Goal: Task Accomplishment & Management: Manage account settings

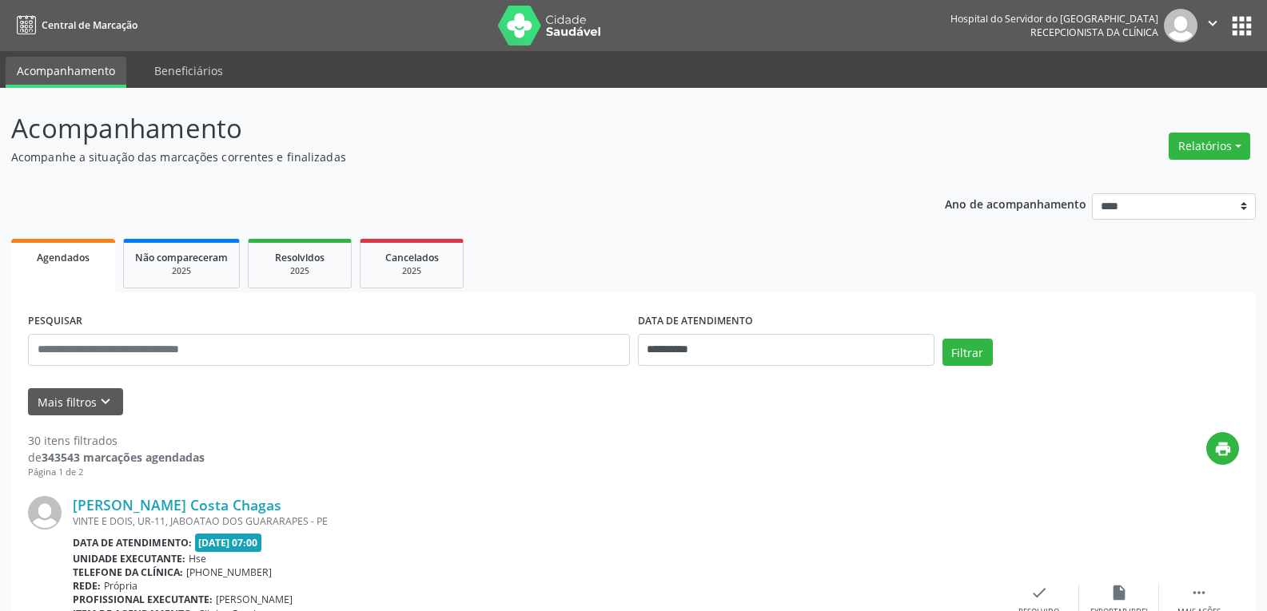
select select "*"
click at [663, 344] on input "**********" at bounding box center [786, 350] width 297 height 32
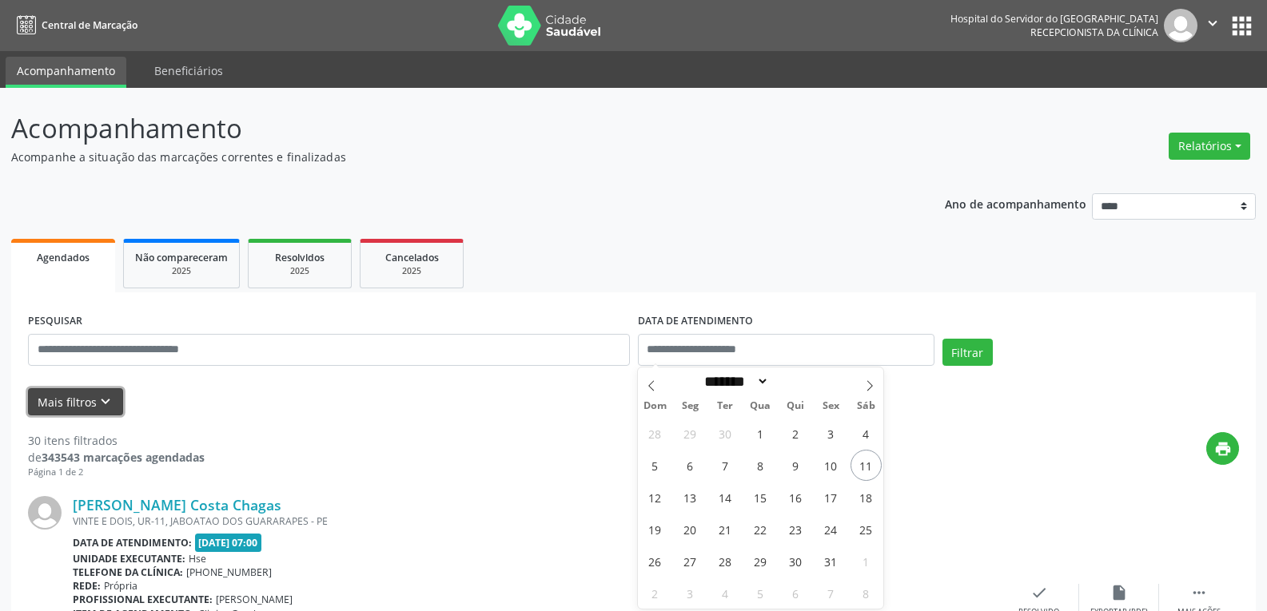
click at [91, 397] on button "Mais filtros keyboard_arrow_down" at bounding box center [75, 402] width 95 height 28
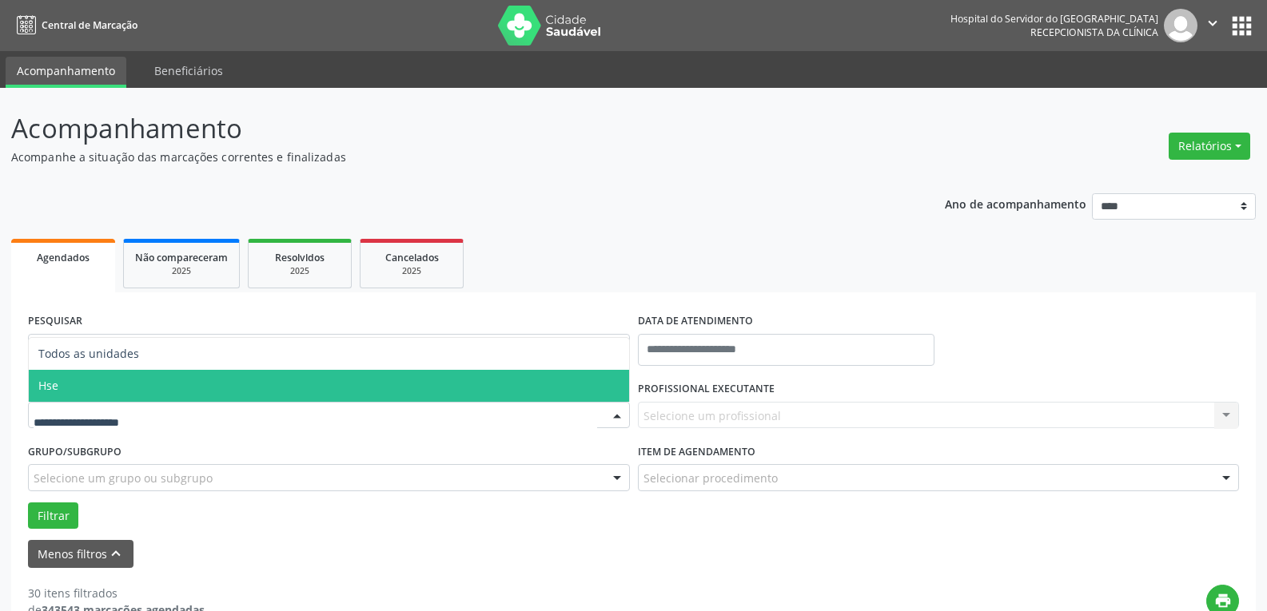
click at [191, 383] on span "Hse" at bounding box center [329, 386] width 600 height 32
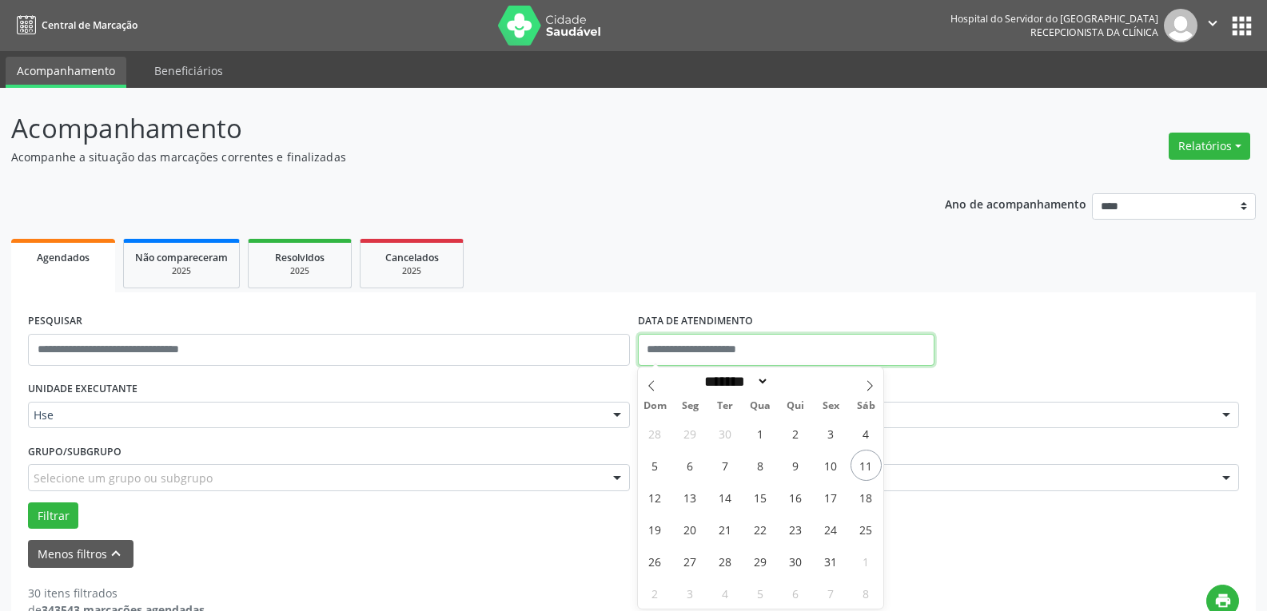
click at [736, 355] on input "text" at bounding box center [786, 350] width 297 height 32
click at [864, 464] on span "11" at bounding box center [865, 465] width 31 height 31
type input "**********"
click at [864, 464] on span "11" at bounding box center [865, 465] width 31 height 31
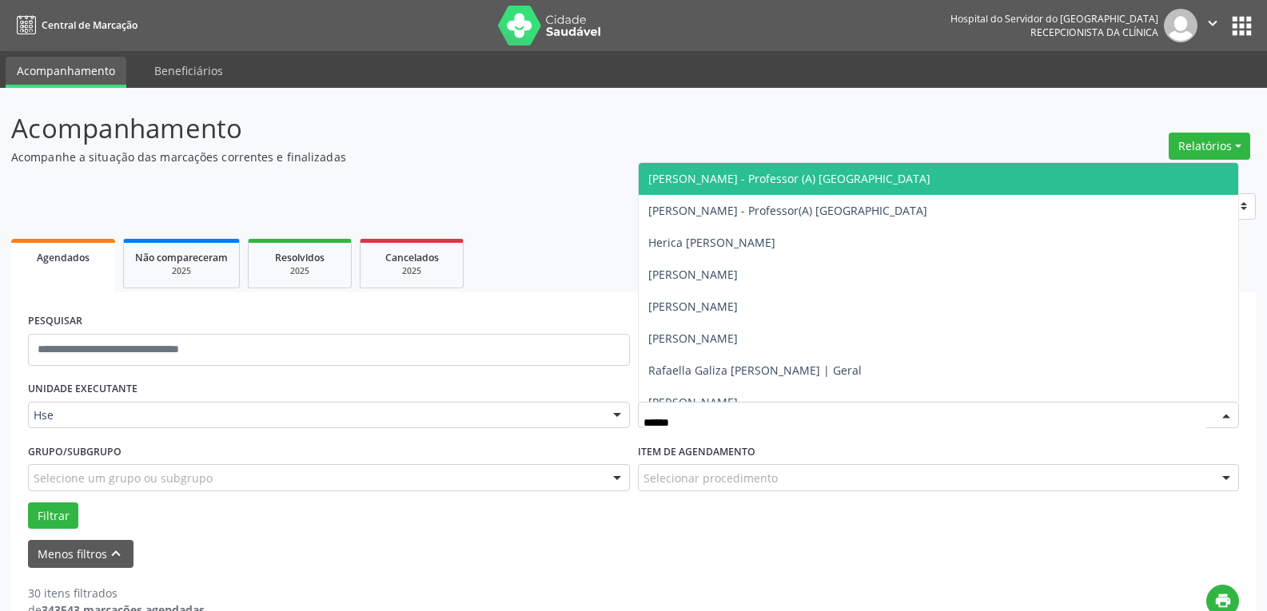
type input "*******"
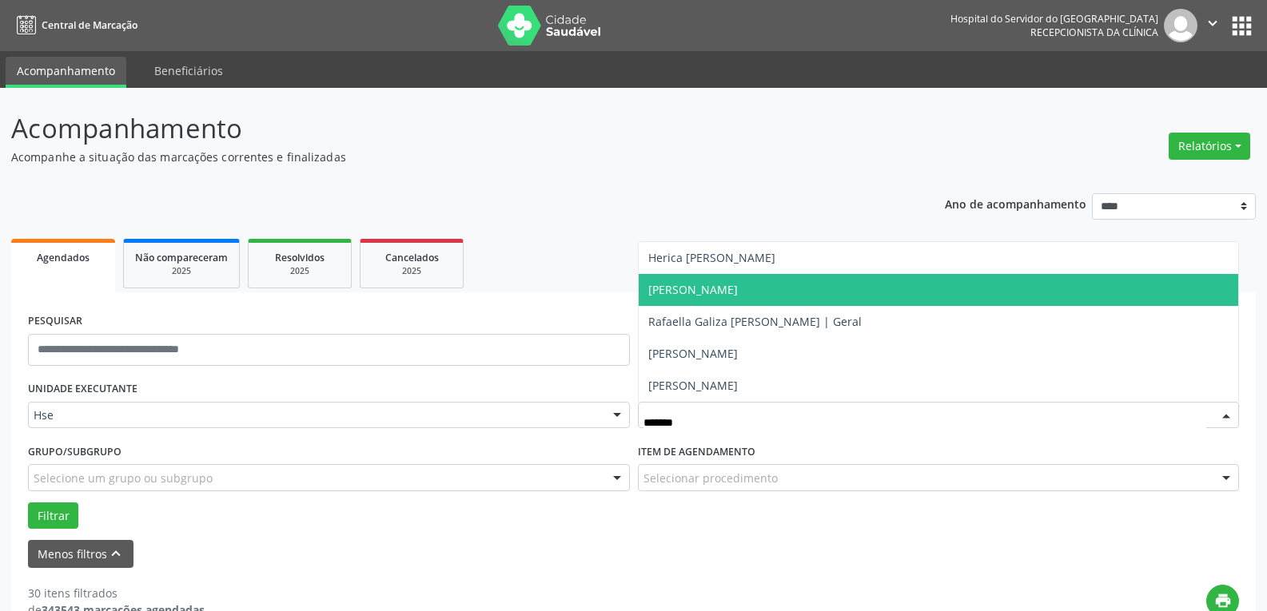
click at [738, 292] on span "[PERSON_NAME]" at bounding box center [693, 289] width 90 height 15
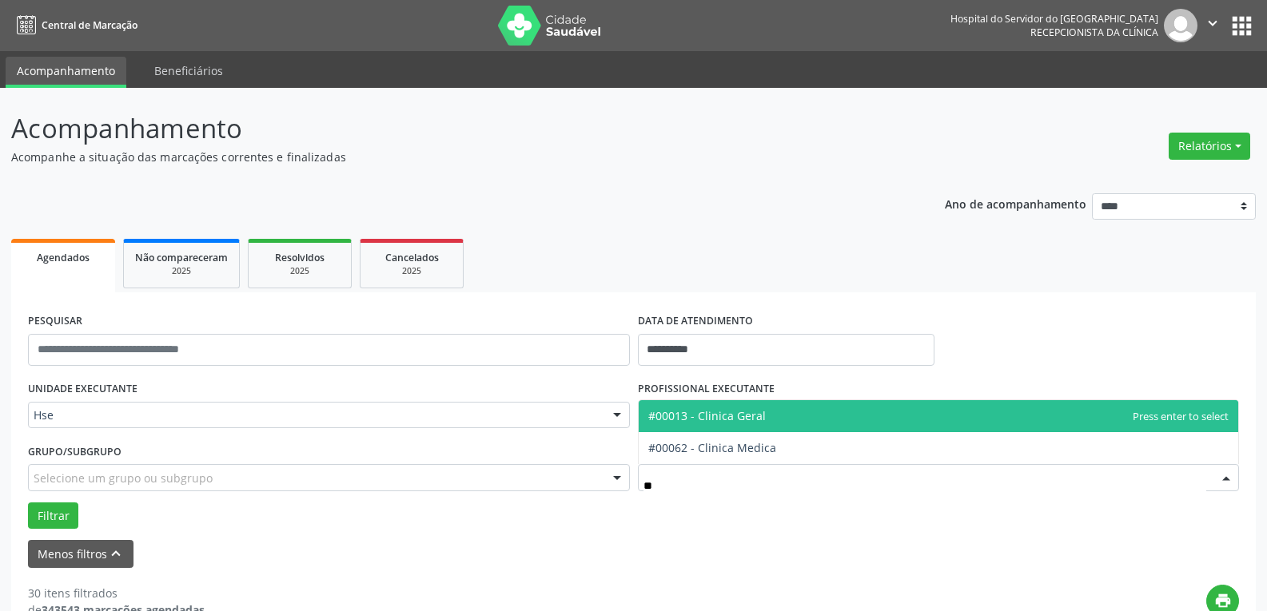
click at [702, 423] on span "#00013 - Clinica Geral" at bounding box center [706, 415] width 117 height 15
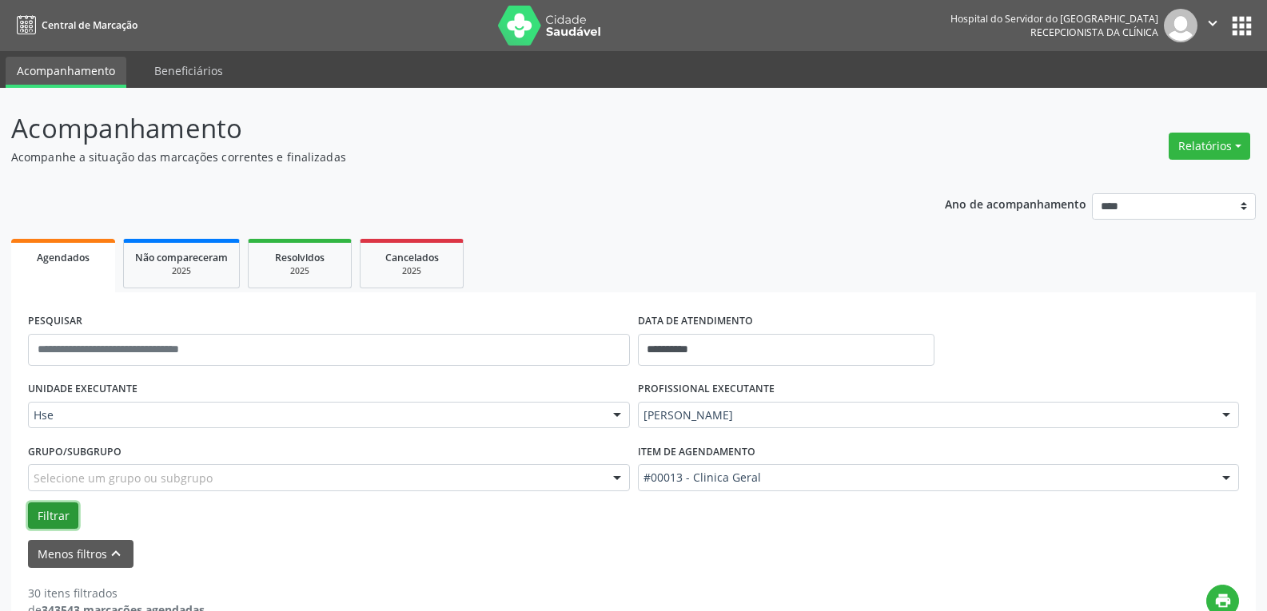
click at [60, 519] on button "Filtrar" at bounding box center [53, 516] width 50 height 27
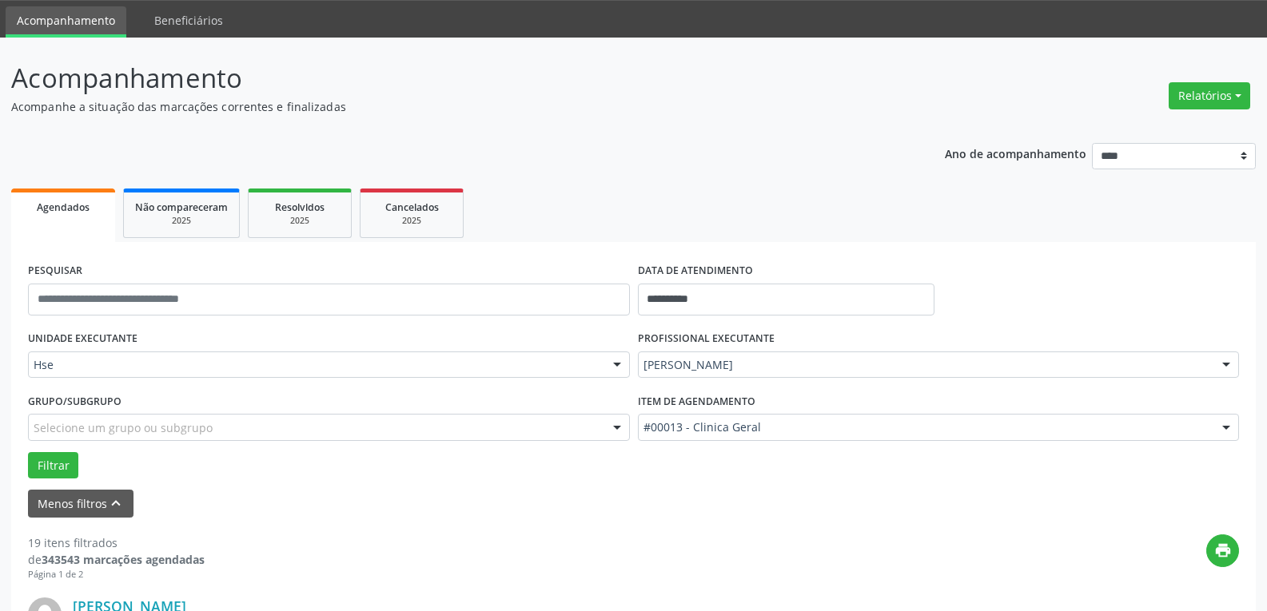
scroll to position [320, 0]
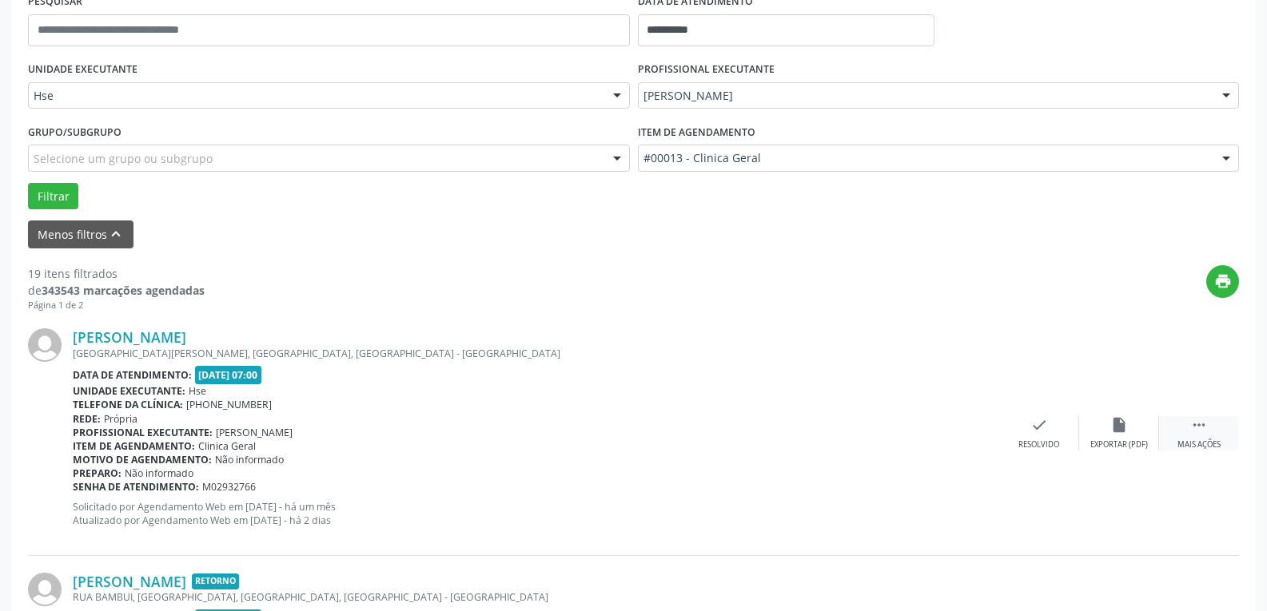
click at [1192, 428] on icon "" at bounding box center [1199, 425] width 18 height 18
click at [1131, 428] on div "alarm_off Não compareceu" at bounding box center [1119, 433] width 80 height 34
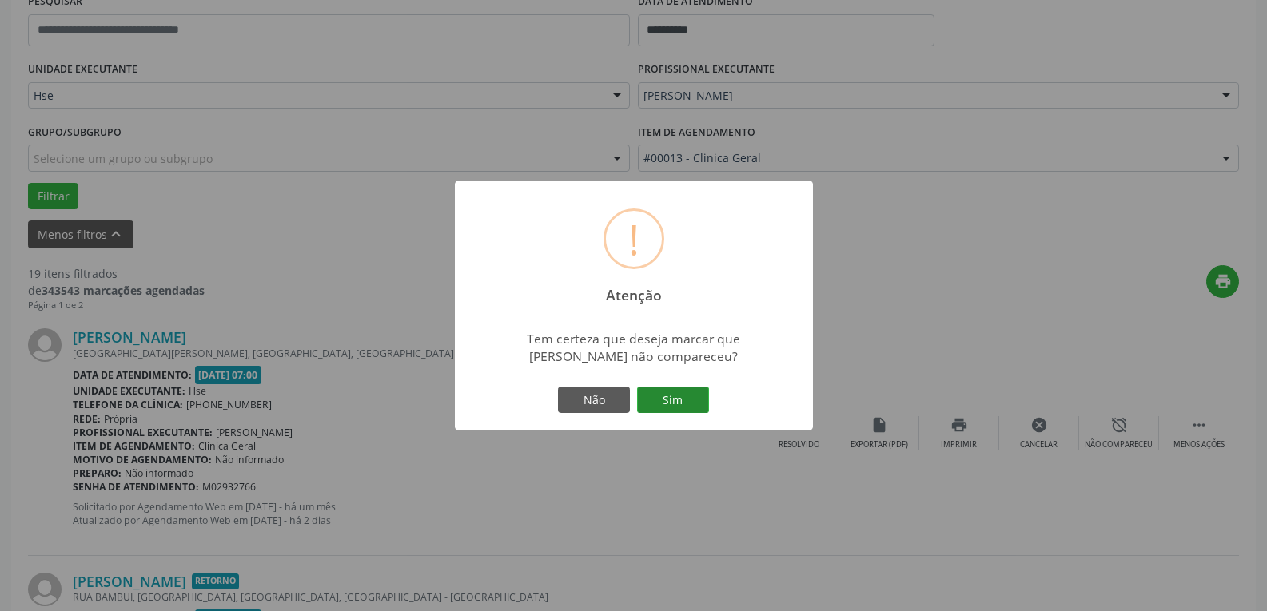
click at [691, 403] on button "Sim" at bounding box center [673, 400] width 72 height 27
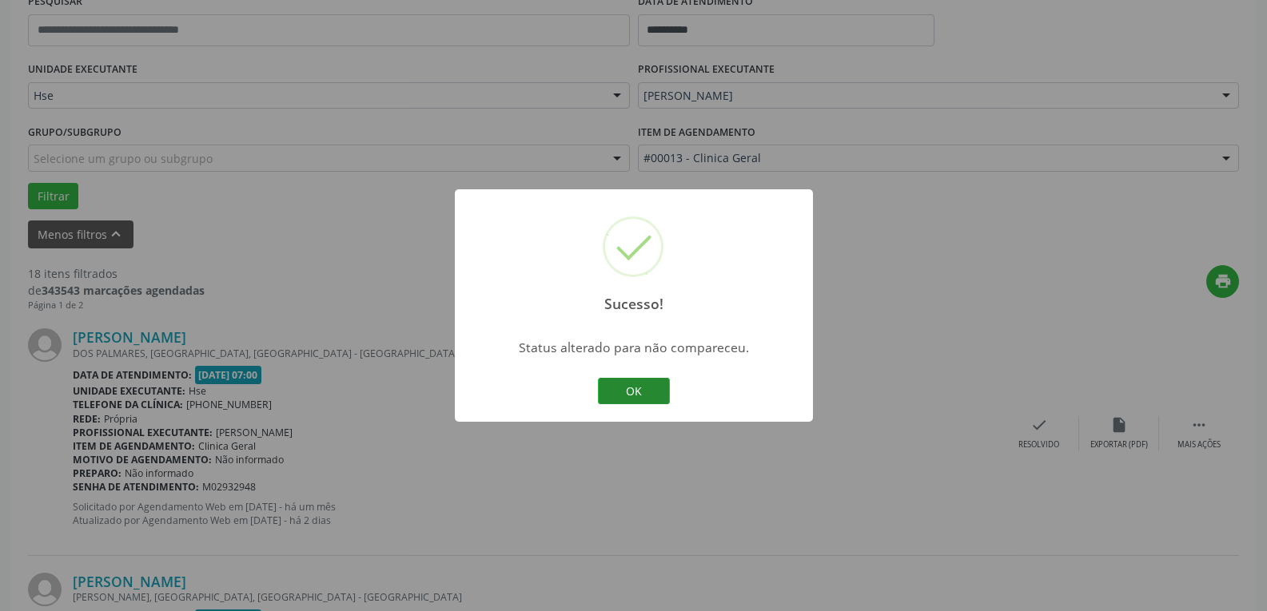
click at [625, 393] on button "OK" at bounding box center [634, 391] width 72 height 27
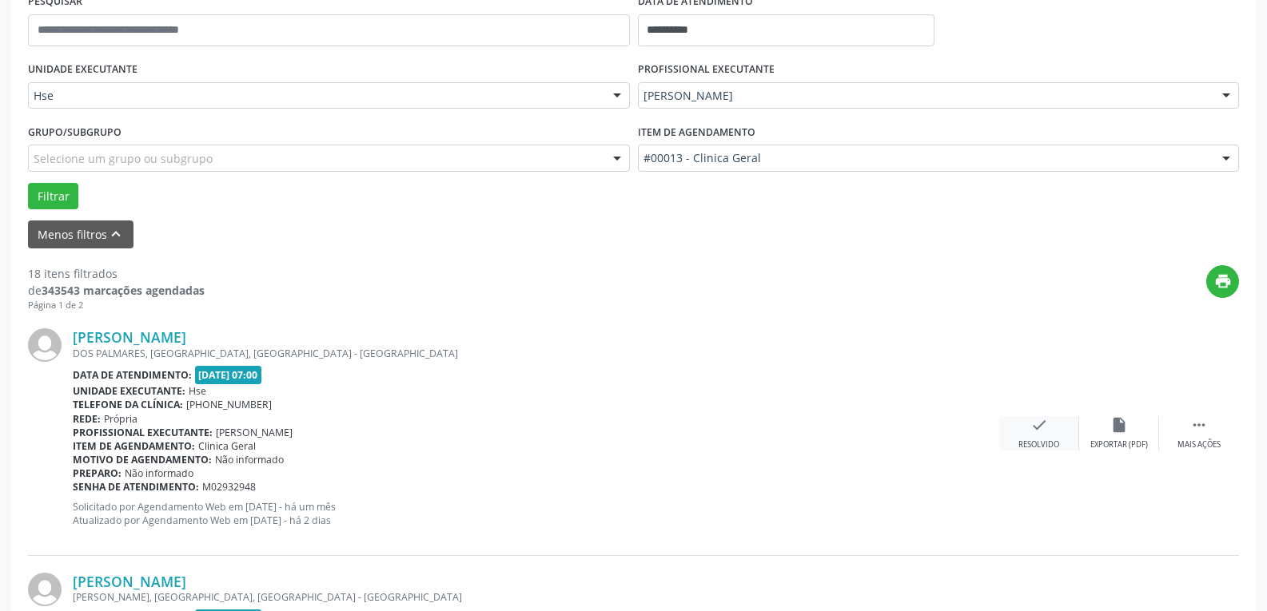
click at [1043, 432] on icon "check" at bounding box center [1039, 425] width 18 height 18
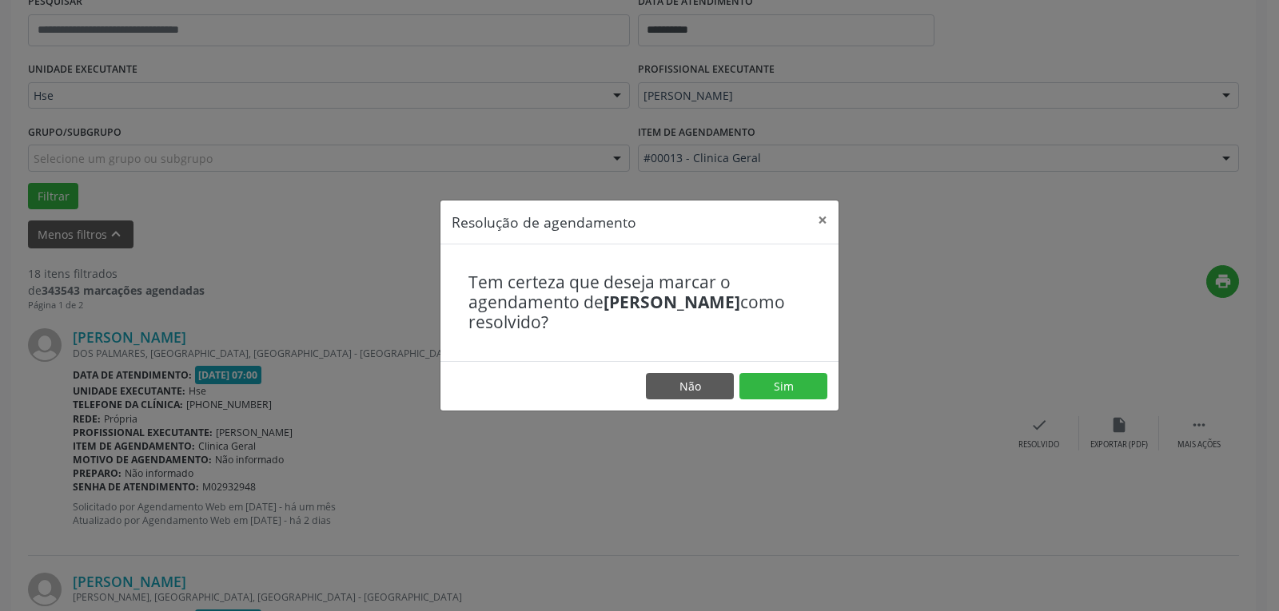
click at [836, 392] on footer "Não Sim" at bounding box center [639, 386] width 398 height 50
click at [782, 382] on button "Sim" at bounding box center [783, 386] width 88 height 27
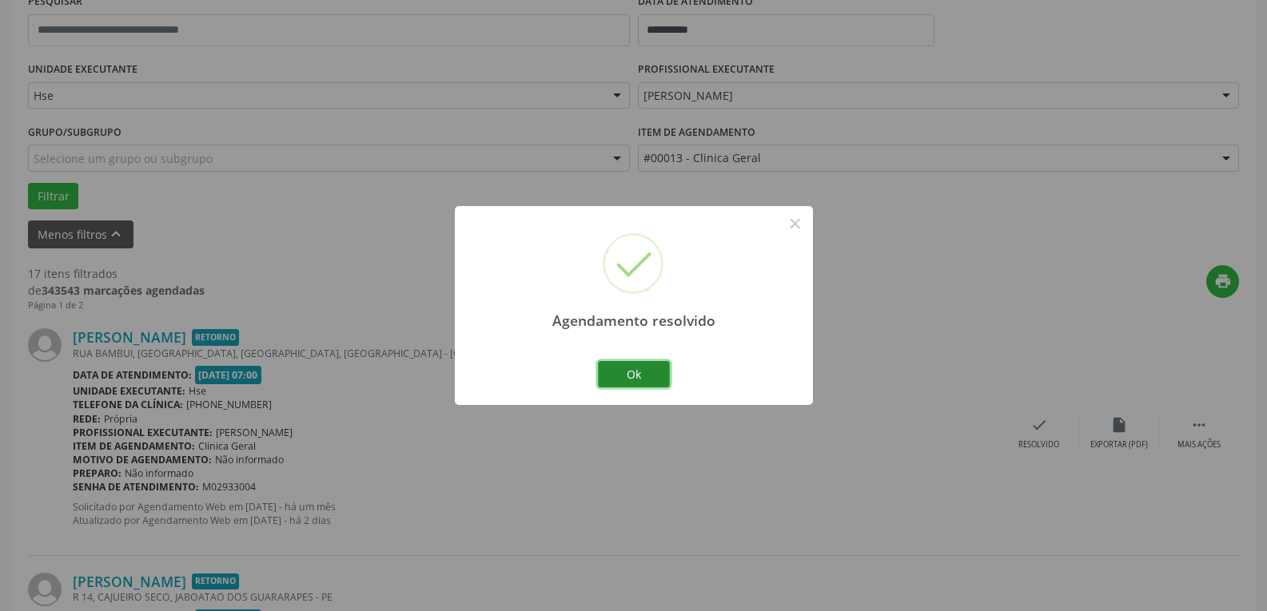
click at [625, 370] on button "Ok" at bounding box center [634, 374] width 72 height 27
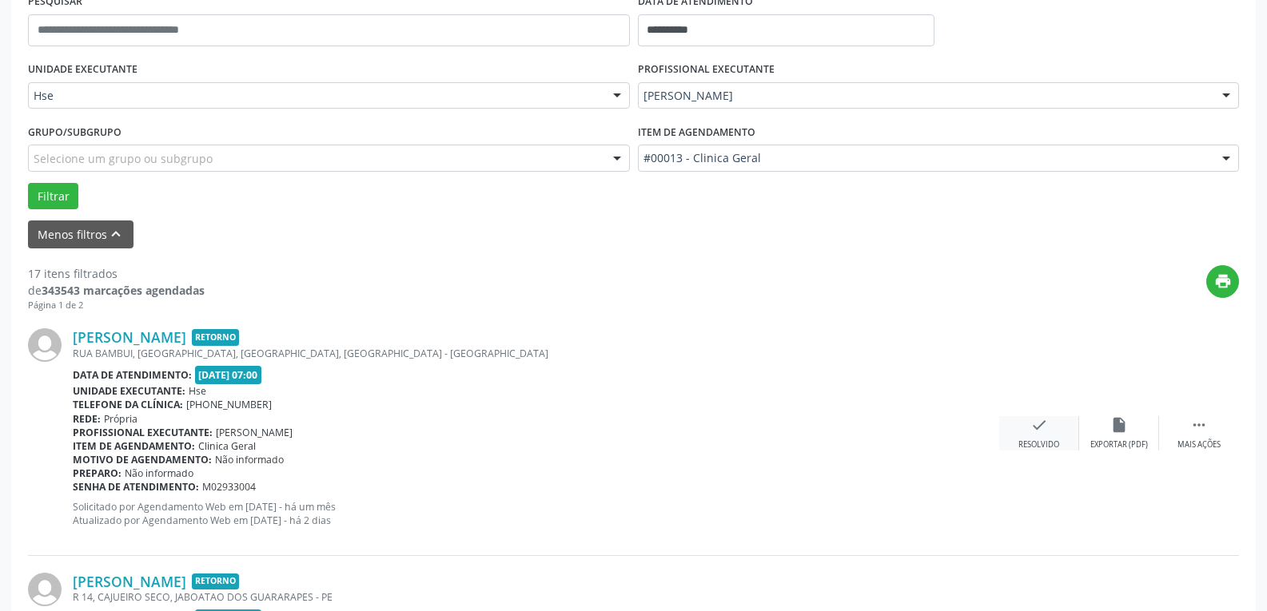
click at [1037, 440] on div "Resolvido" at bounding box center [1038, 445] width 41 height 11
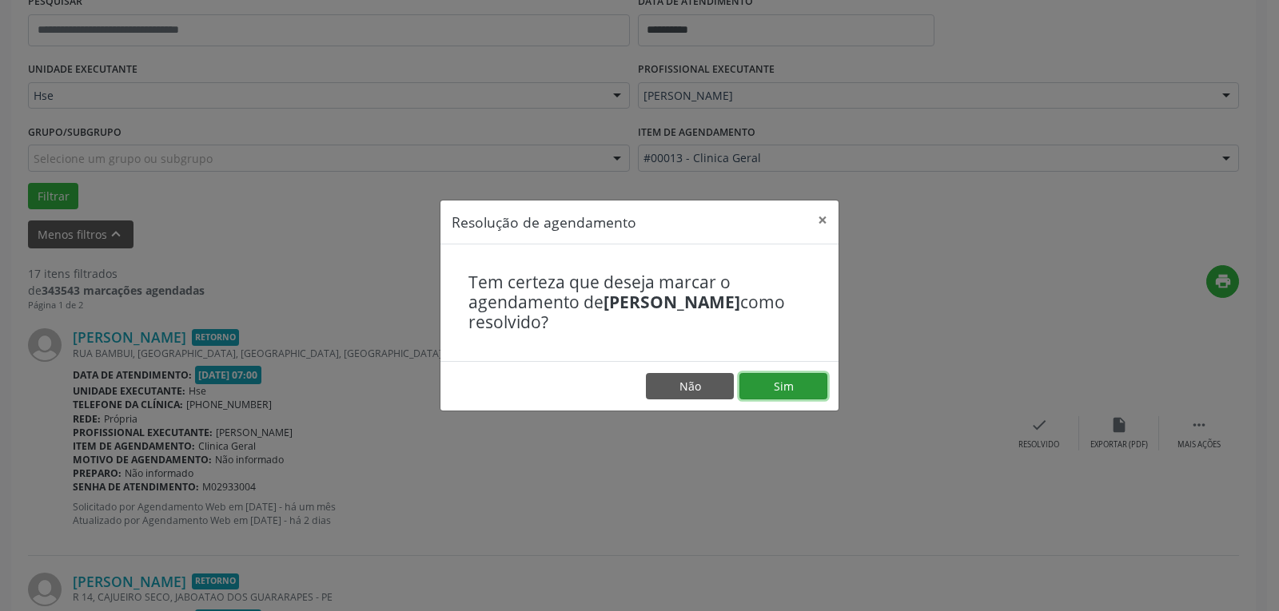
click at [770, 378] on button "Sim" at bounding box center [783, 386] width 88 height 27
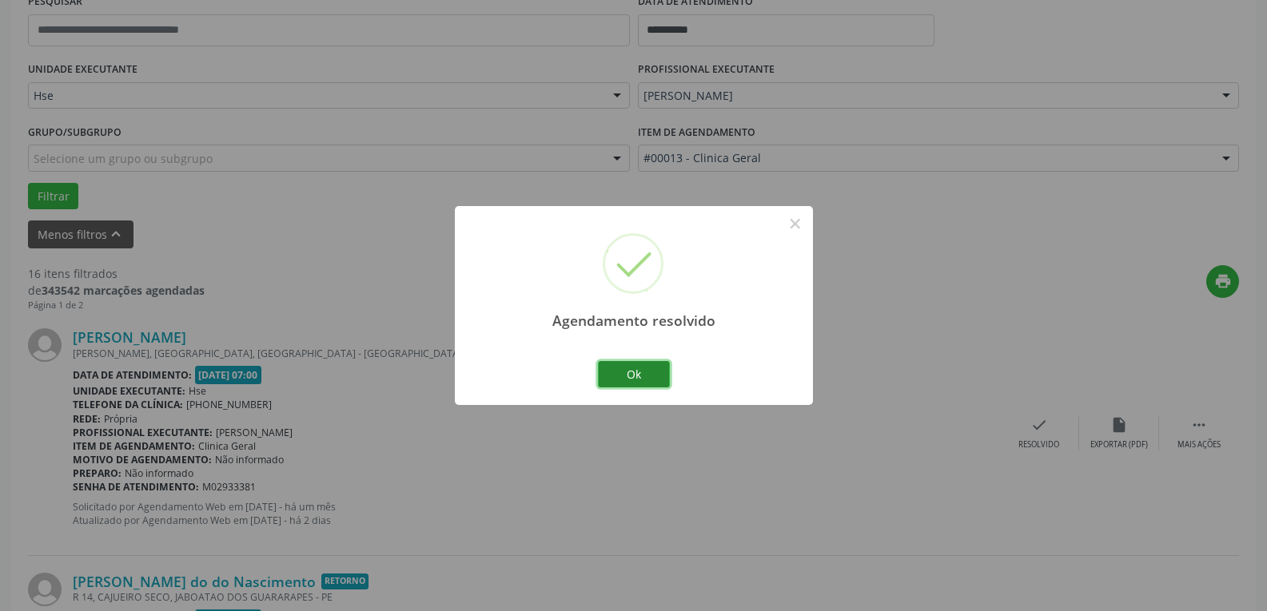
click at [639, 370] on button "Ok" at bounding box center [634, 374] width 72 height 27
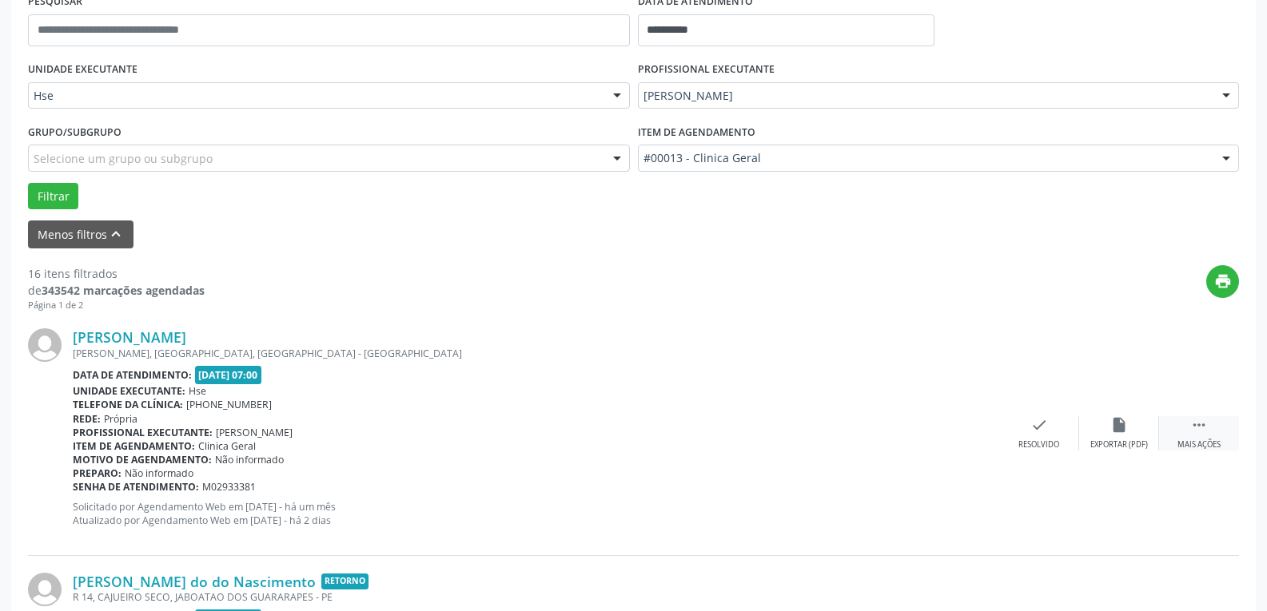
drag, startPoint x: 1204, startPoint y: 428, endPoint x: 1195, endPoint y: 428, distance: 8.8
click at [1204, 427] on icon "" at bounding box center [1199, 425] width 18 height 18
click at [1131, 434] on div "alarm_off Não compareceu" at bounding box center [1119, 433] width 80 height 34
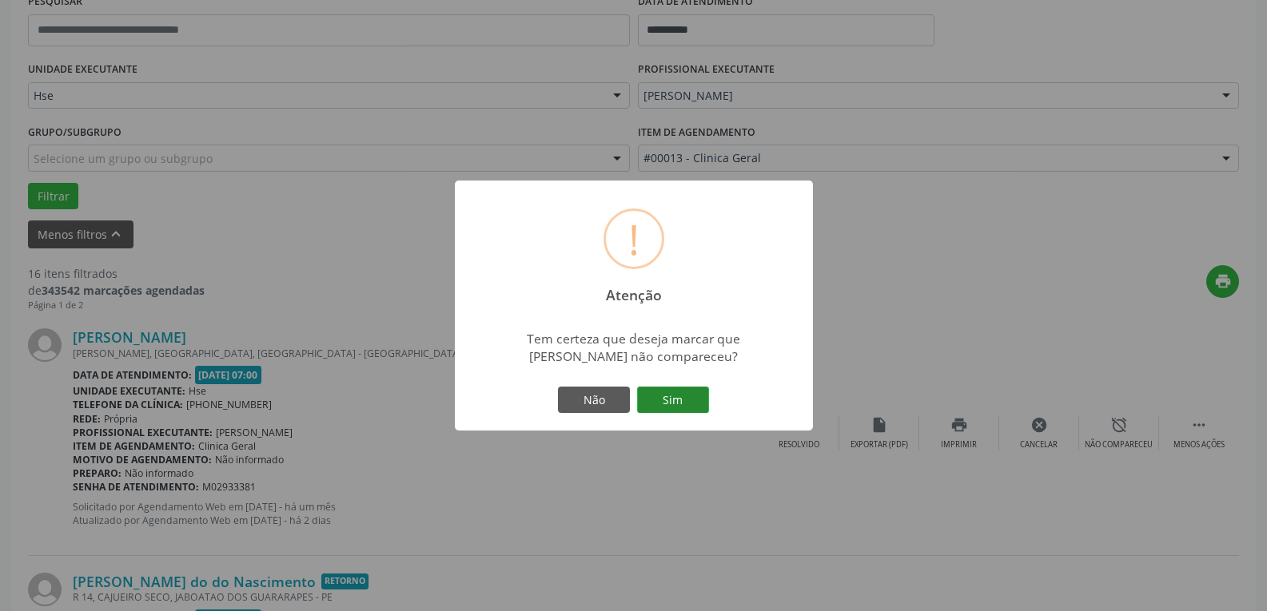
click at [687, 392] on button "Sim" at bounding box center [673, 400] width 72 height 27
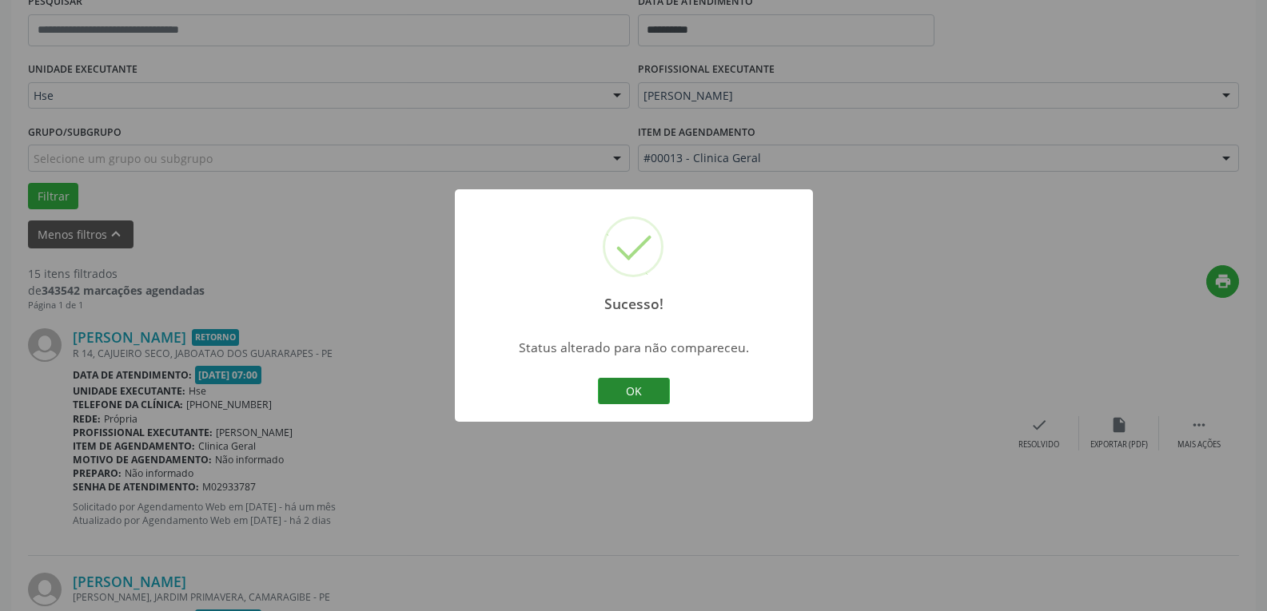
click at [636, 393] on button "OK" at bounding box center [634, 391] width 72 height 27
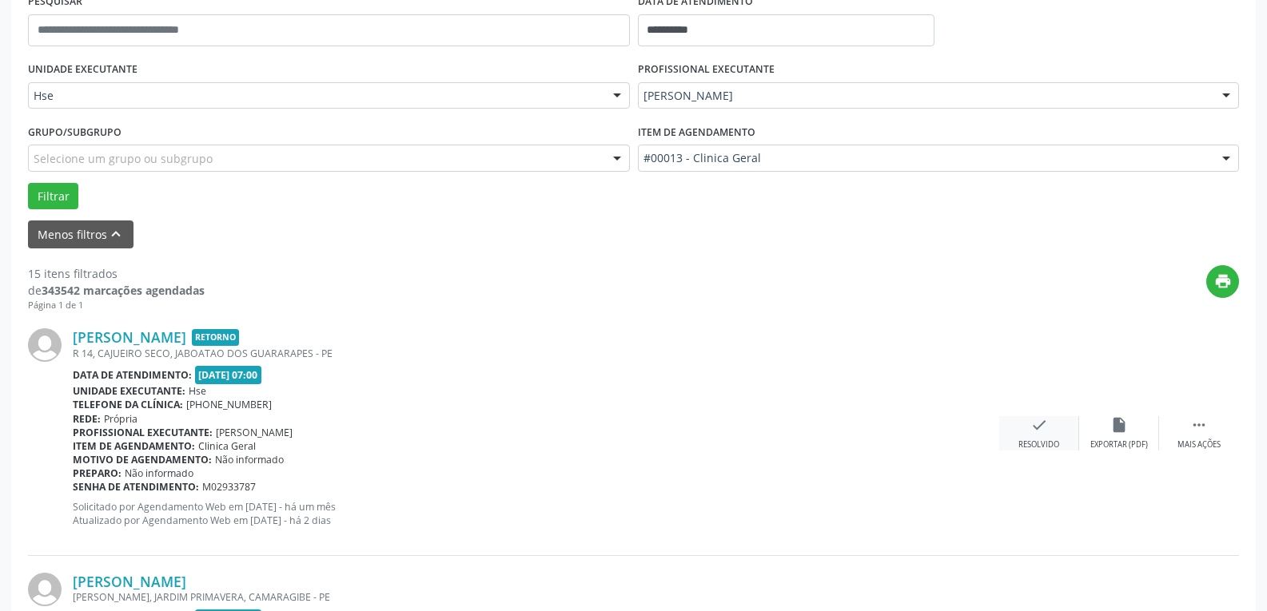
click at [1051, 428] on div "check Resolvido" at bounding box center [1039, 433] width 80 height 34
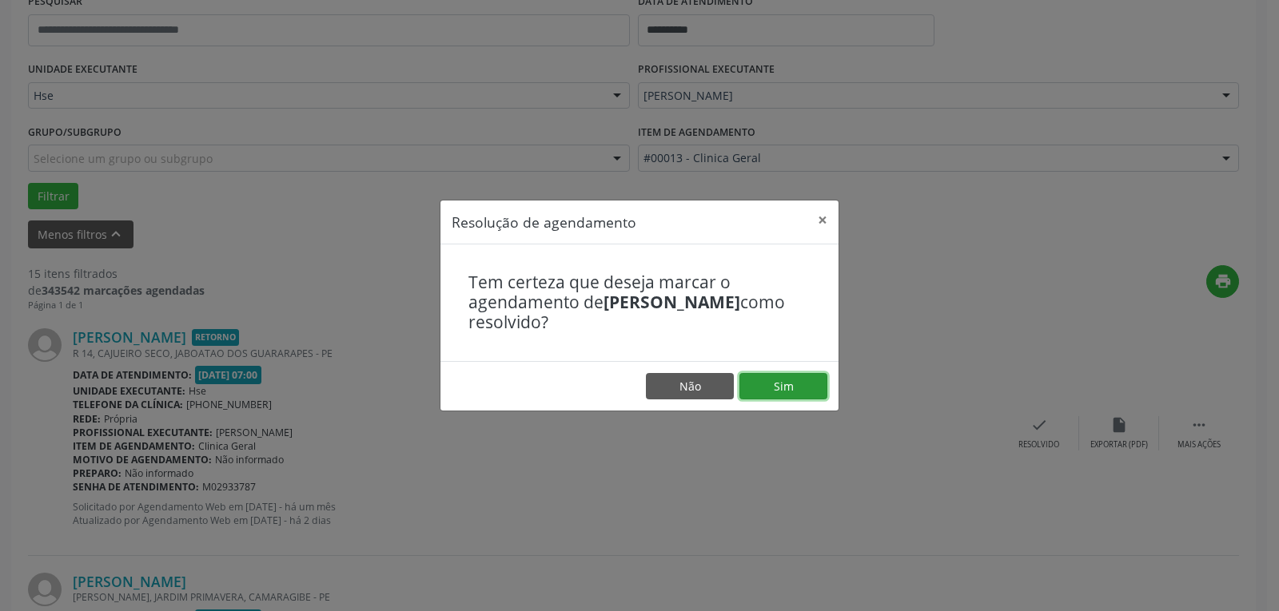
click at [783, 393] on button "Sim" at bounding box center [783, 386] width 88 height 27
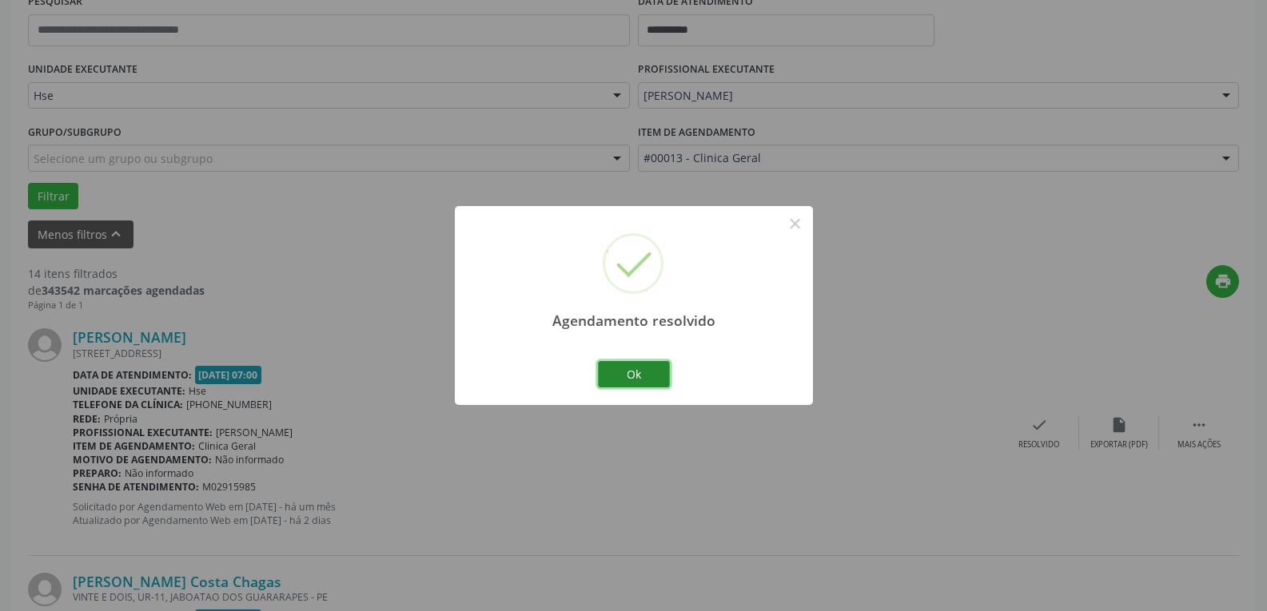
click at [626, 375] on button "Ok" at bounding box center [634, 374] width 72 height 27
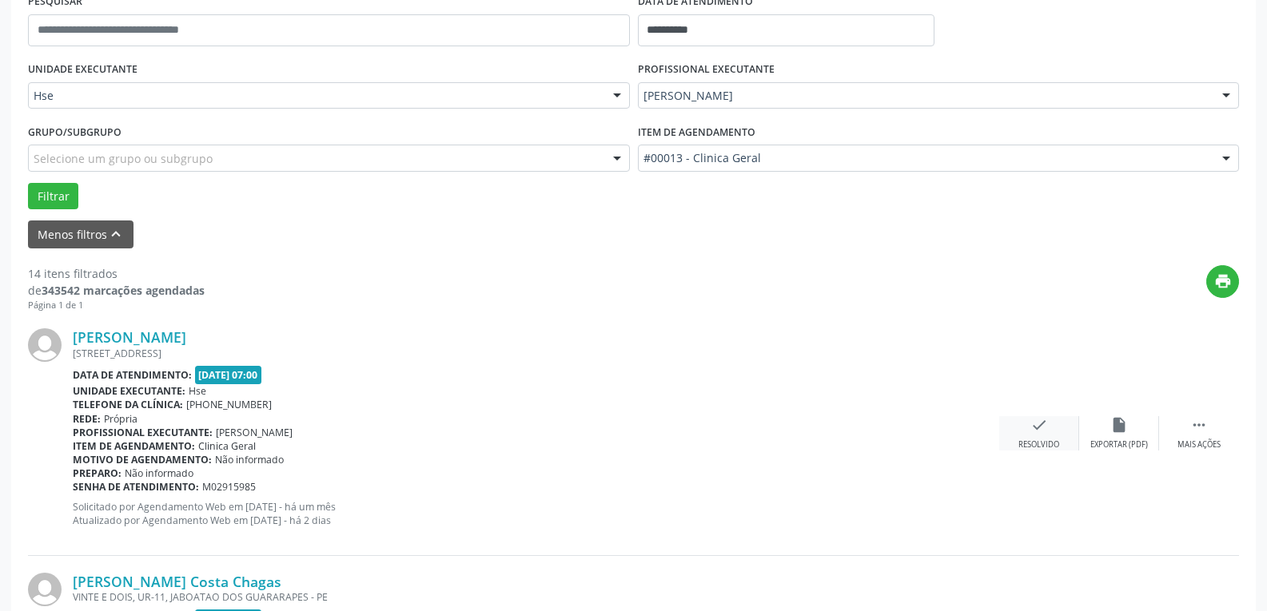
click at [1043, 428] on icon "check" at bounding box center [1039, 425] width 18 height 18
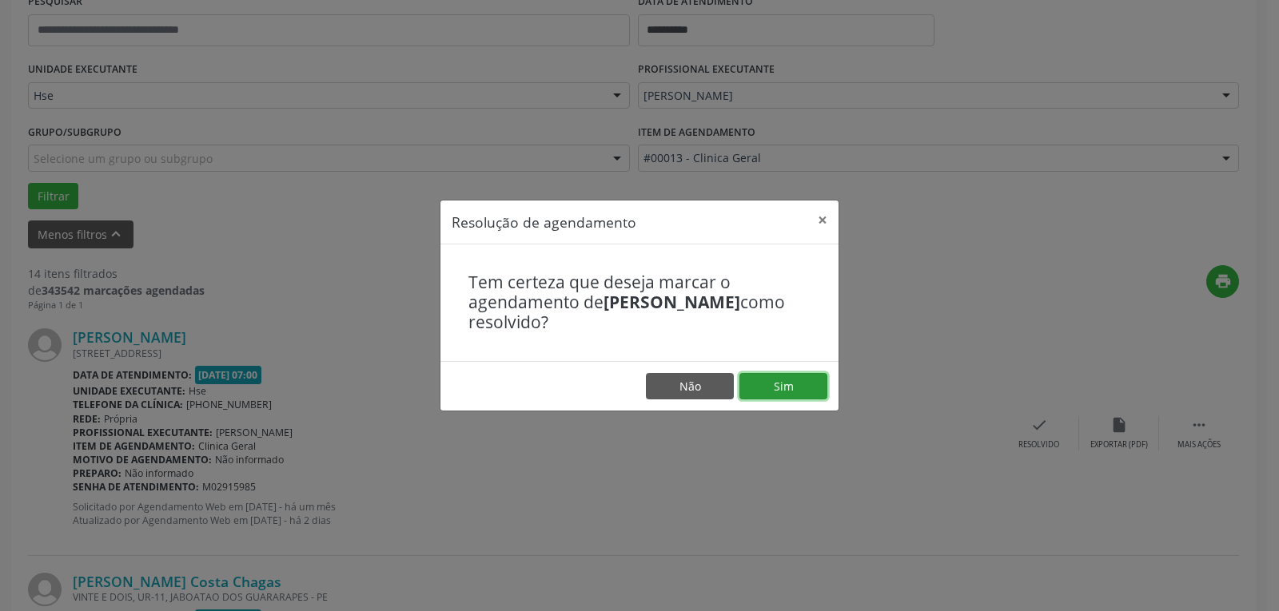
click at [786, 379] on button "Sim" at bounding box center [783, 386] width 88 height 27
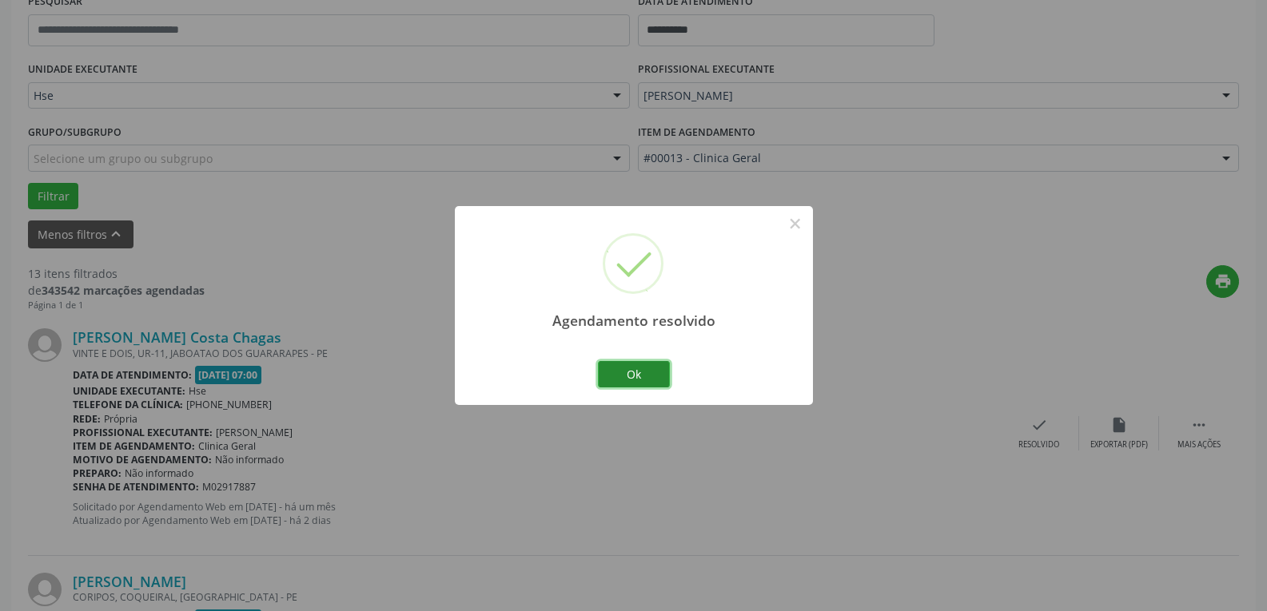
click at [635, 371] on button "Ok" at bounding box center [634, 374] width 72 height 27
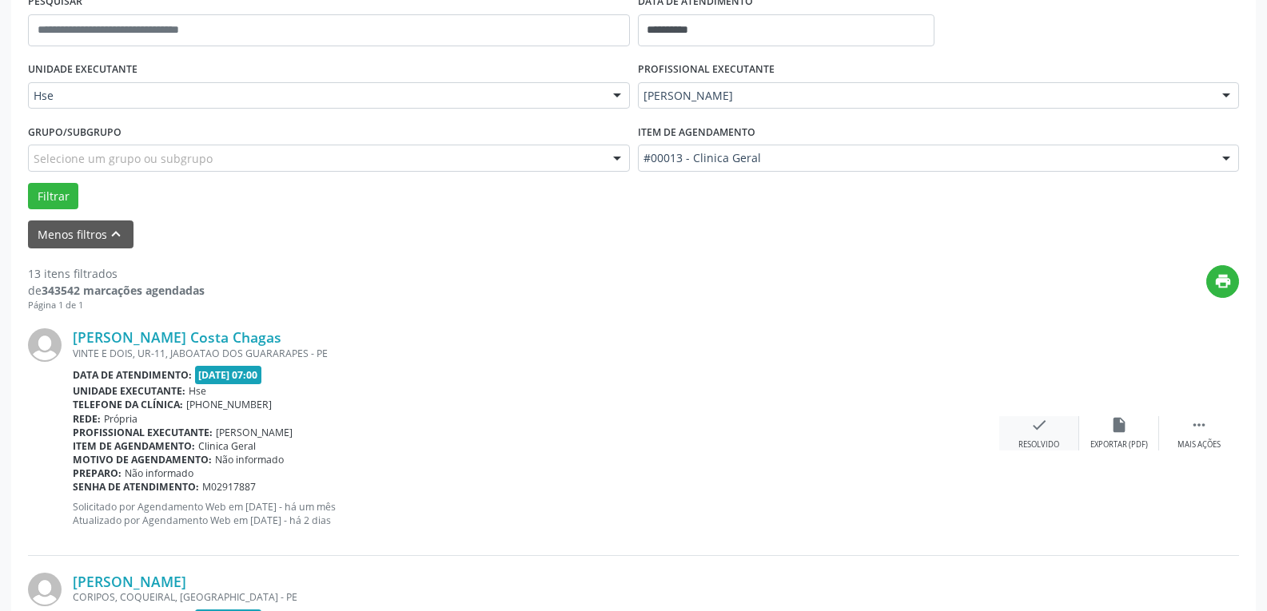
click at [1045, 429] on icon "check" at bounding box center [1039, 425] width 18 height 18
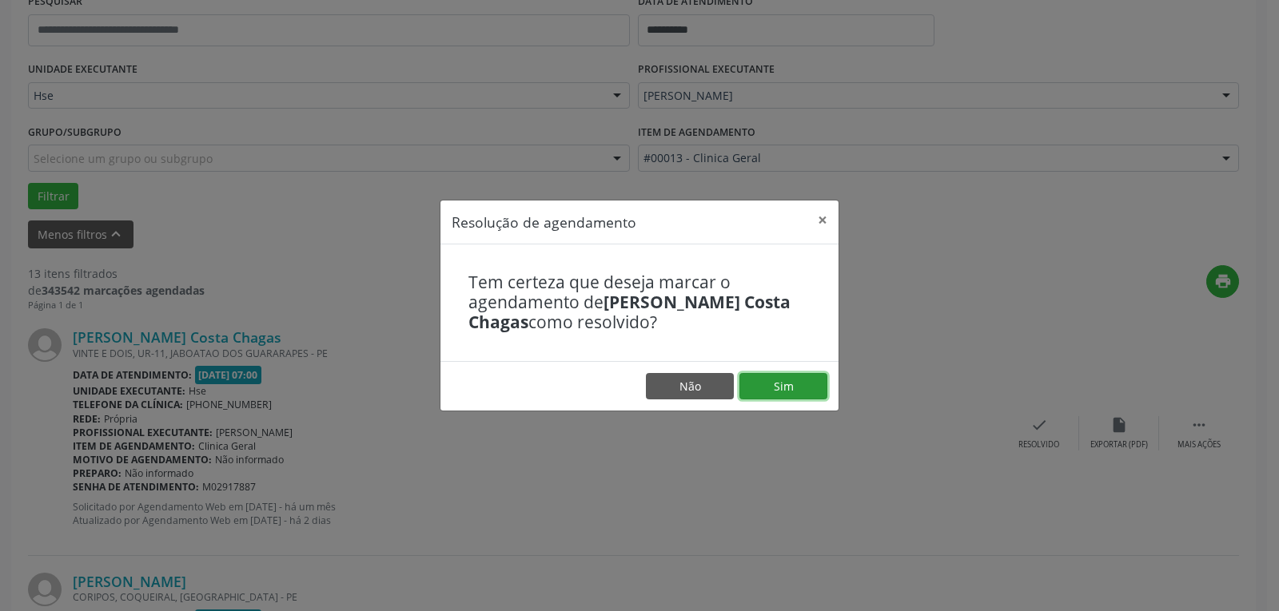
click at [825, 387] on button "Sim" at bounding box center [783, 386] width 88 height 27
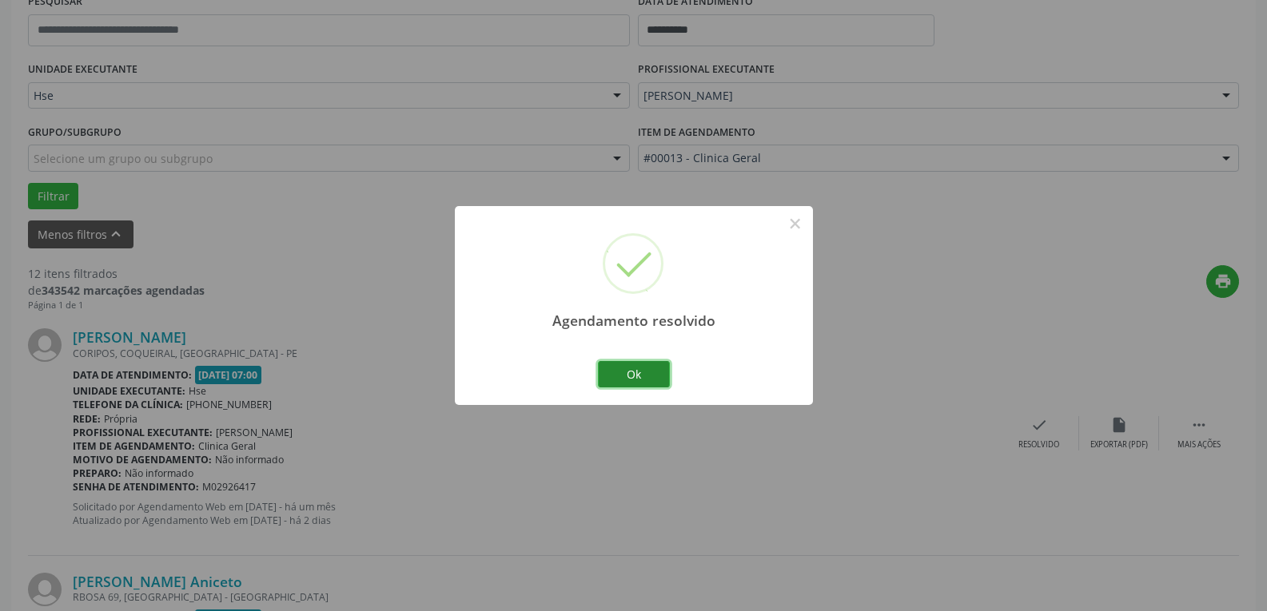
click at [621, 368] on button "Ok" at bounding box center [634, 374] width 72 height 27
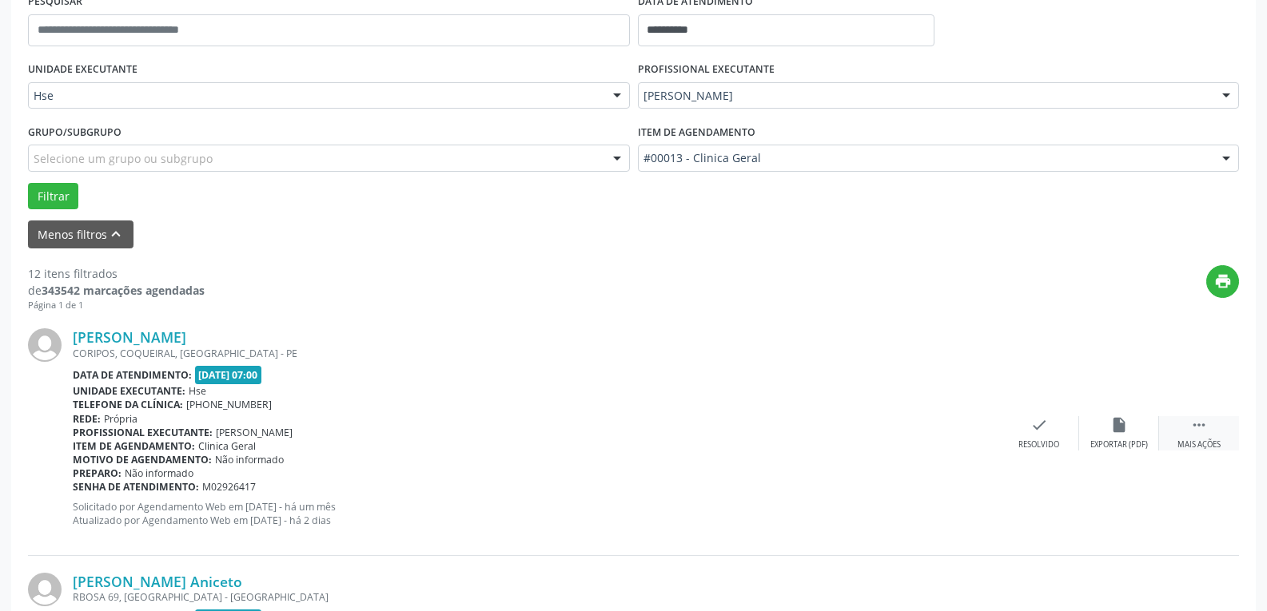
click at [1205, 436] on div " Mais ações" at bounding box center [1199, 433] width 80 height 34
click at [1135, 432] on div "alarm_off Não compareceu" at bounding box center [1119, 433] width 80 height 34
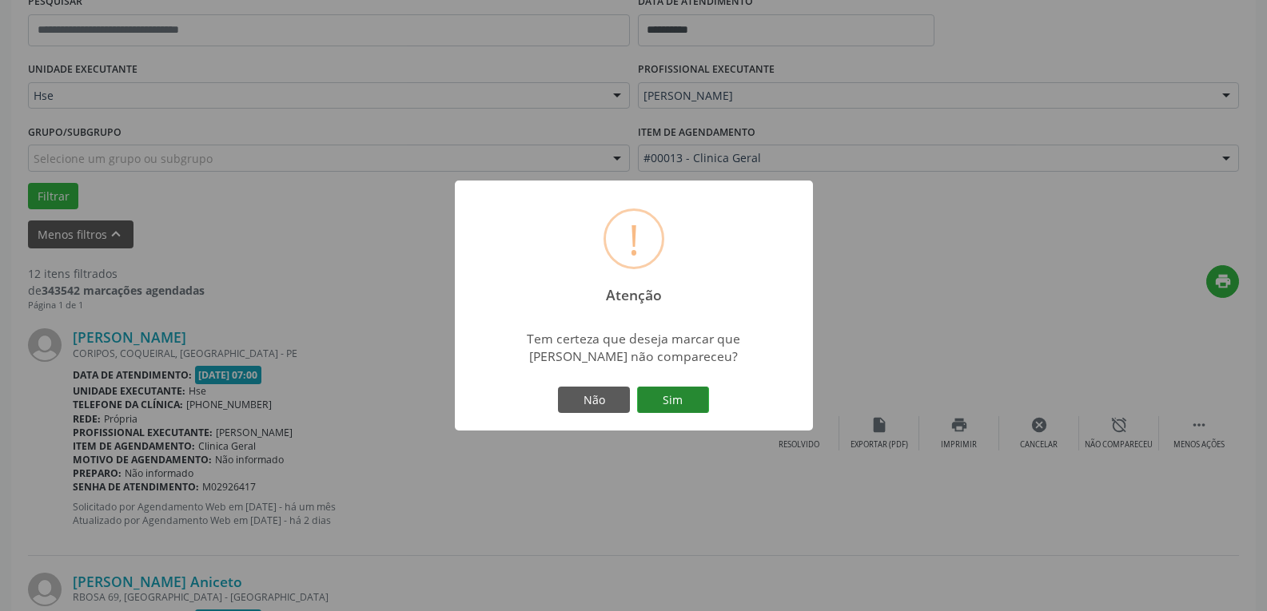
click at [673, 393] on button "Sim" at bounding box center [673, 400] width 72 height 27
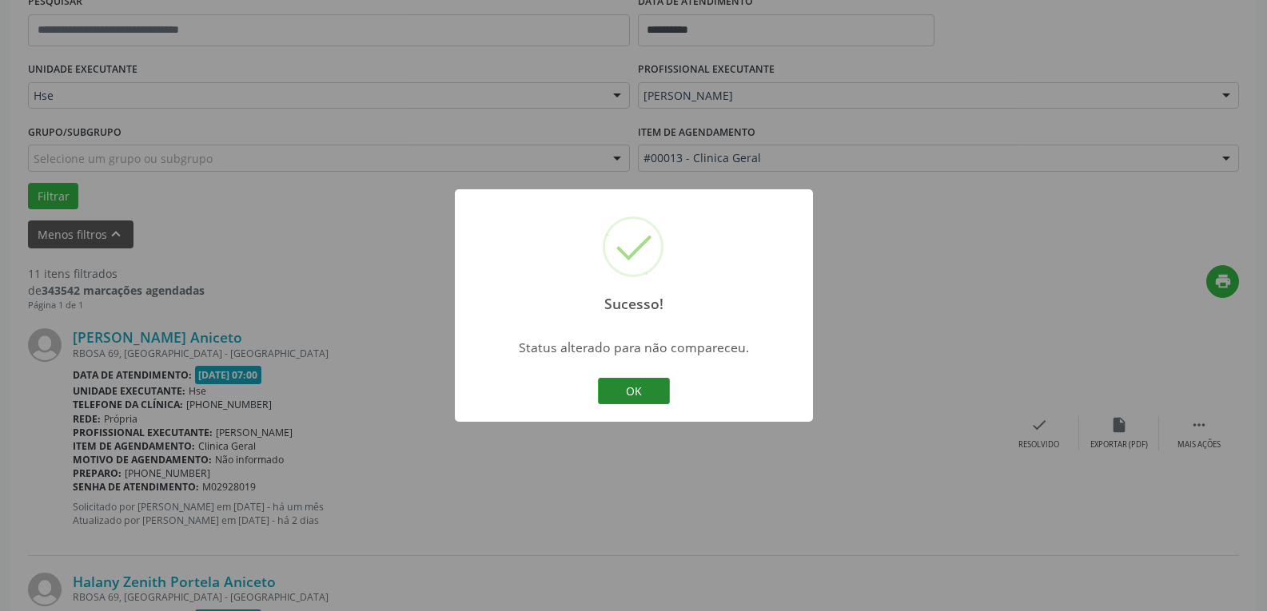
click at [652, 381] on button "OK" at bounding box center [634, 391] width 72 height 27
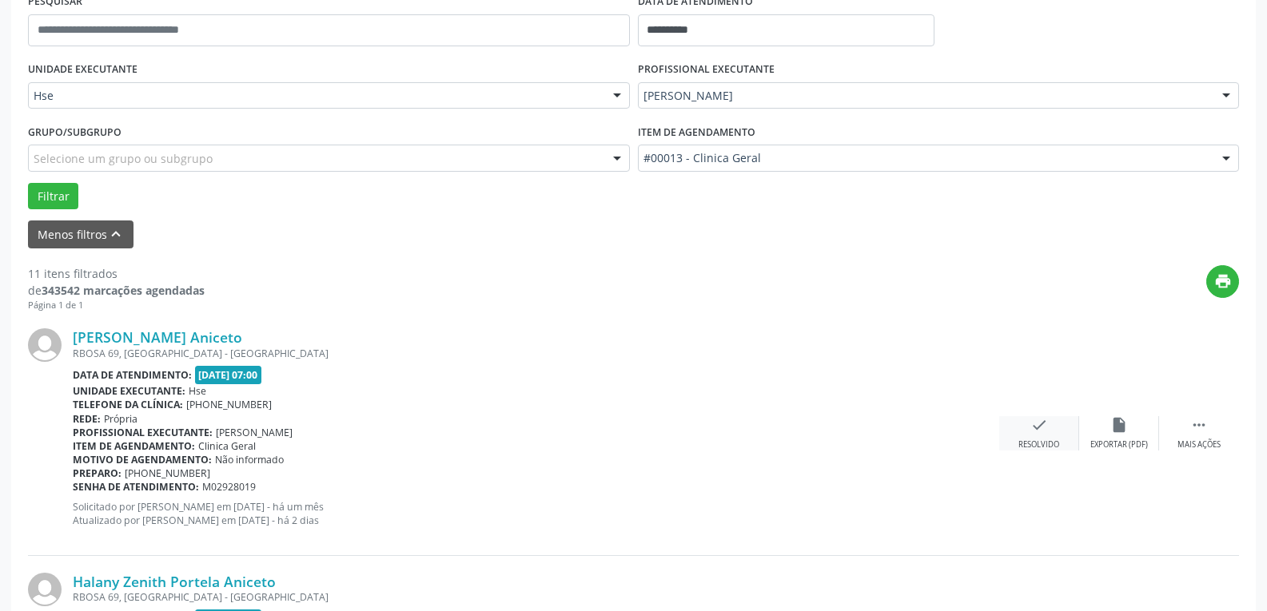
click at [1029, 435] on div "check Resolvido" at bounding box center [1039, 433] width 80 height 34
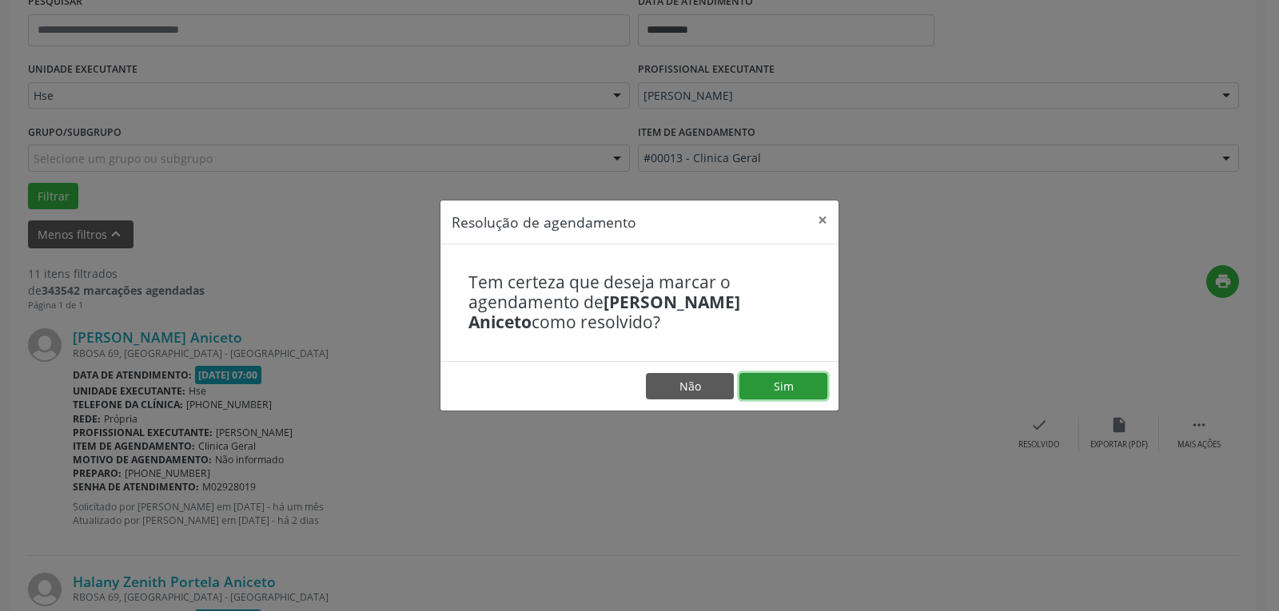
click at [810, 388] on button "Sim" at bounding box center [783, 386] width 88 height 27
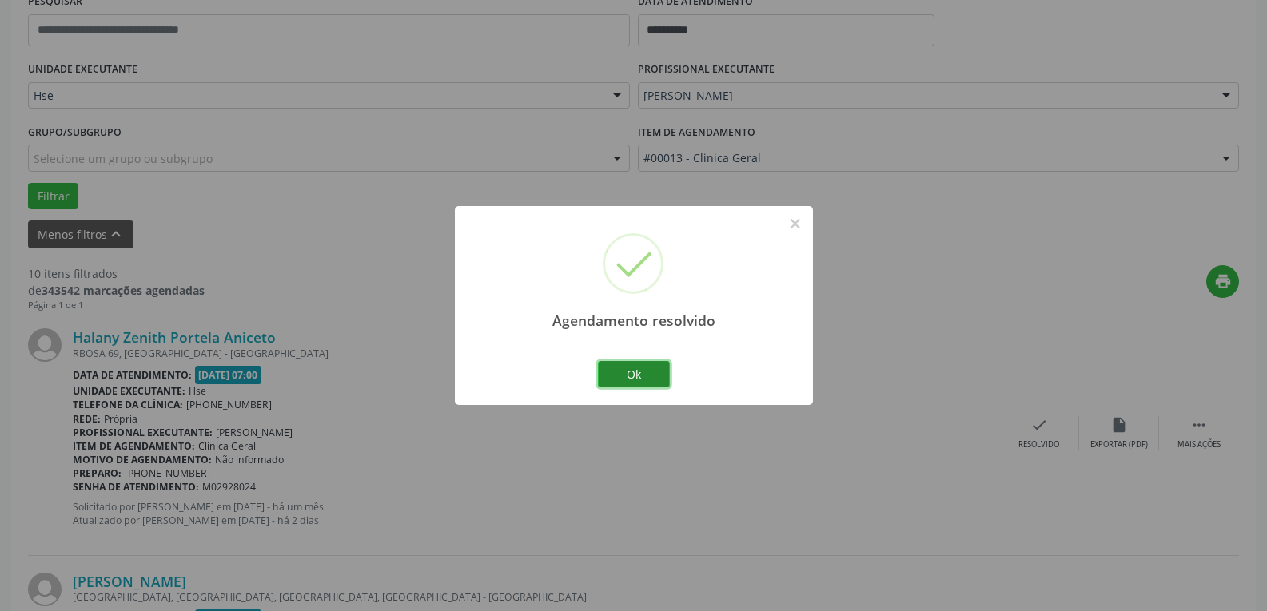
click at [629, 373] on button "Ok" at bounding box center [634, 374] width 72 height 27
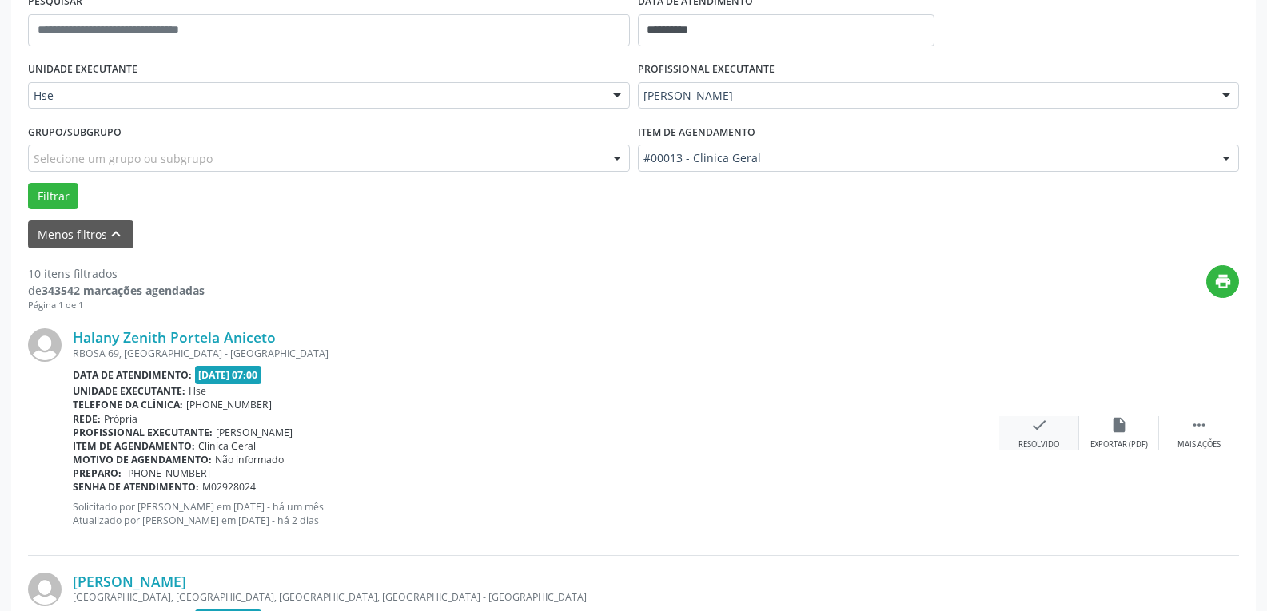
click at [1034, 423] on icon "check" at bounding box center [1039, 425] width 18 height 18
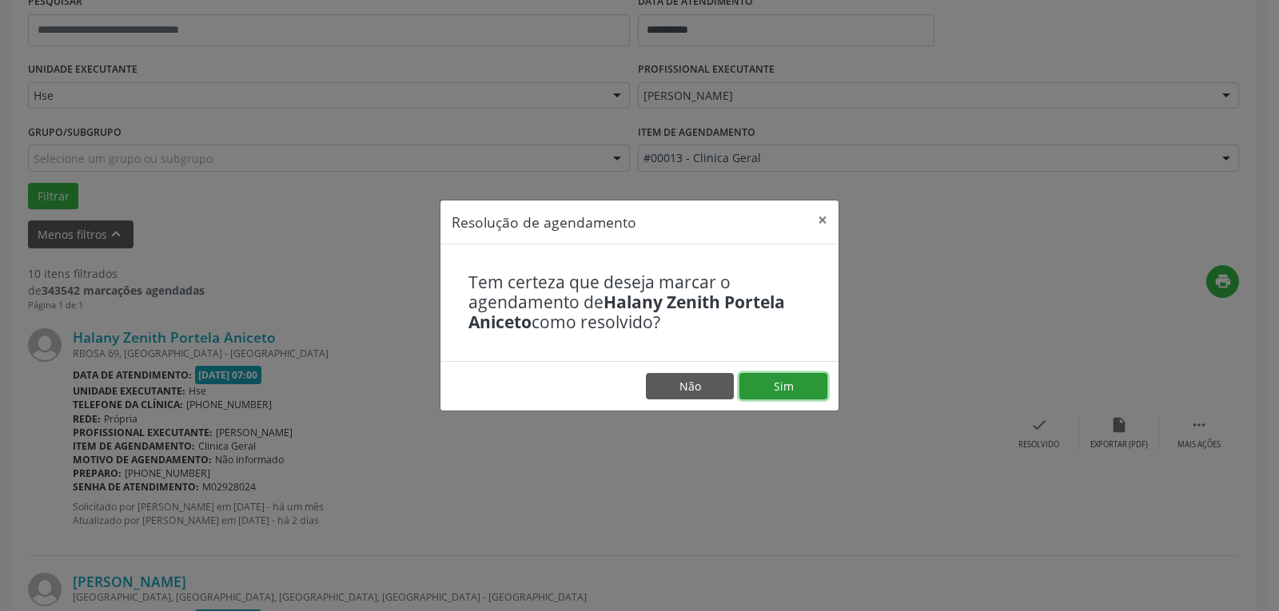
click at [790, 382] on button "Sim" at bounding box center [783, 386] width 88 height 27
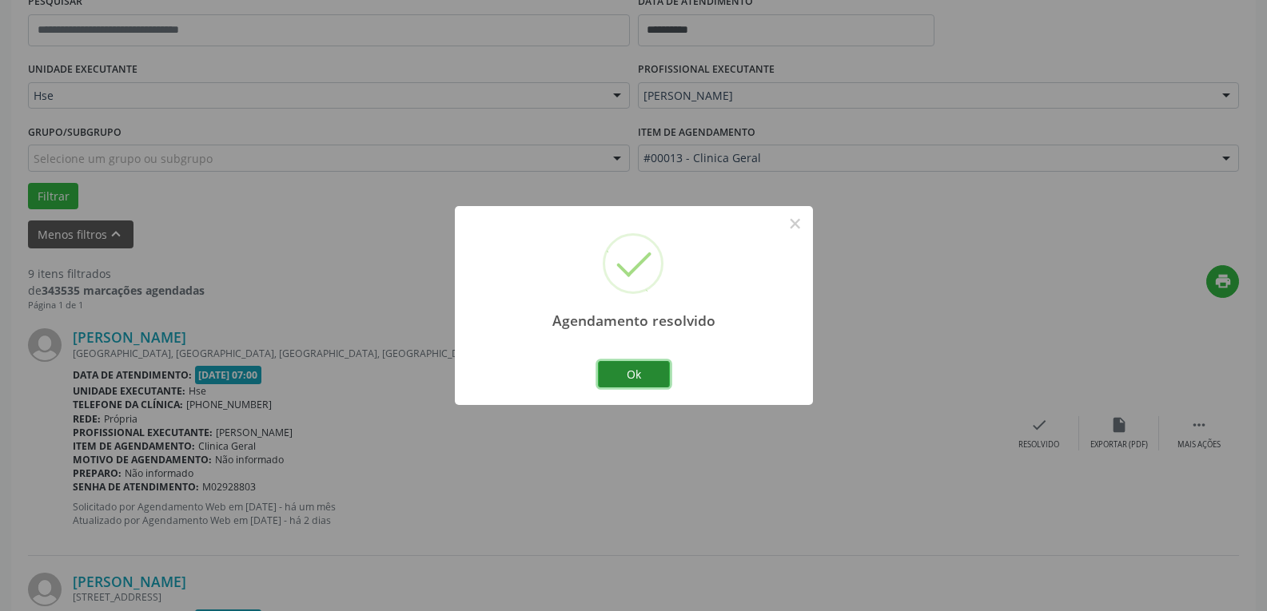
click at [632, 369] on button "Ok" at bounding box center [634, 374] width 72 height 27
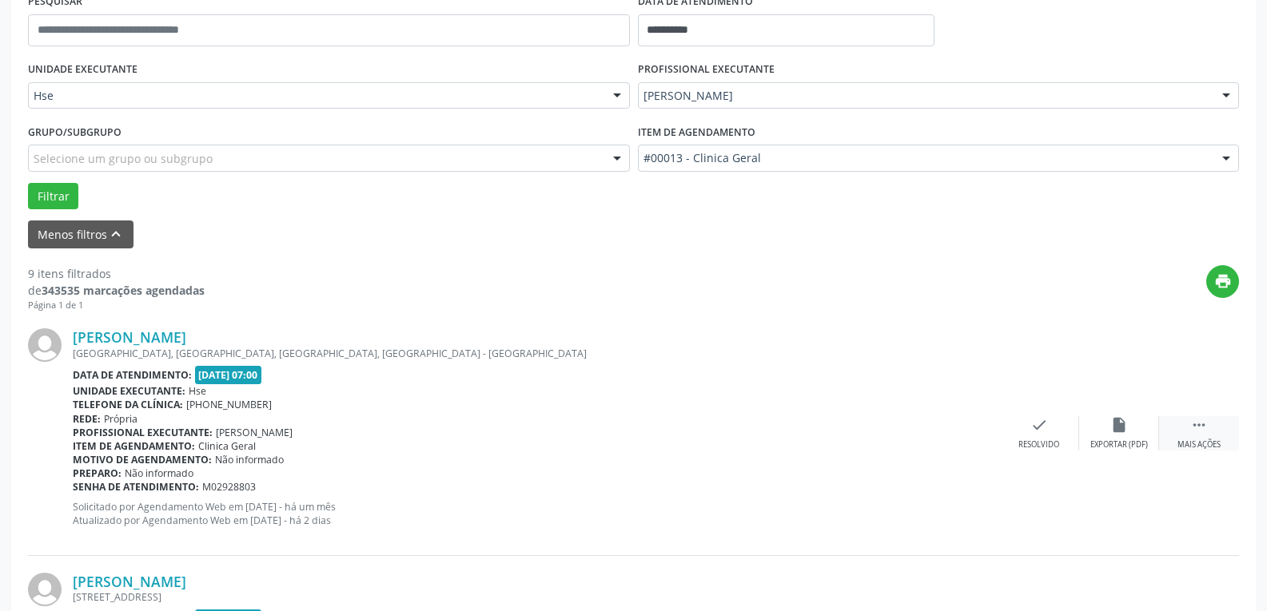
click at [1193, 425] on icon "" at bounding box center [1199, 425] width 18 height 18
click at [1134, 431] on div "alarm_off Não compareceu" at bounding box center [1119, 433] width 80 height 34
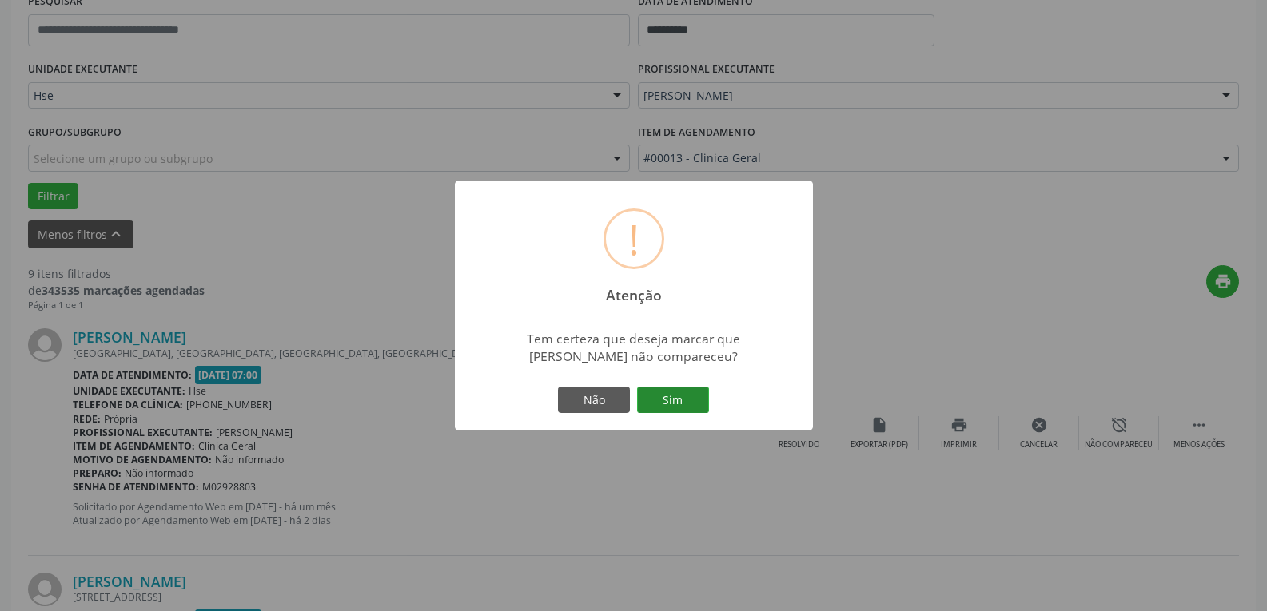
click at [693, 392] on button "Sim" at bounding box center [673, 400] width 72 height 27
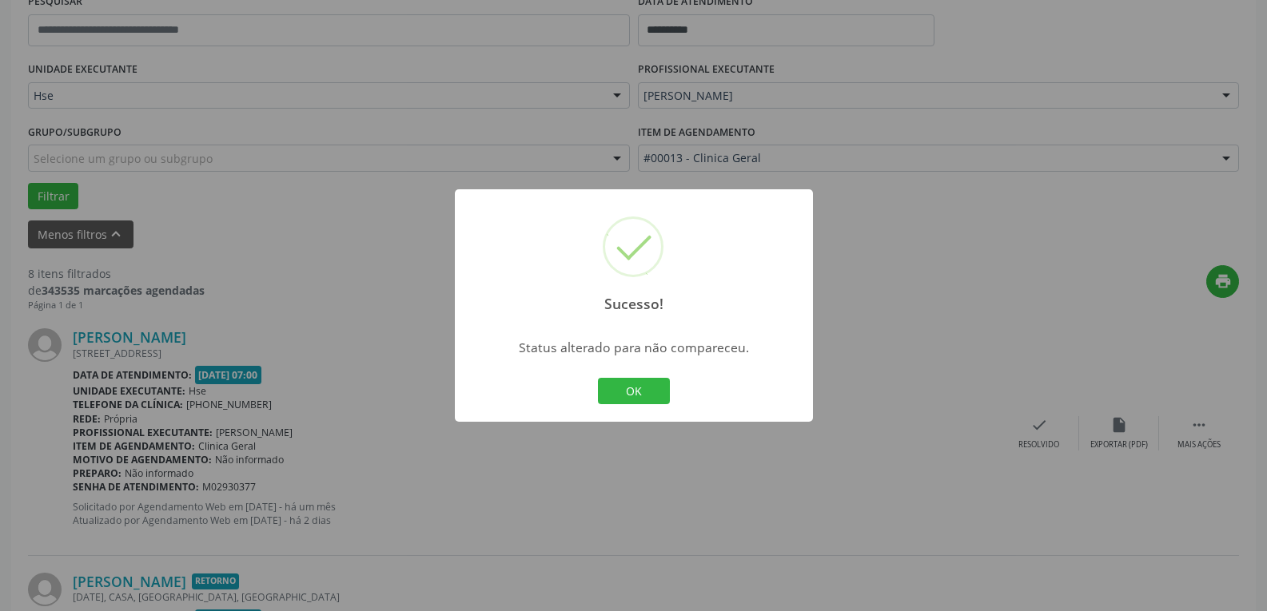
click at [635, 388] on button "OK" at bounding box center [634, 391] width 72 height 27
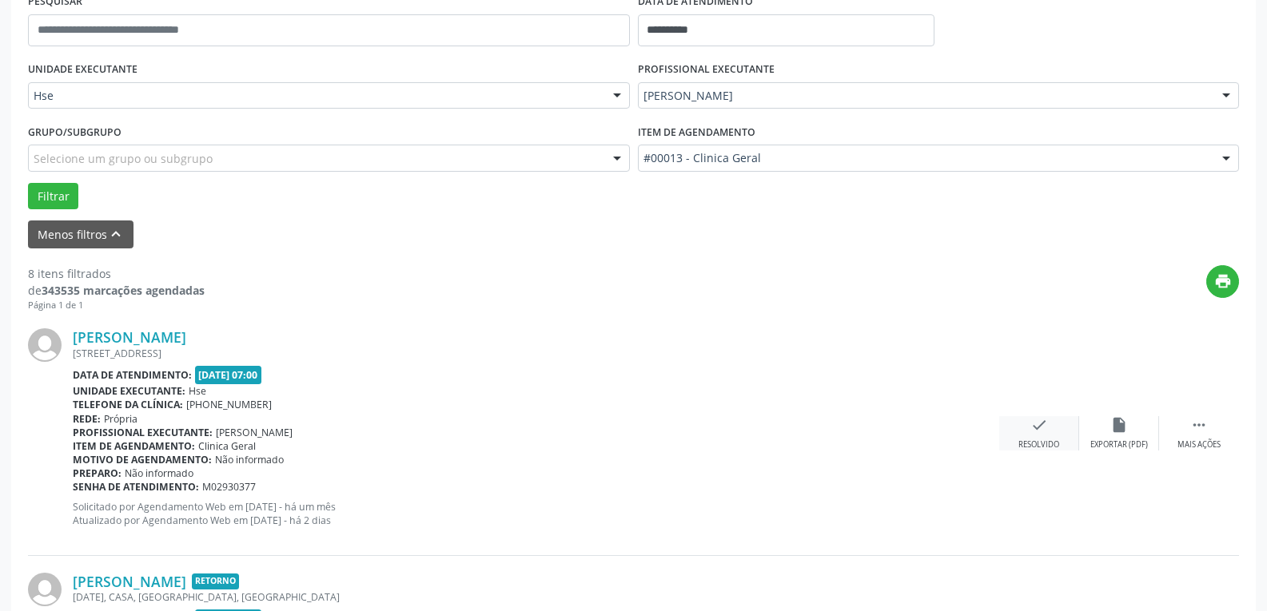
click at [1037, 424] on icon "check" at bounding box center [1039, 425] width 18 height 18
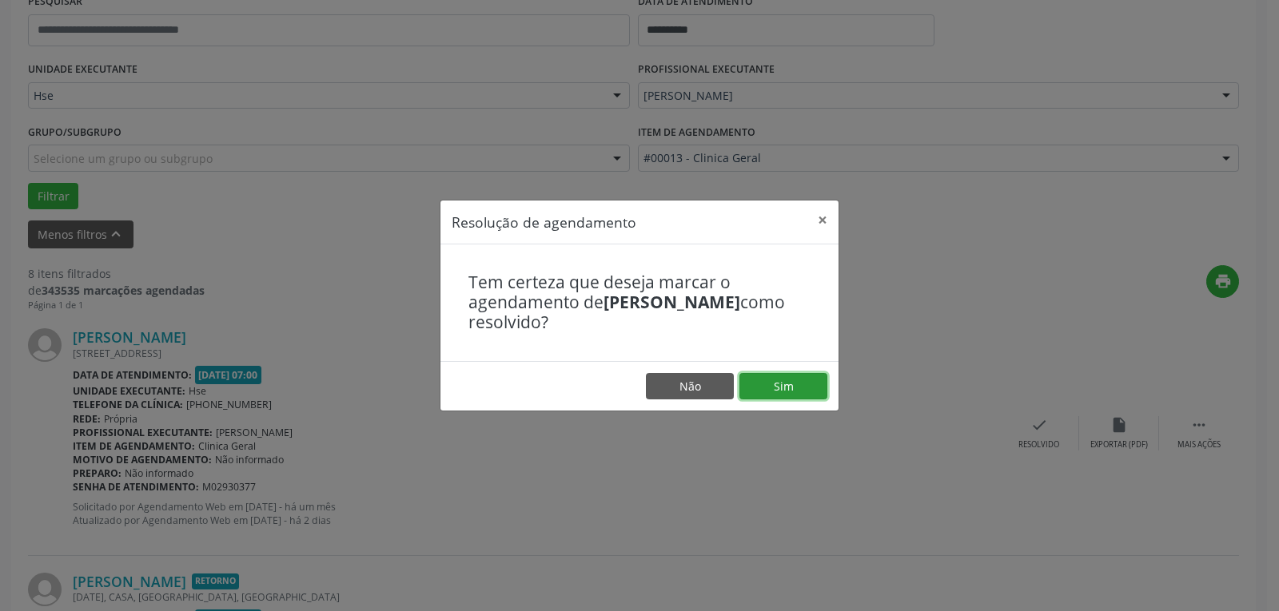
click at [758, 376] on button "Sim" at bounding box center [783, 386] width 88 height 27
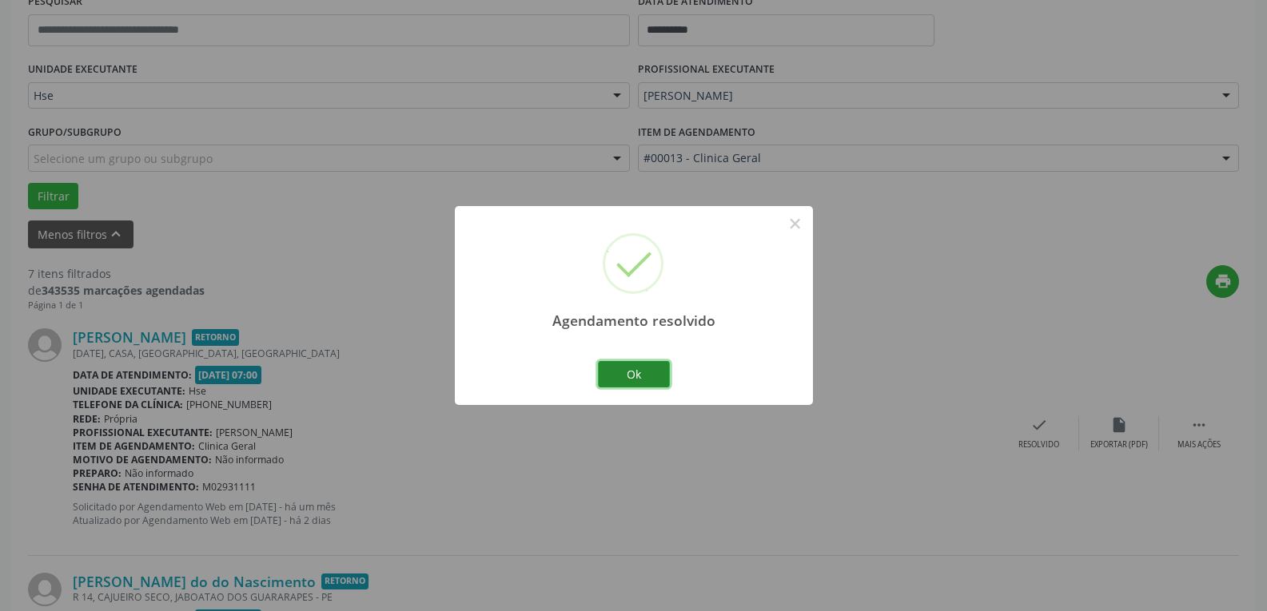
click at [632, 369] on button "Ok" at bounding box center [634, 374] width 72 height 27
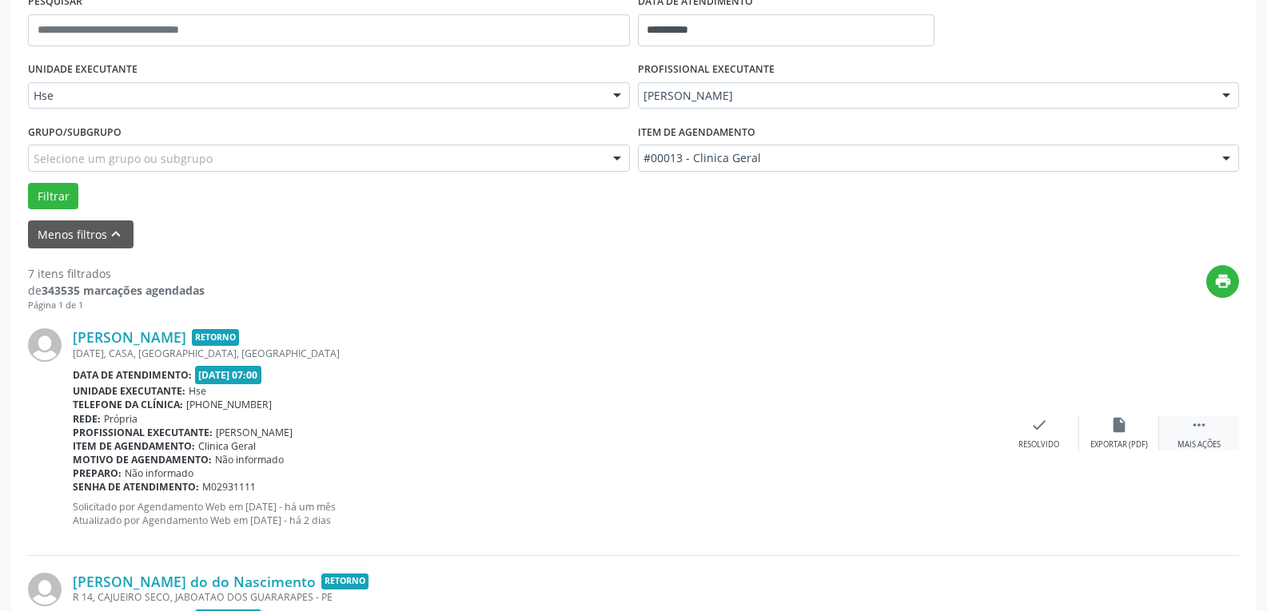
click at [1192, 420] on icon "" at bounding box center [1199, 425] width 18 height 18
click at [1136, 436] on div "alarm_off Não compareceu" at bounding box center [1119, 433] width 80 height 34
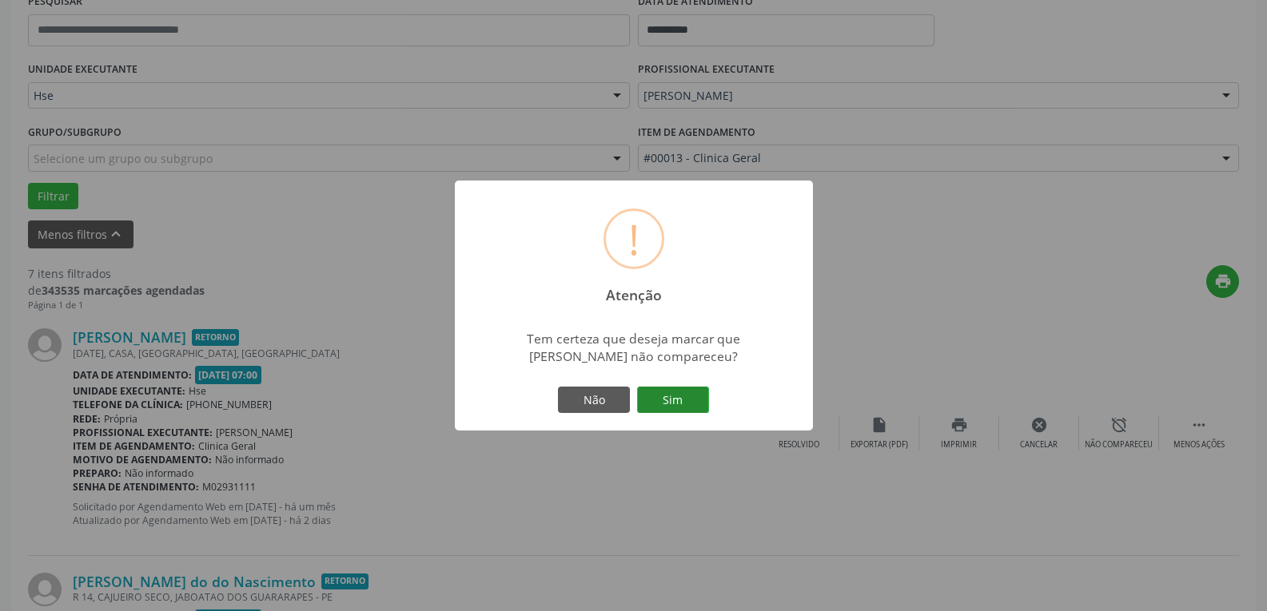
click at [658, 392] on button "Sim" at bounding box center [673, 400] width 72 height 27
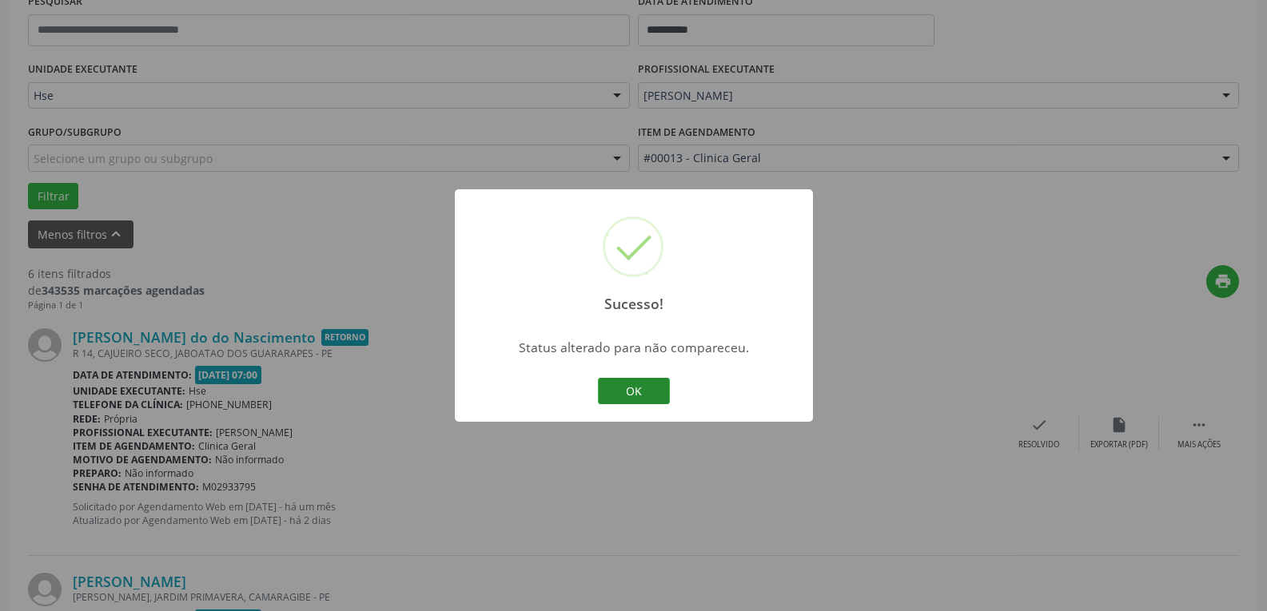
click at [639, 391] on button "OK" at bounding box center [634, 391] width 72 height 27
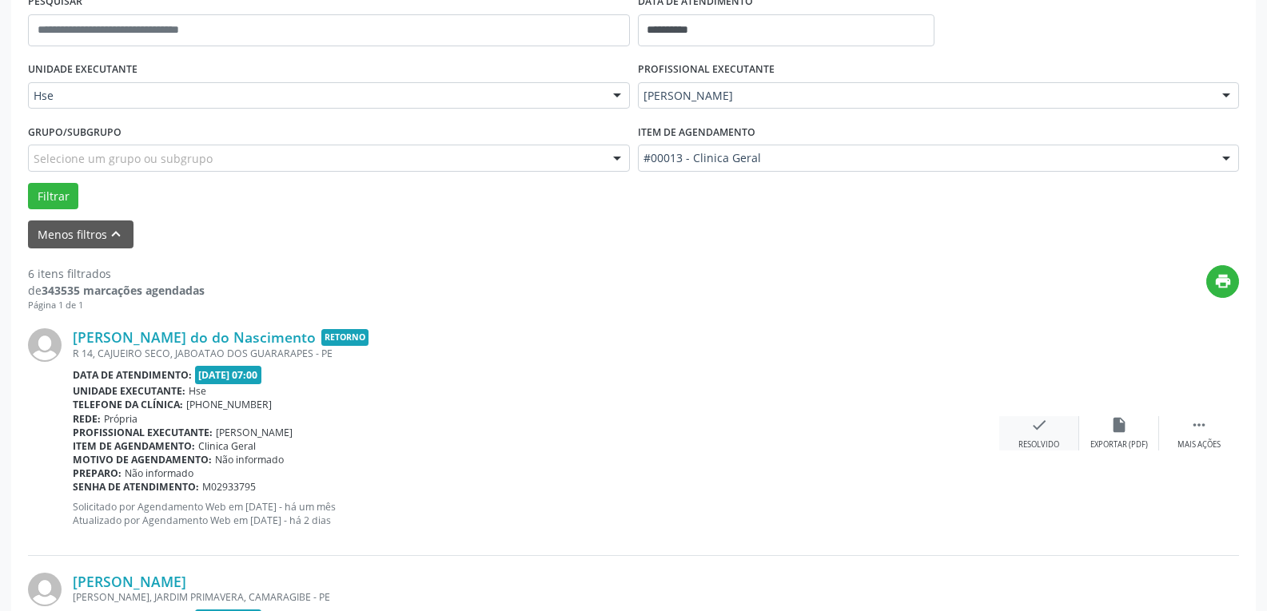
click at [1038, 424] on icon "check" at bounding box center [1039, 425] width 18 height 18
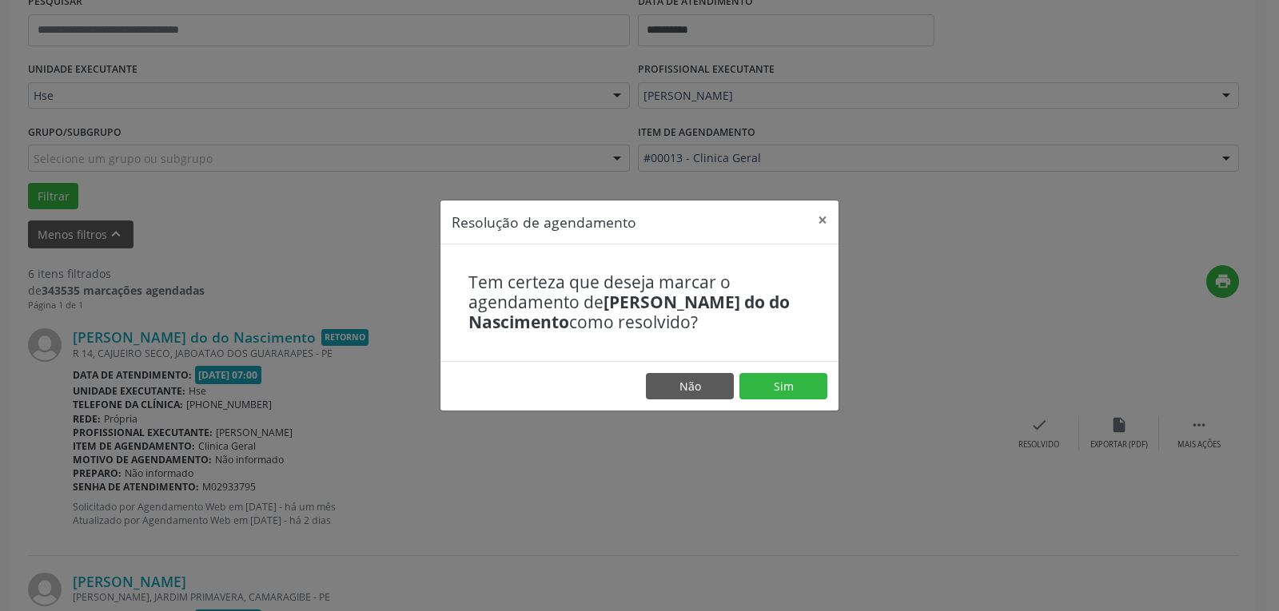
click at [770, 370] on footer "Não Sim" at bounding box center [639, 386] width 398 height 50
click at [781, 380] on button "Sim" at bounding box center [783, 386] width 88 height 27
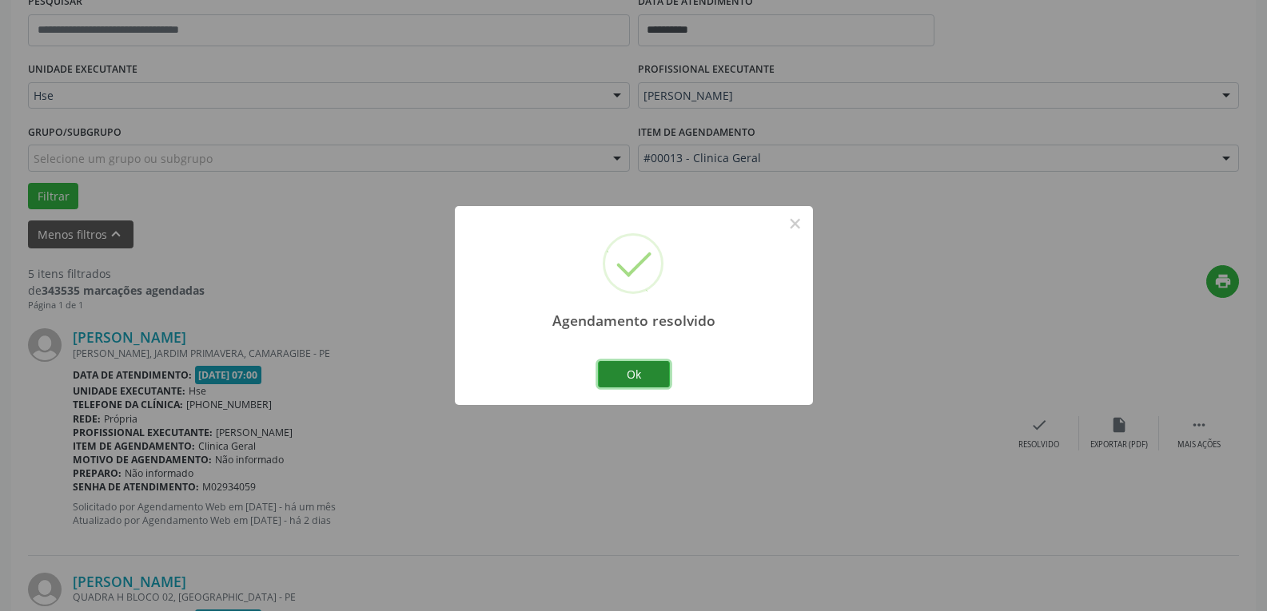
click at [645, 368] on button "Ok" at bounding box center [634, 374] width 72 height 27
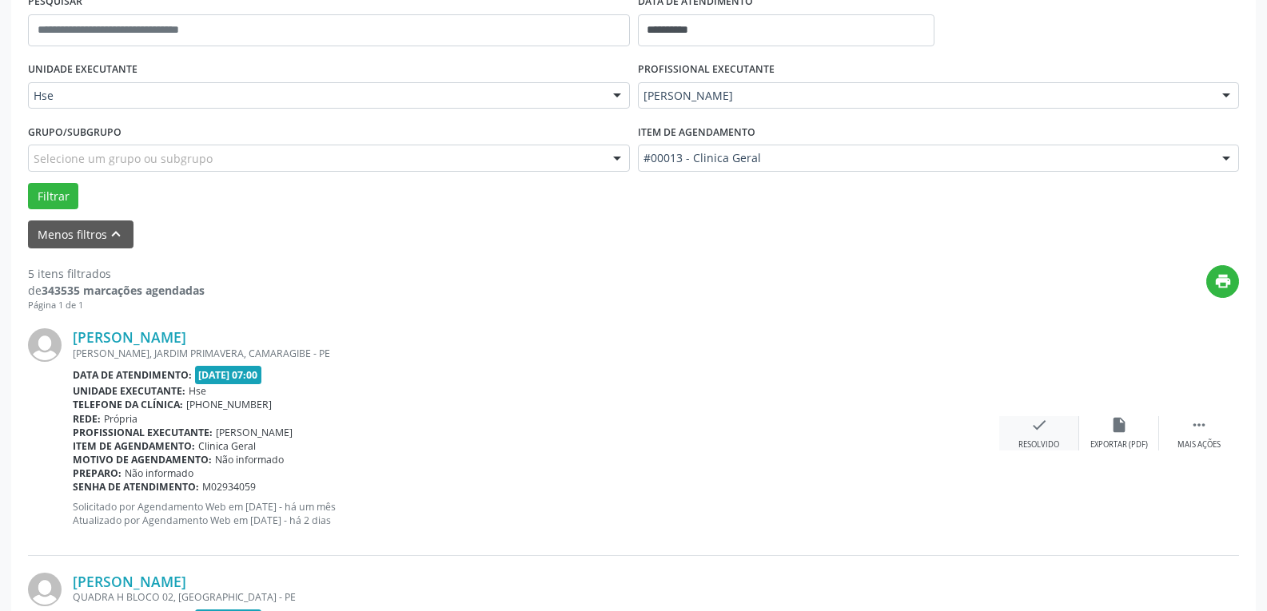
click at [1039, 428] on icon "check" at bounding box center [1039, 425] width 18 height 18
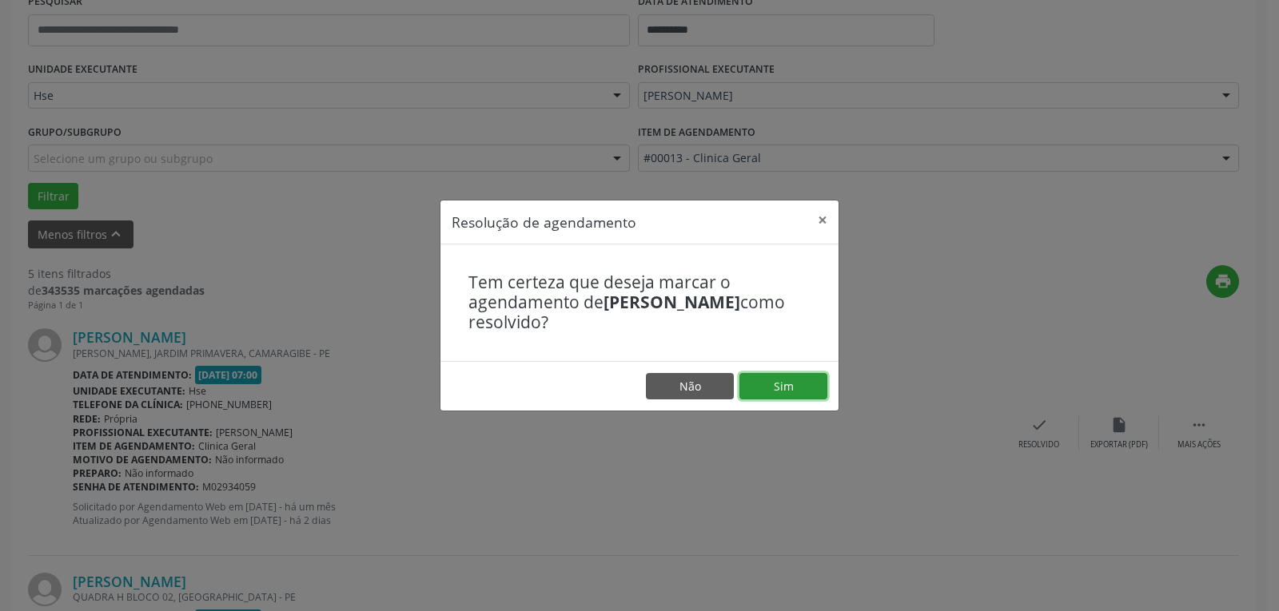
click at [796, 377] on button "Sim" at bounding box center [783, 386] width 88 height 27
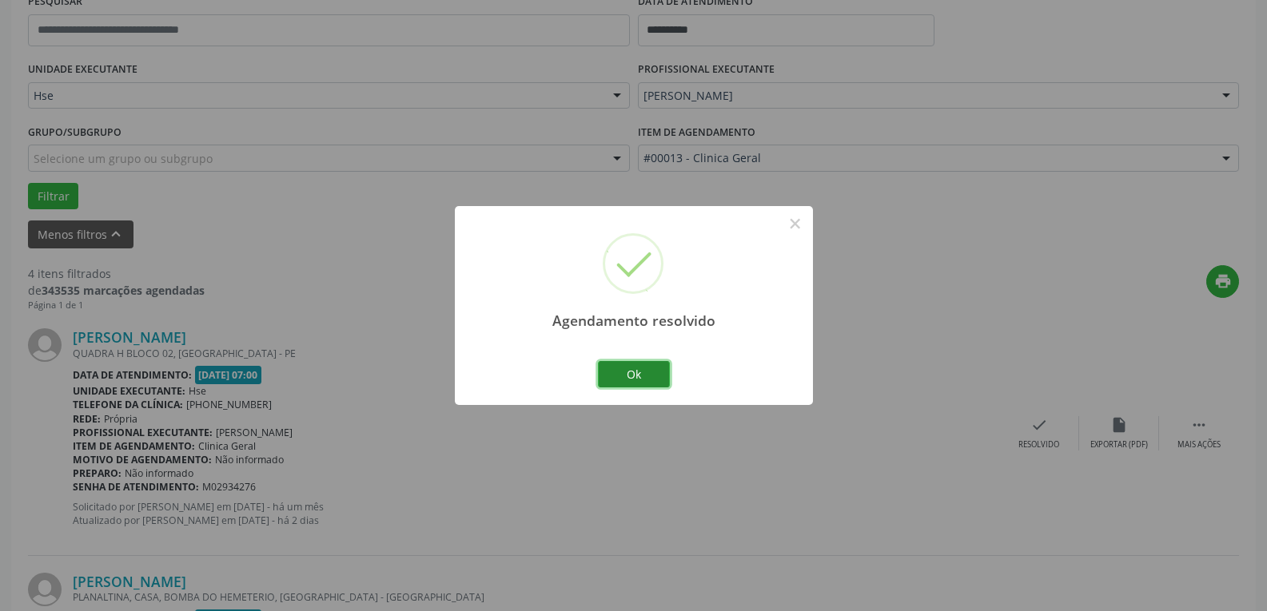
click at [649, 373] on button "Ok" at bounding box center [634, 374] width 72 height 27
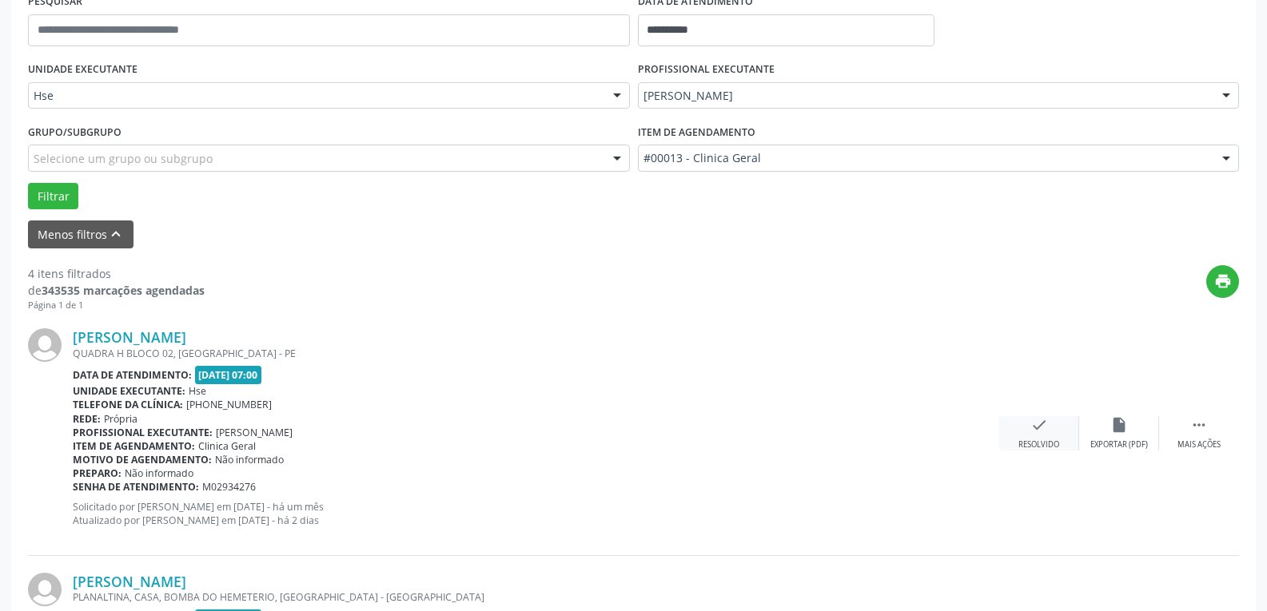
click at [1041, 432] on icon "check" at bounding box center [1039, 425] width 18 height 18
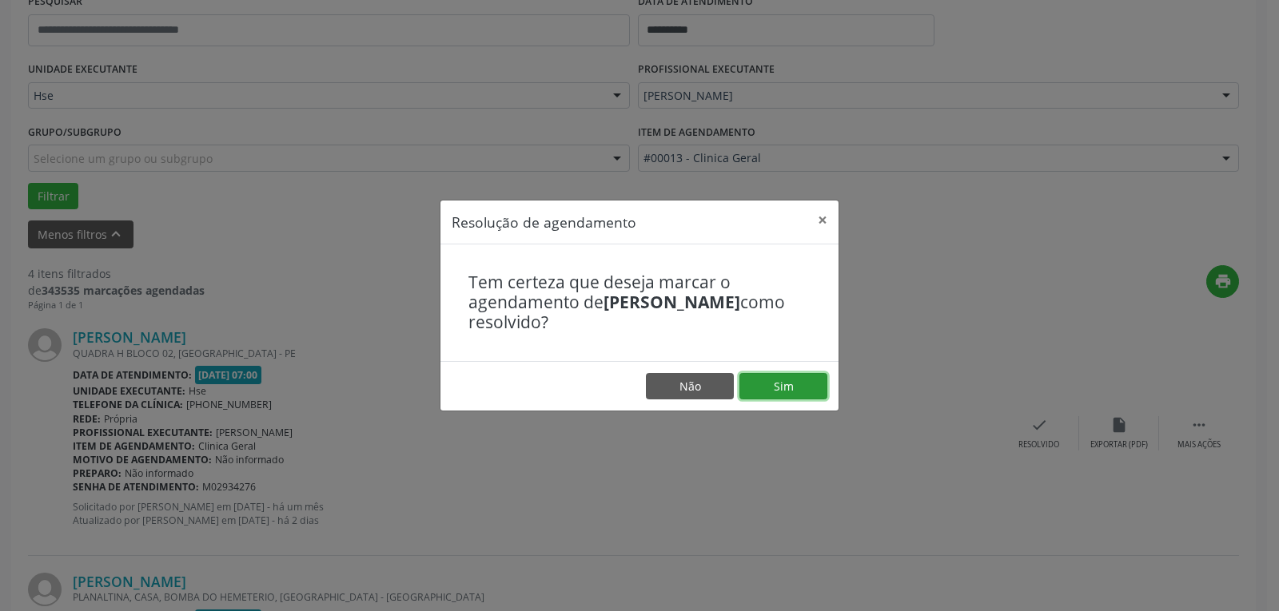
click at [825, 384] on button "Sim" at bounding box center [783, 386] width 88 height 27
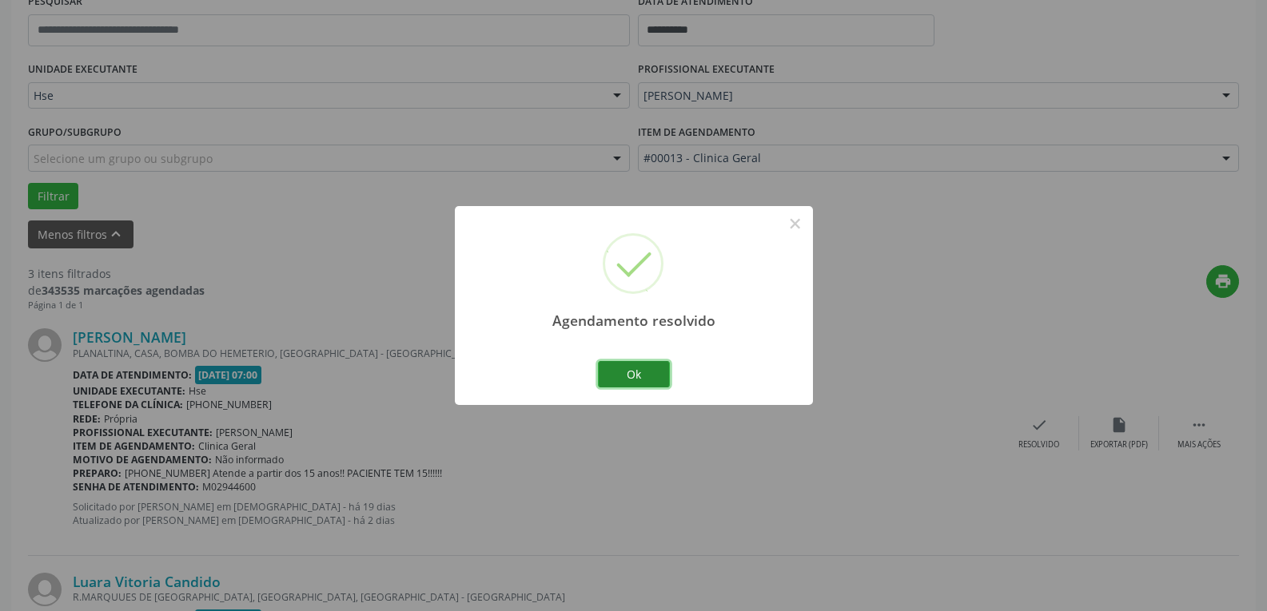
click at [648, 373] on button "Ok" at bounding box center [634, 374] width 72 height 27
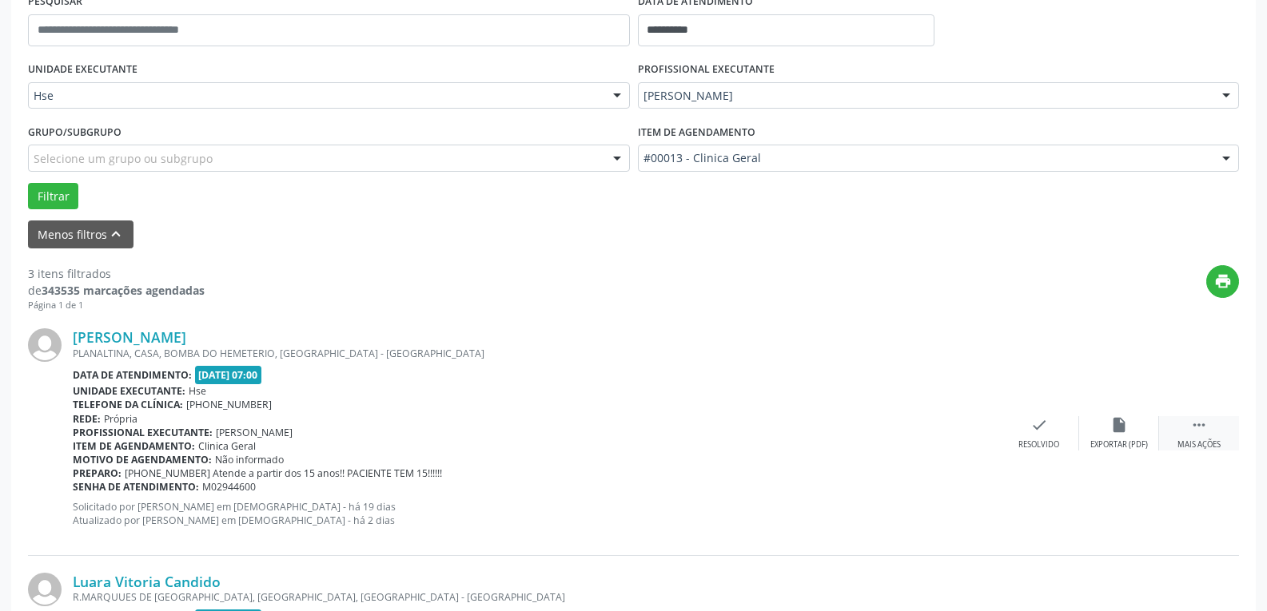
click at [1199, 416] on icon "" at bounding box center [1199, 425] width 18 height 18
click at [1116, 436] on div "alarm_off Não compareceu" at bounding box center [1119, 433] width 80 height 34
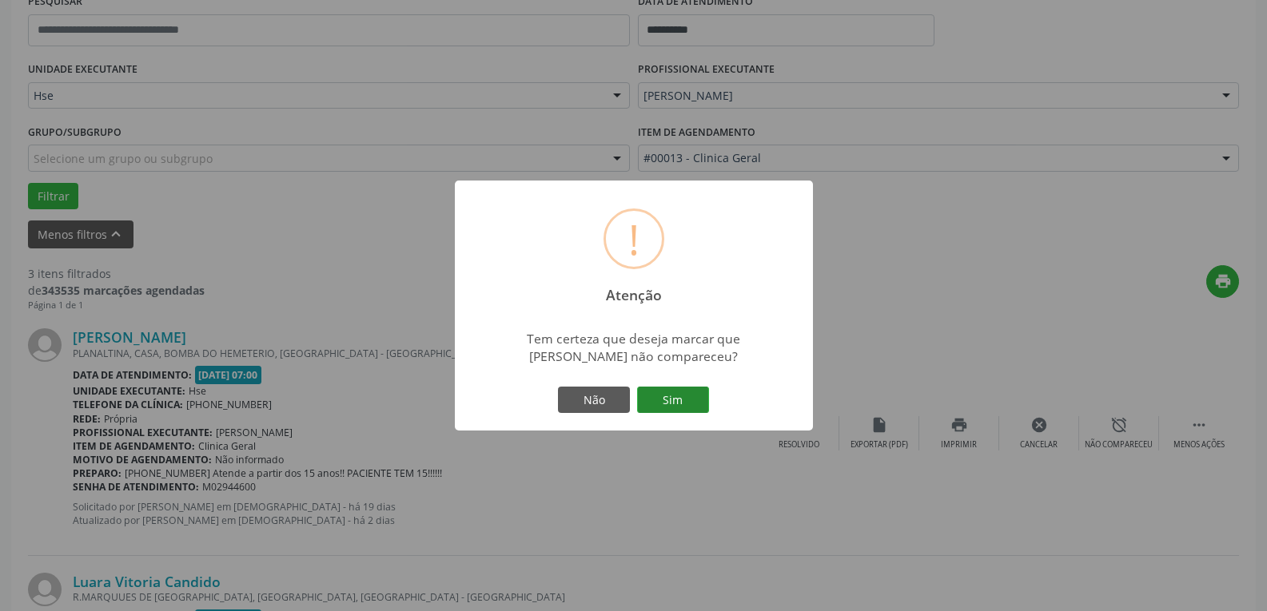
click at [692, 406] on button "Sim" at bounding box center [673, 400] width 72 height 27
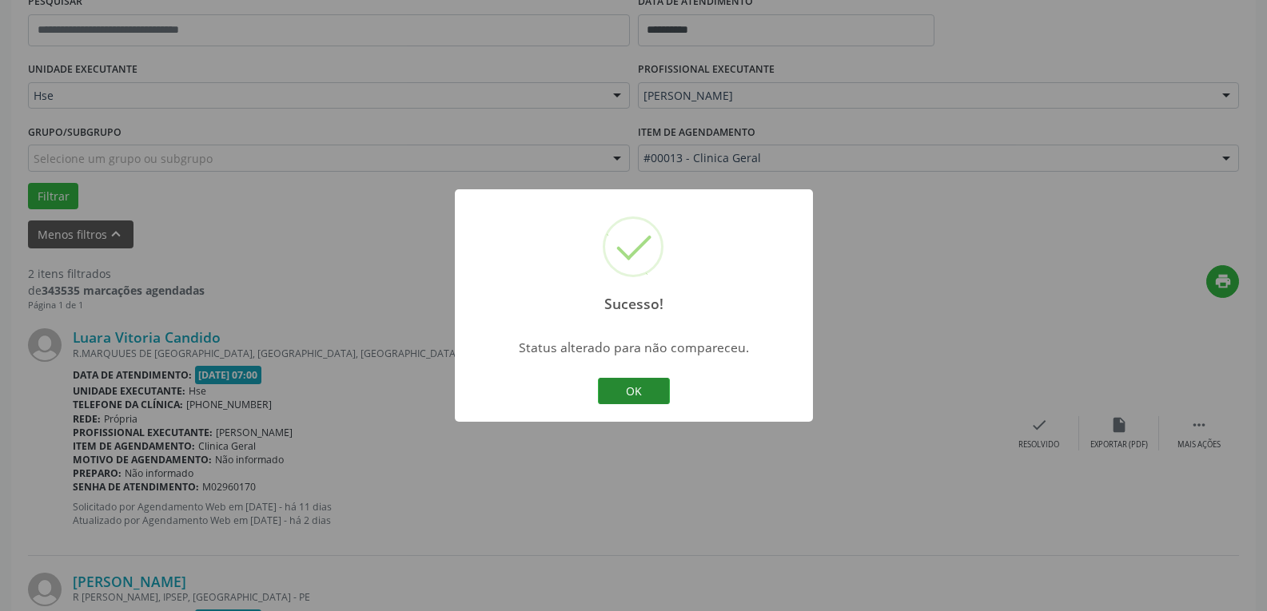
click at [645, 391] on button "OK" at bounding box center [634, 391] width 72 height 27
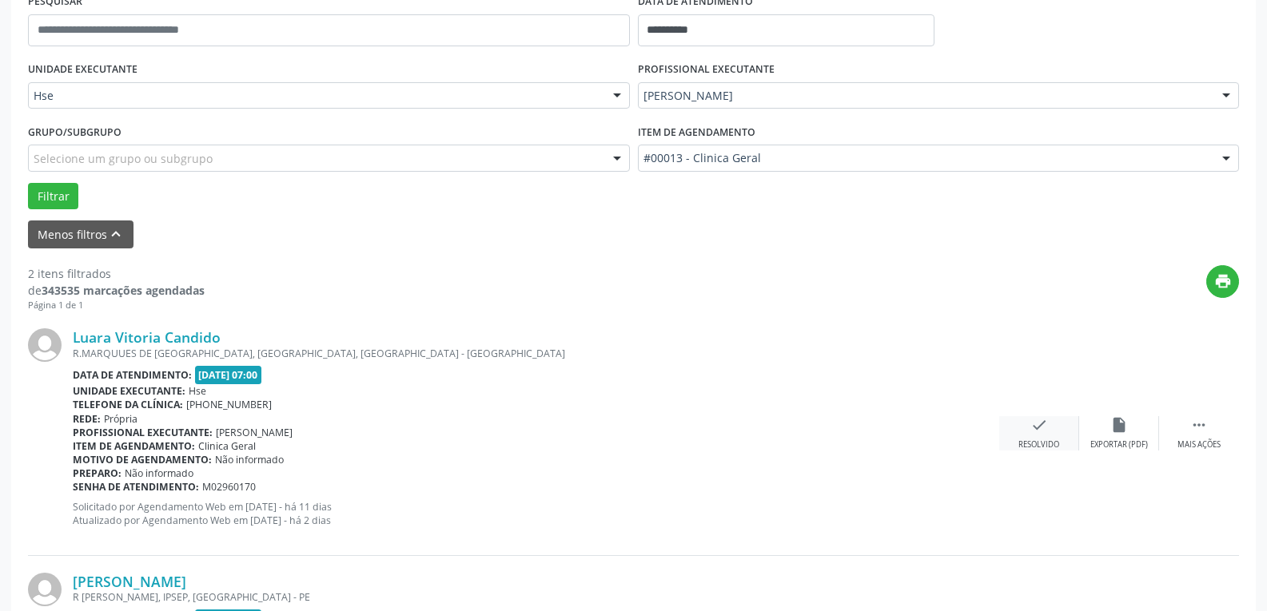
click at [1051, 437] on div "check Resolvido" at bounding box center [1039, 433] width 80 height 34
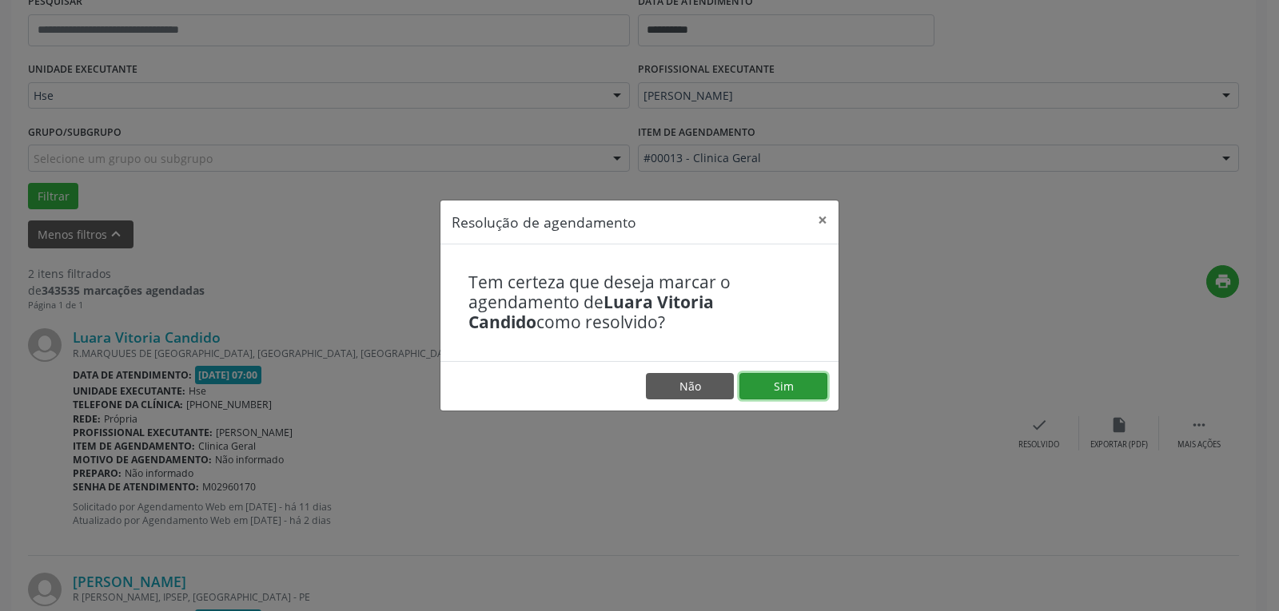
click at [819, 380] on button "Sim" at bounding box center [783, 386] width 88 height 27
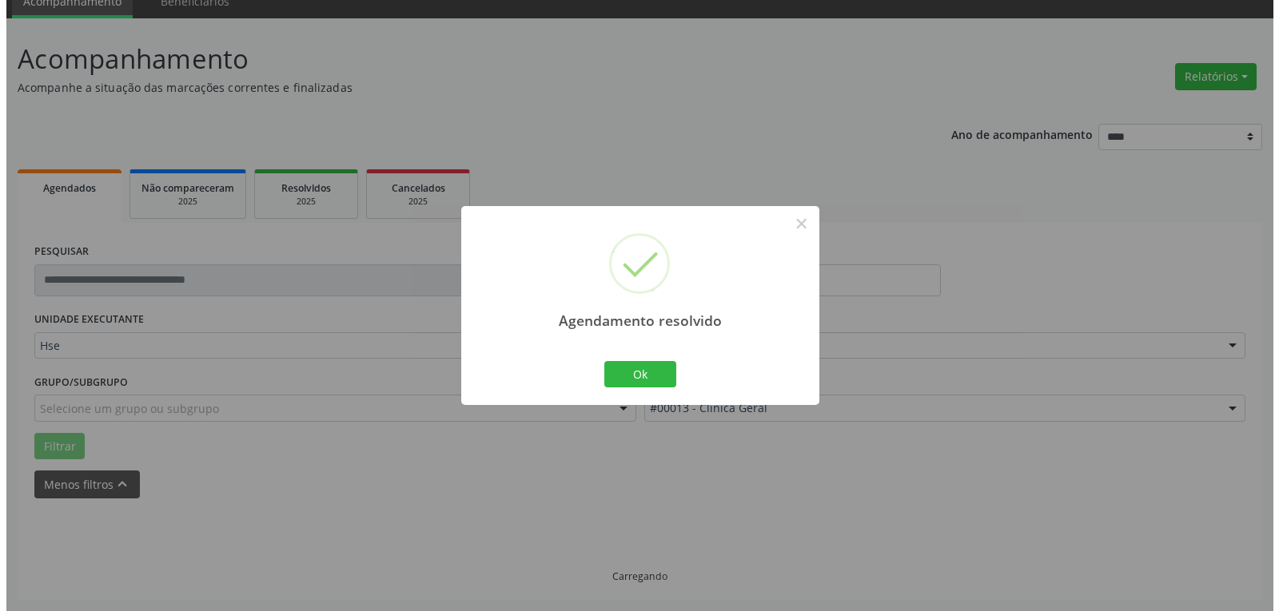
scroll to position [292, 0]
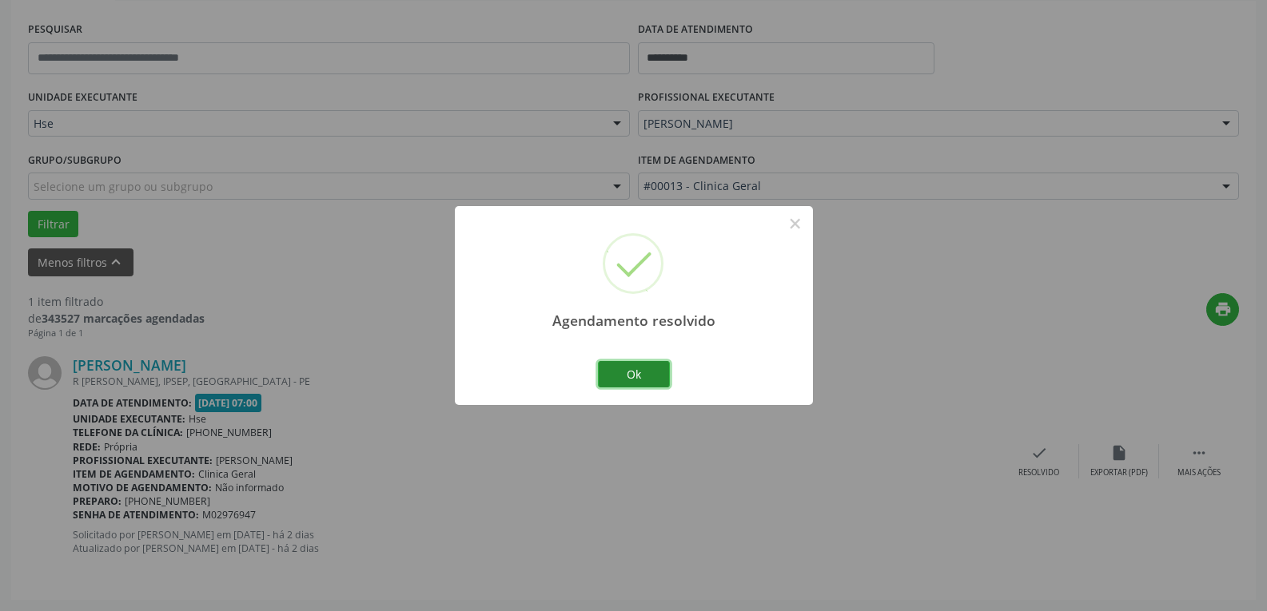
click at [639, 371] on button "Ok" at bounding box center [634, 374] width 72 height 27
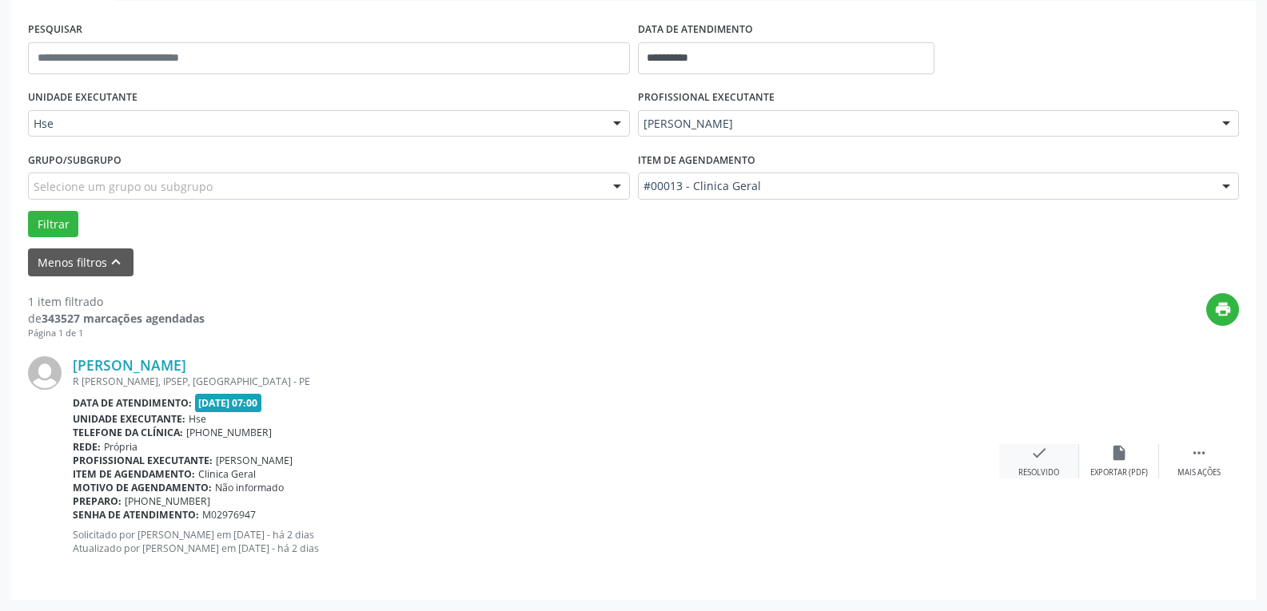
click at [1049, 467] on div "check Resolvido" at bounding box center [1039, 461] width 80 height 34
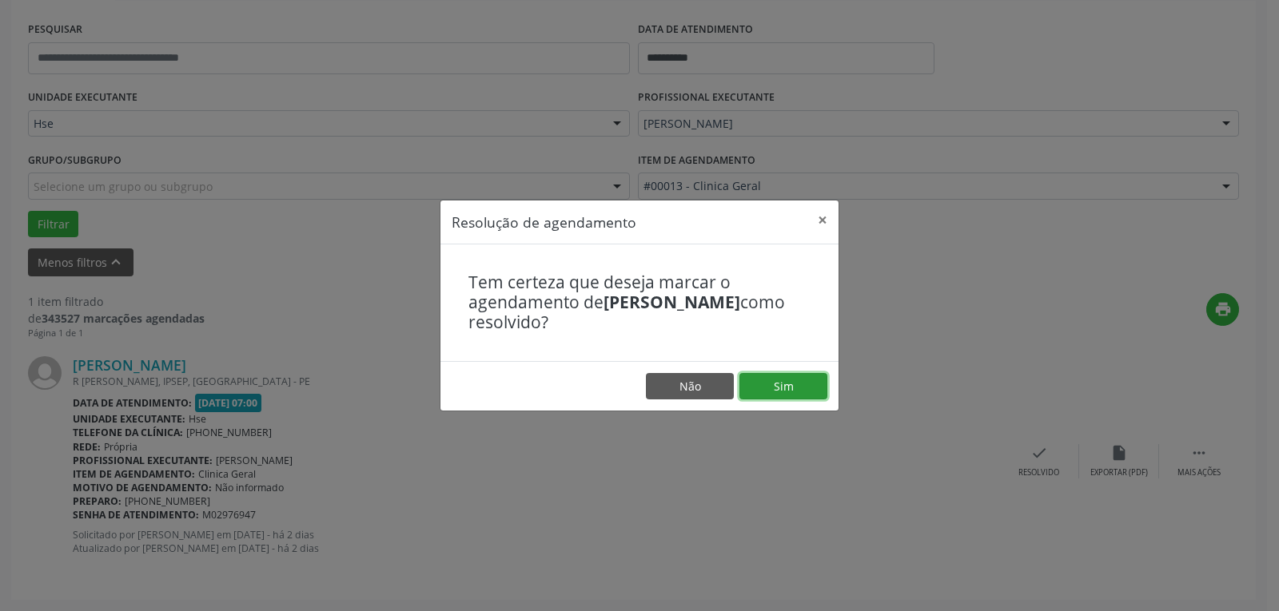
click at [781, 400] on button "Sim" at bounding box center [783, 386] width 88 height 27
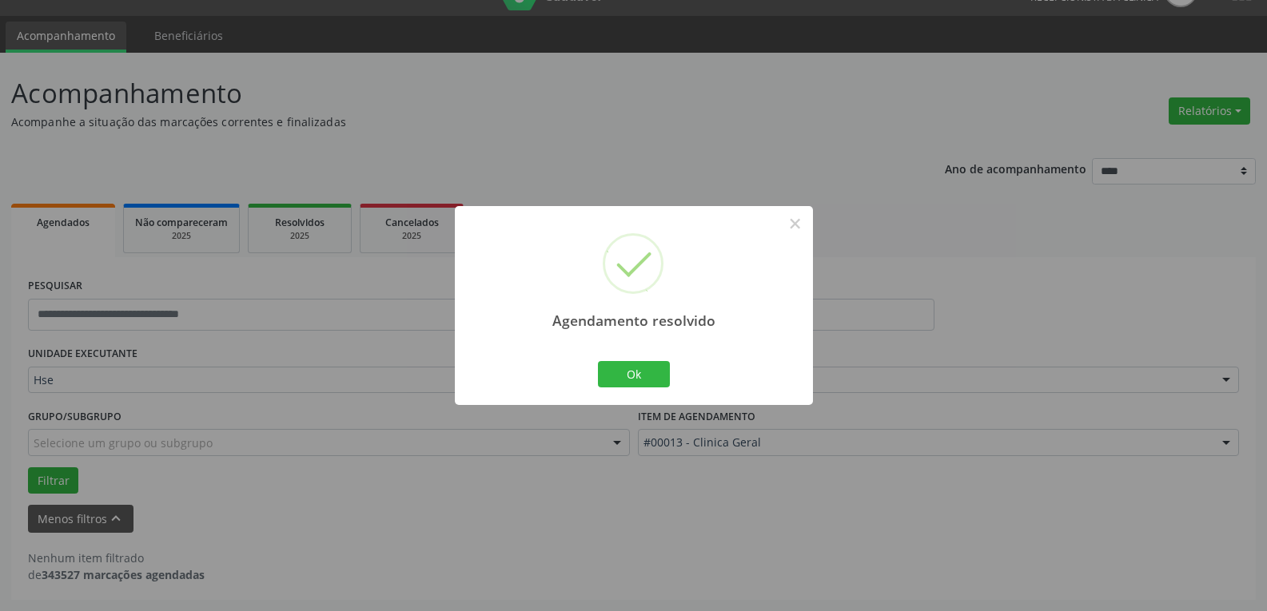
scroll to position [35, 0]
click at [631, 375] on button "Ok" at bounding box center [634, 374] width 72 height 27
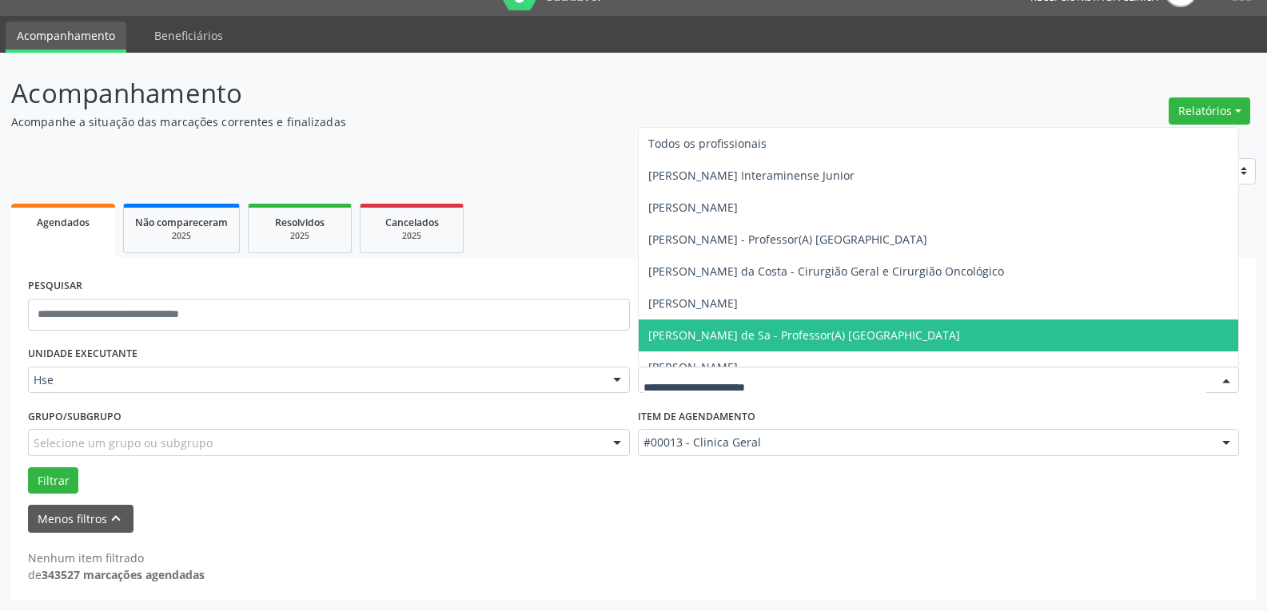
click at [716, 389] on div at bounding box center [939, 380] width 602 height 27
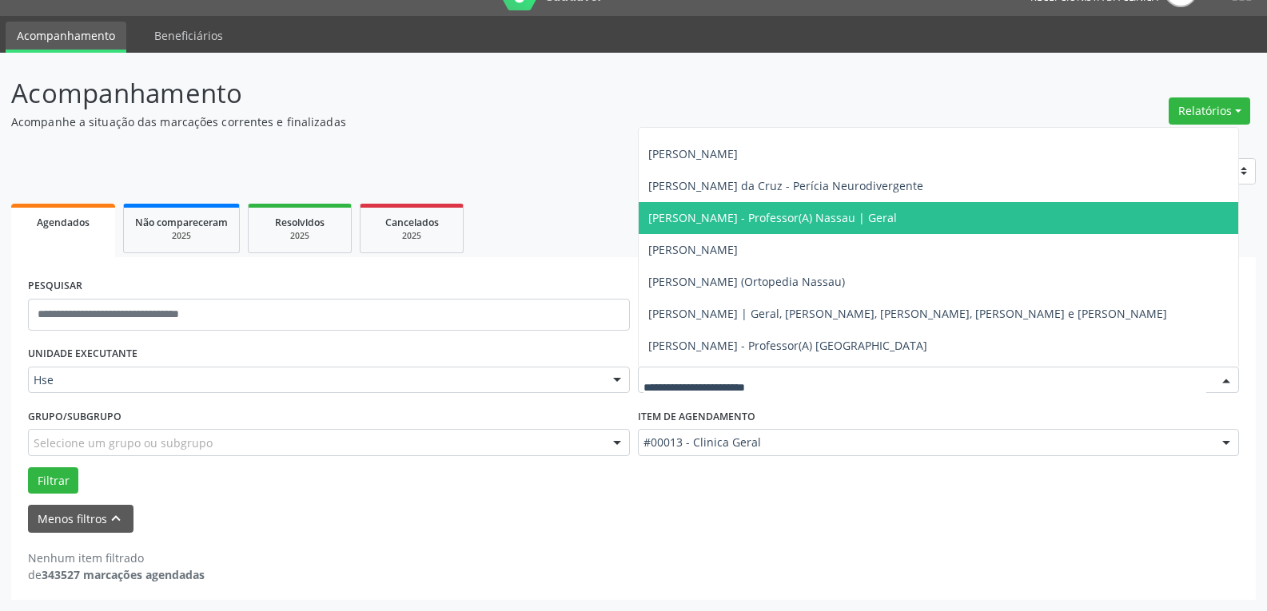
scroll to position [240, 0]
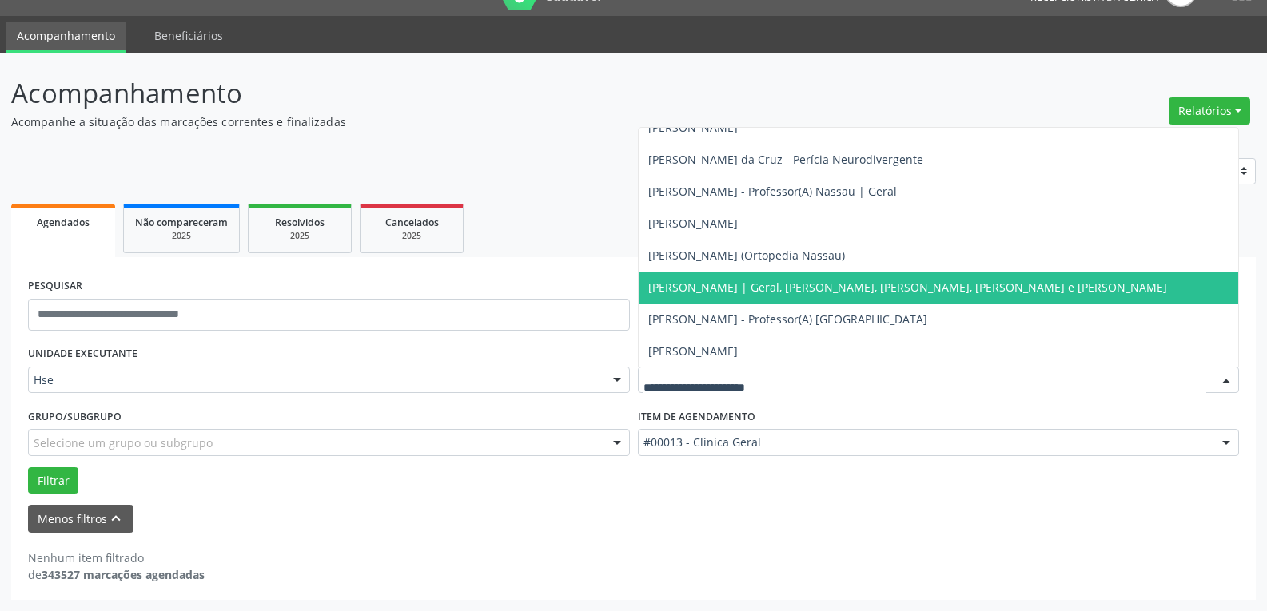
click at [810, 290] on span "[PERSON_NAME] | Geral, [PERSON_NAME], [PERSON_NAME], [PERSON_NAME] e [PERSON_NA…" at bounding box center [907, 287] width 519 height 15
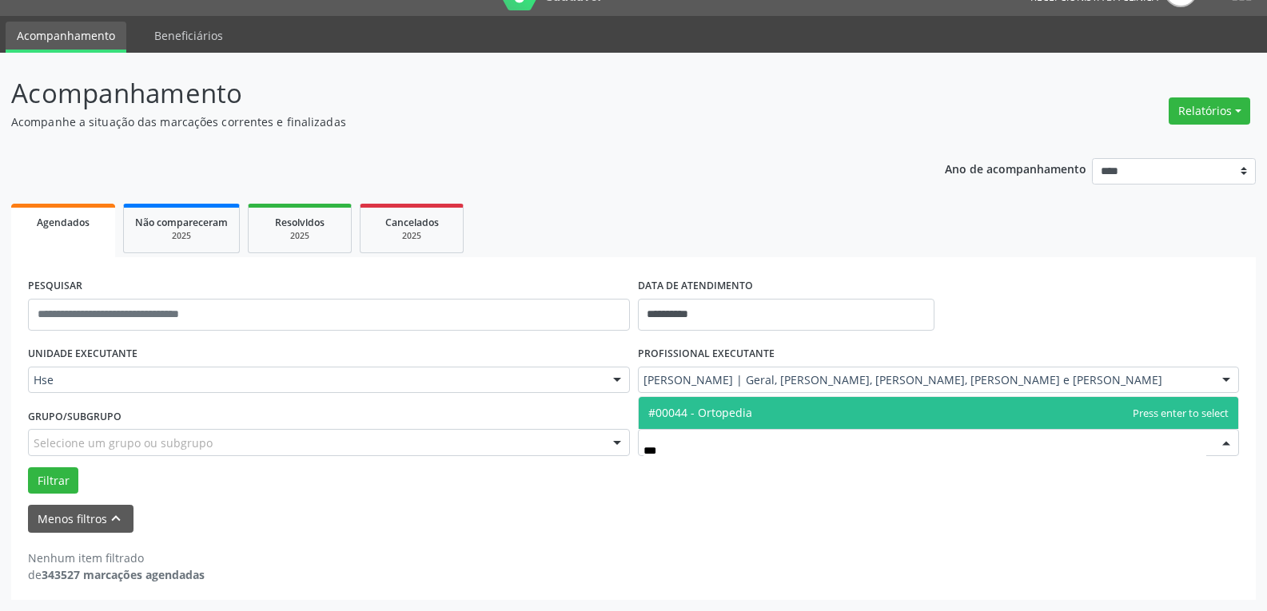
type input "****"
click at [733, 404] on span "#00044 - Ortopedia" at bounding box center [939, 413] width 600 height 32
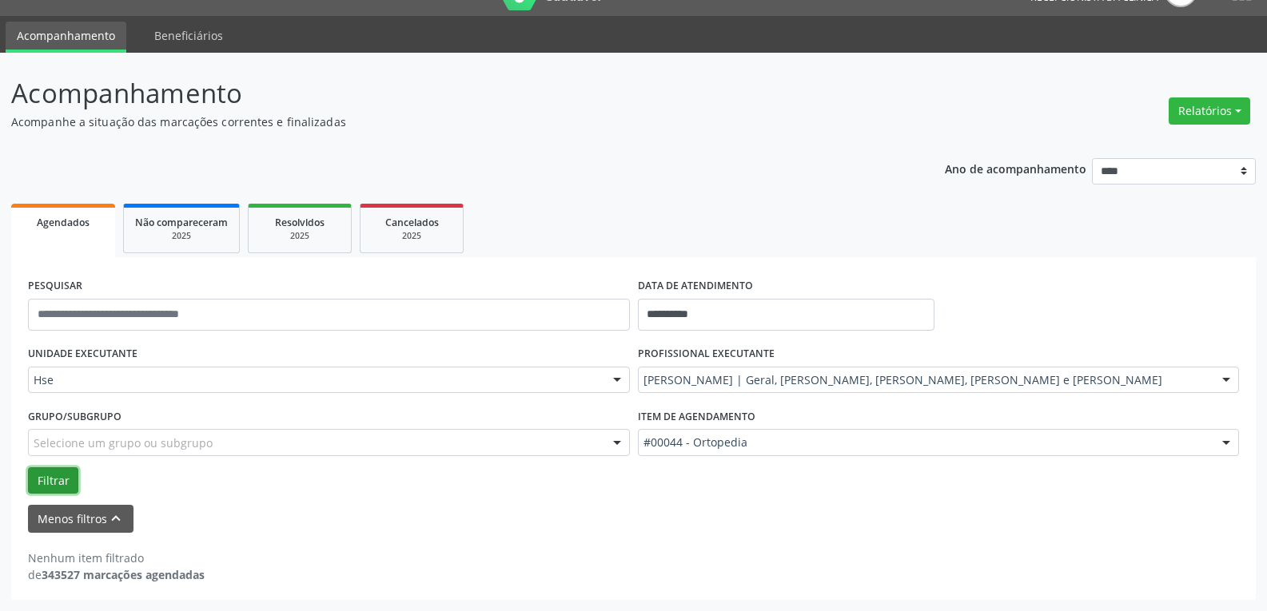
click at [50, 476] on button "Filtrar" at bounding box center [53, 481] width 50 height 27
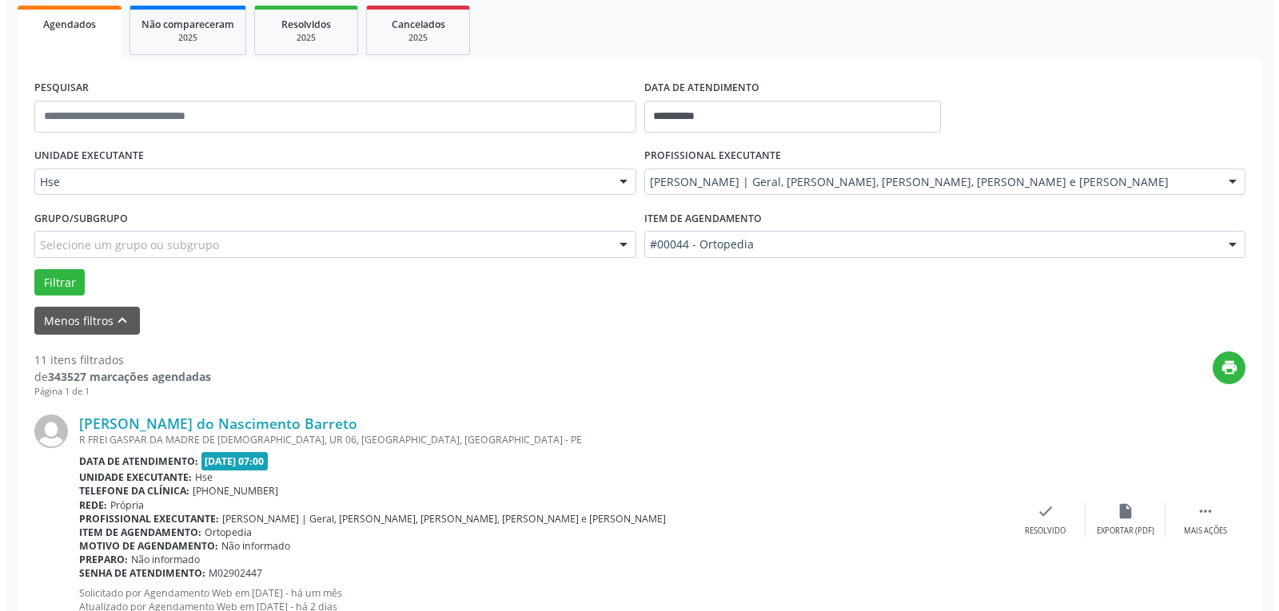
scroll to position [275, 0]
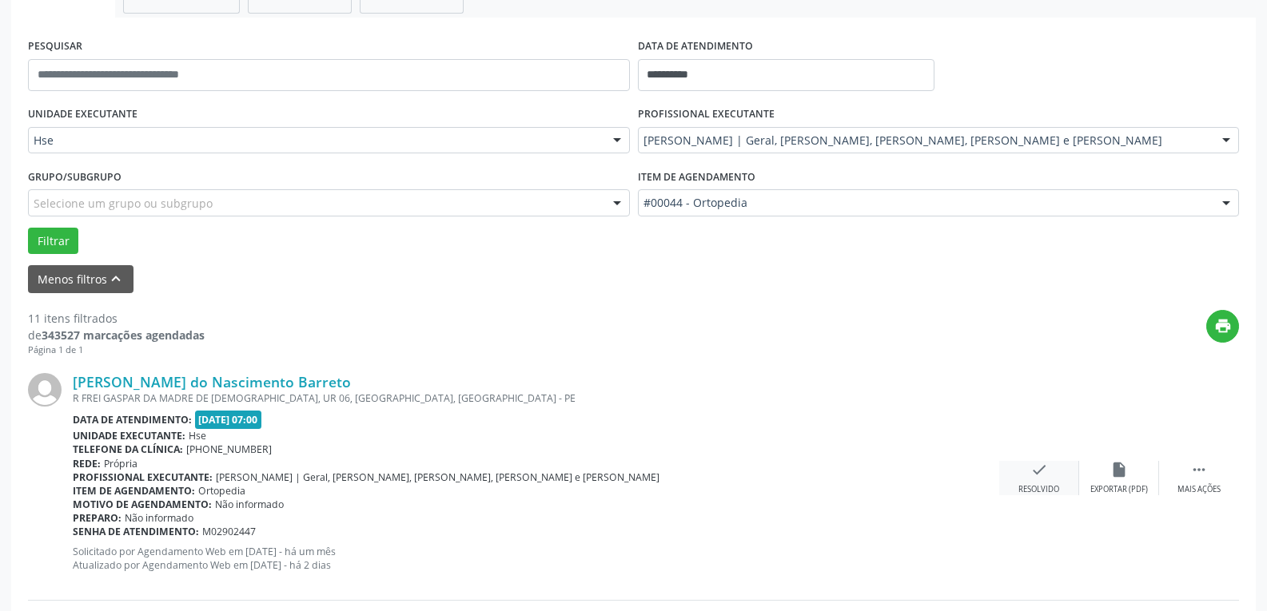
click at [1040, 473] on icon "check" at bounding box center [1039, 470] width 18 height 18
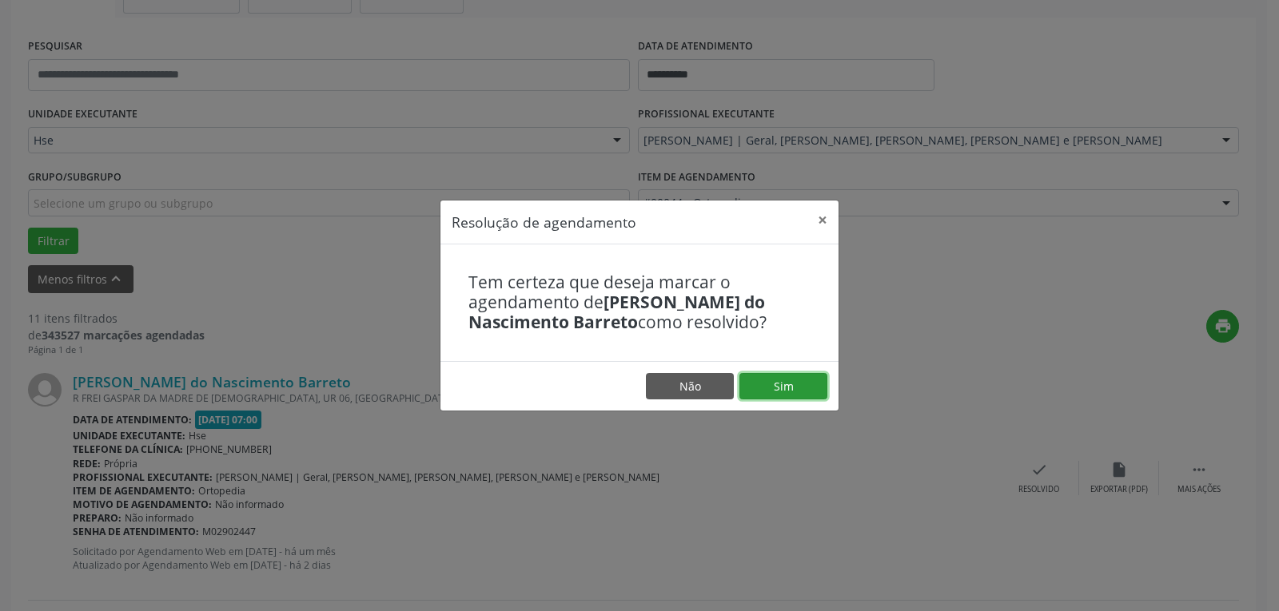
click at [804, 384] on button "Sim" at bounding box center [783, 386] width 88 height 27
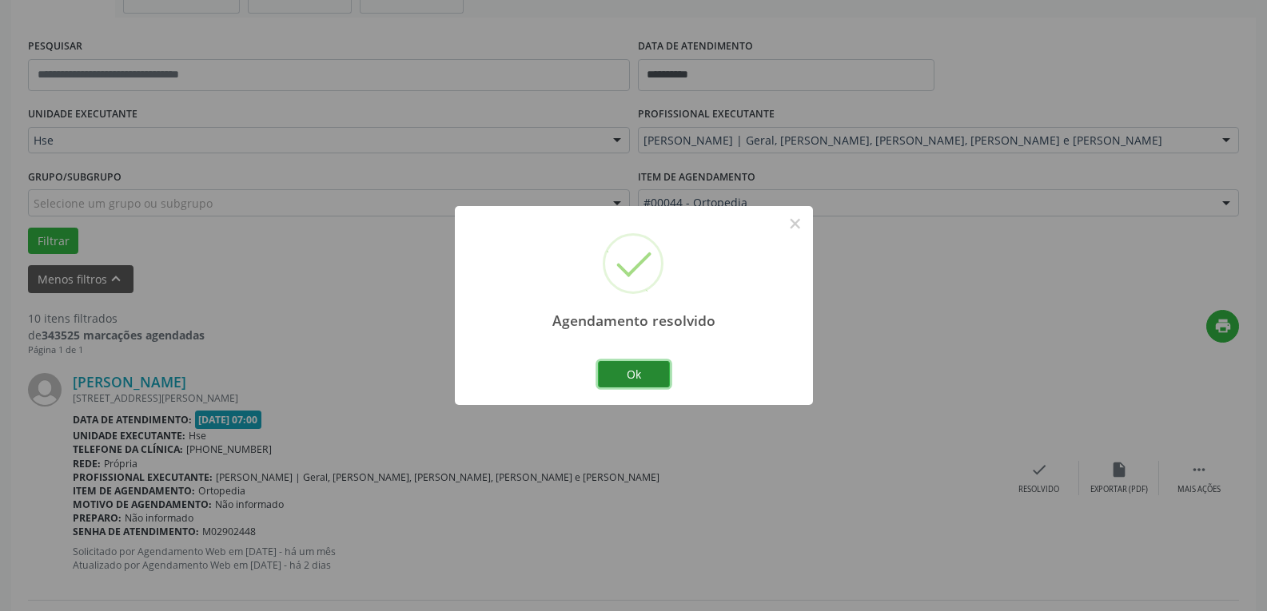
click at [659, 376] on button "Ok" at bounding box center [634, 374] width 72 height 27
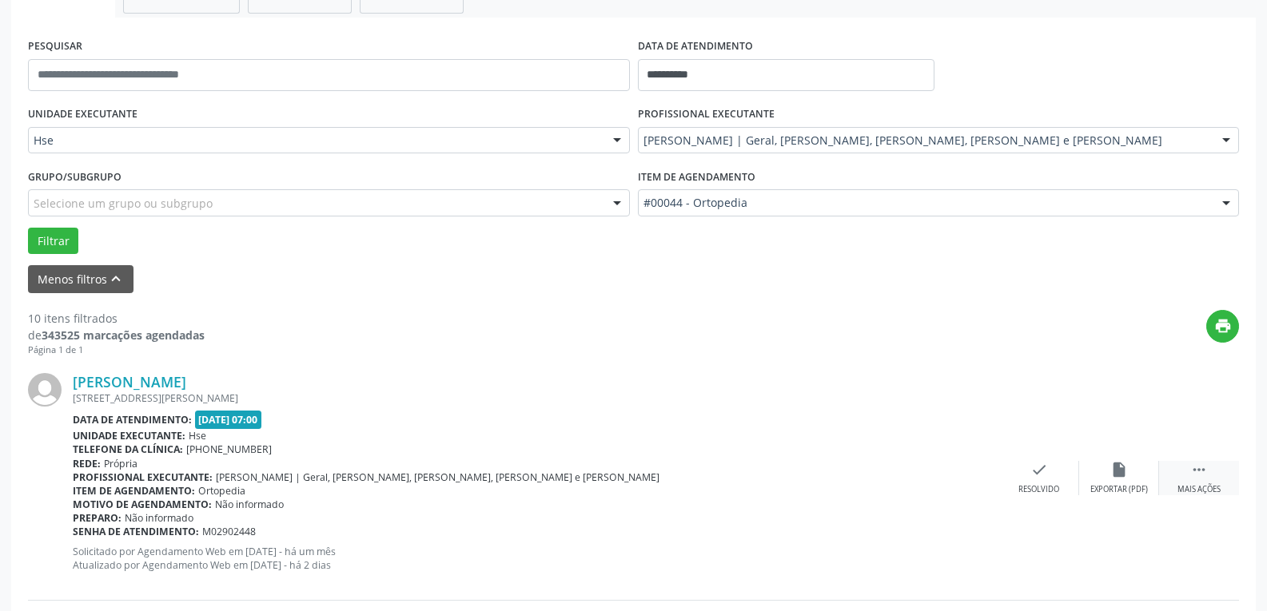
click at [1195, 473] on icon "" at bounding box center [1199, 470] width 18 height 18
click at [1198, 484] on div " Menos ações" at bounding box center [1199, 478] width 80 height 34
click at [1218, 462] on div " Mais ações" at bounding box center [1199, 478] width 80 height 34
click at [1120, 492] on div "Não compareceu" at bounding box center [1119, 489] width 68 height 11
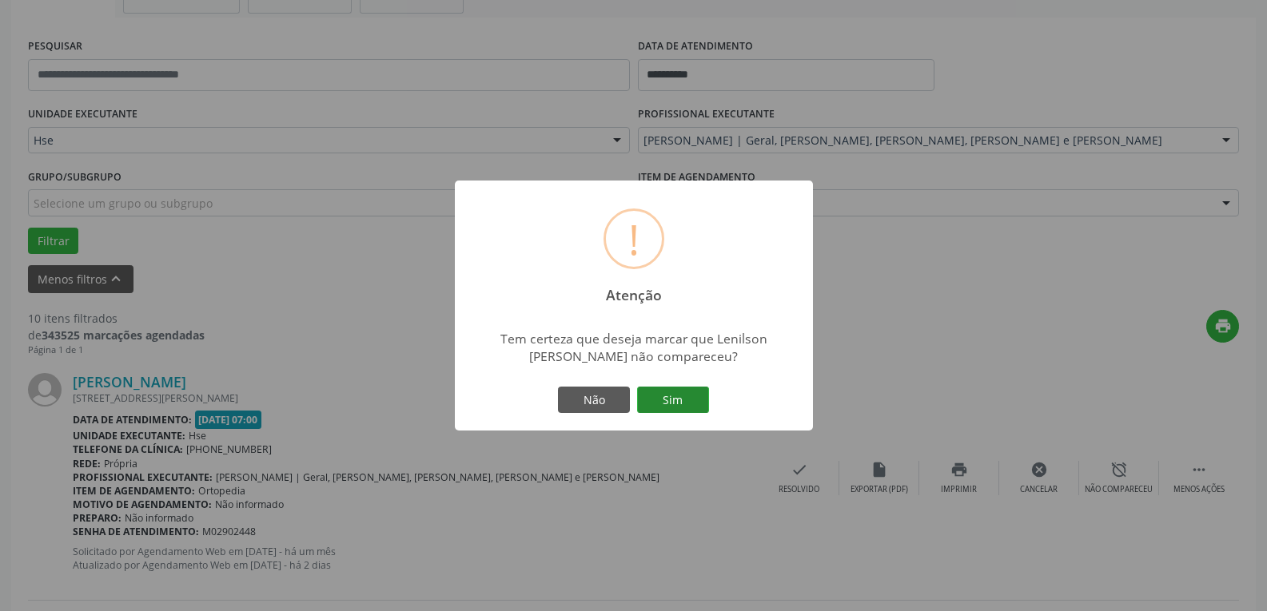
click at [678, 405] on button "Sim" at bounding box center [673, 400] width 72 height 27
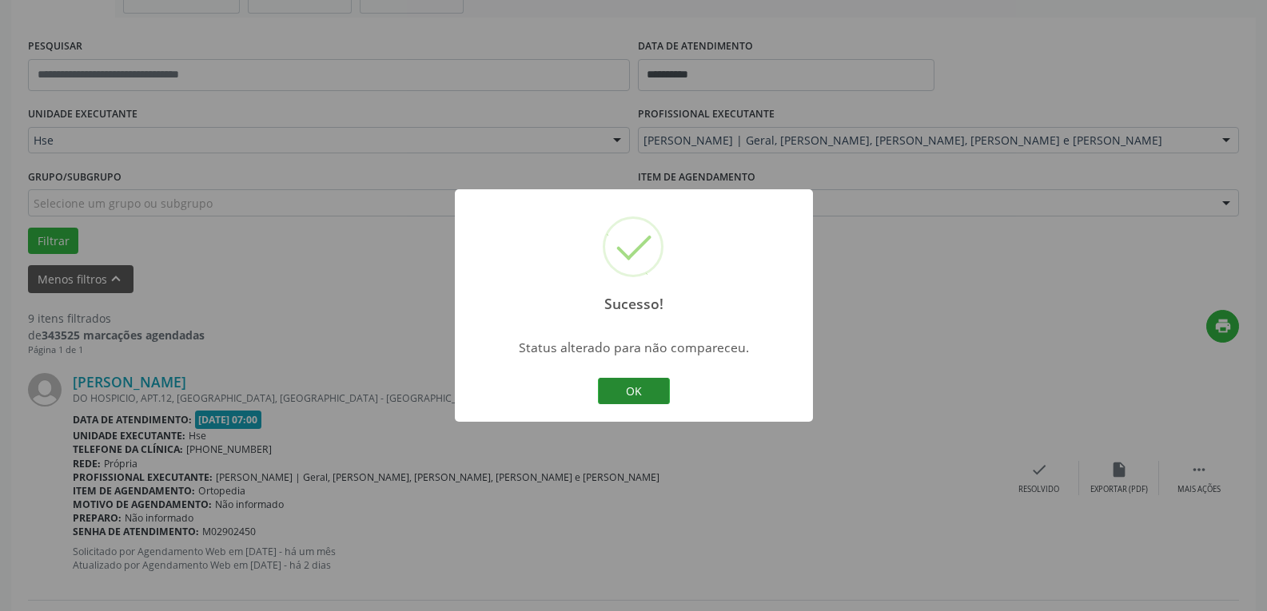
click at [637, 396] on button "OK" at bounding box center [634, 391] width 72 height 27
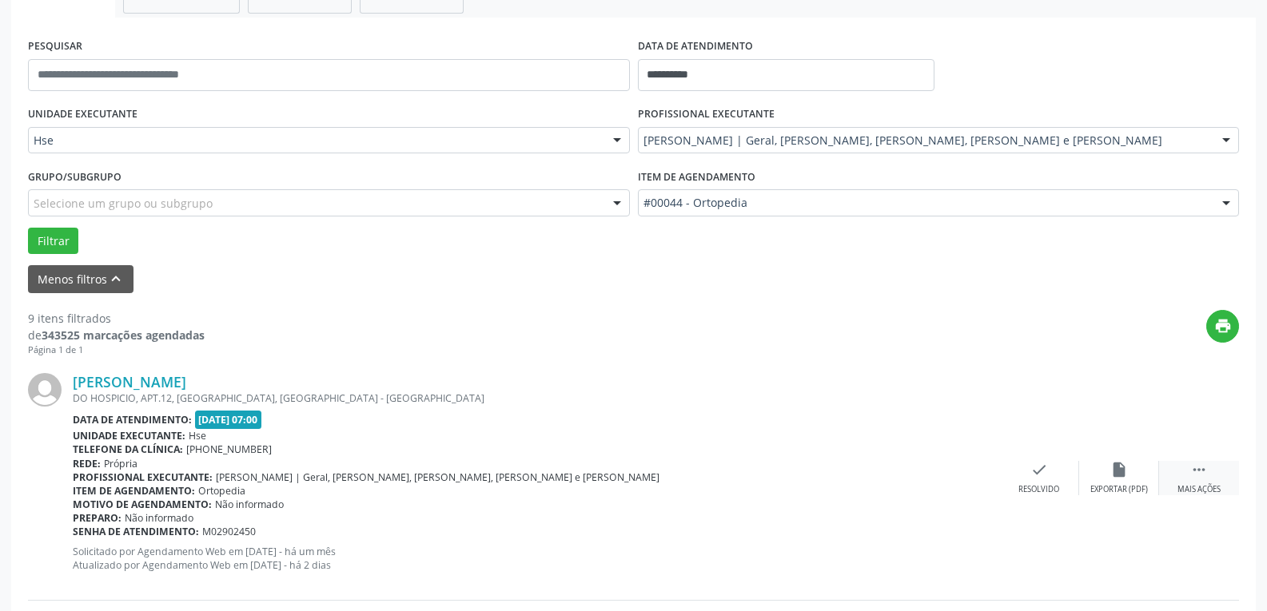
click at [1193, 470] on icon "" at bounding box center [1199, 470] width 18 height 18
click at [1106, 469] on div "alarm_off Não compareceu" at bounding box center [1119, 478] width 80 height 34
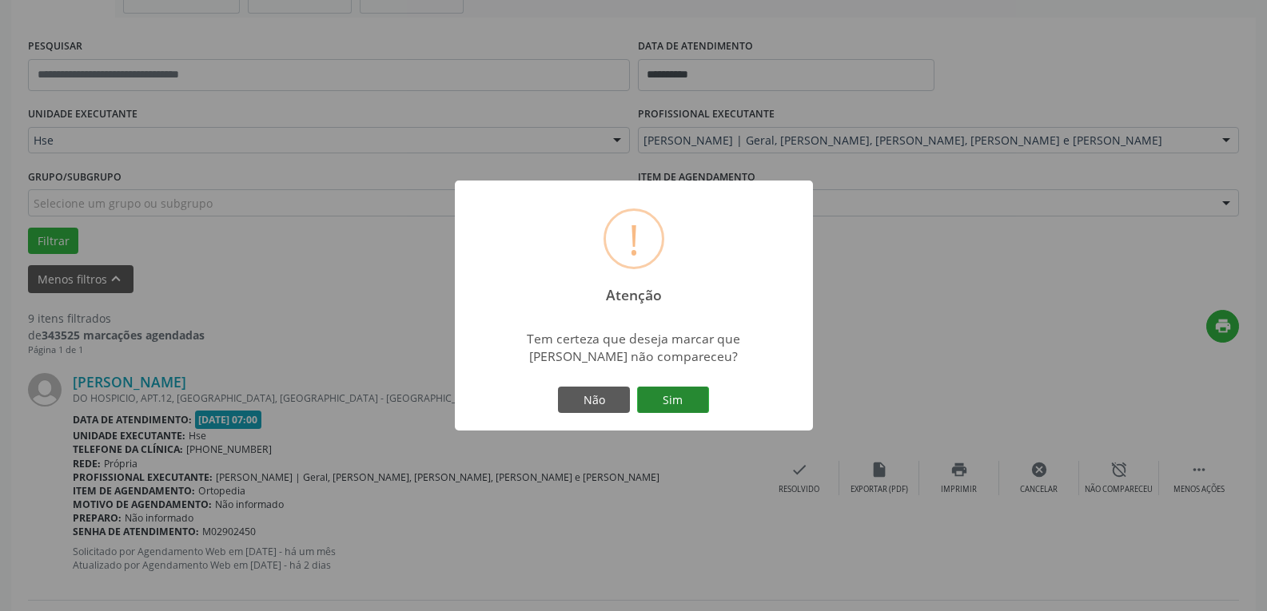
click at [682, 405] on button "Sim" at bounding box center [673, 400] width 72 height 27
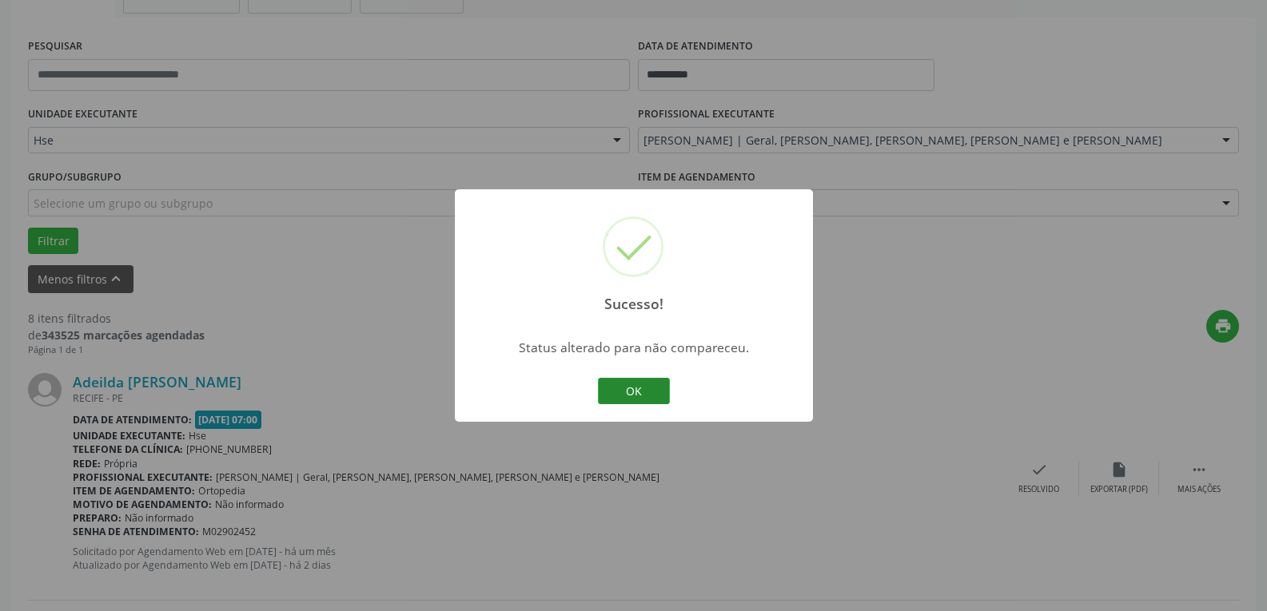
click at [638, 388] on button "OK" at bounding box center [634, 391] width 72 height 27
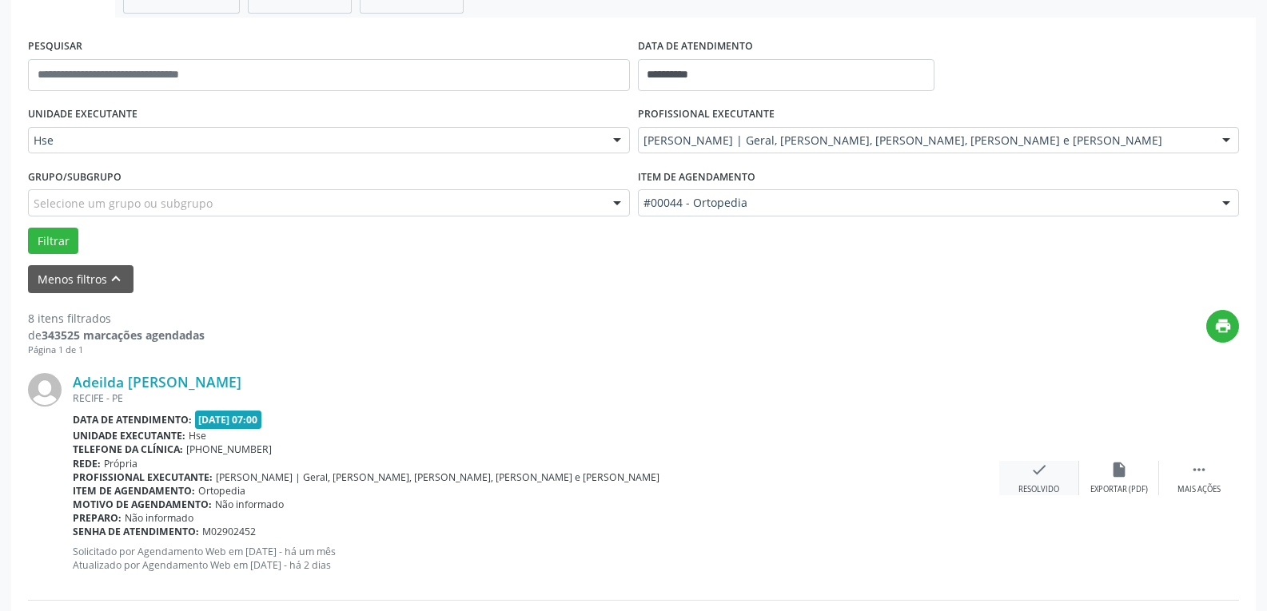
click at [1039, 476] on icon "check" at bounding box center [1039, 470] width 18 height 18
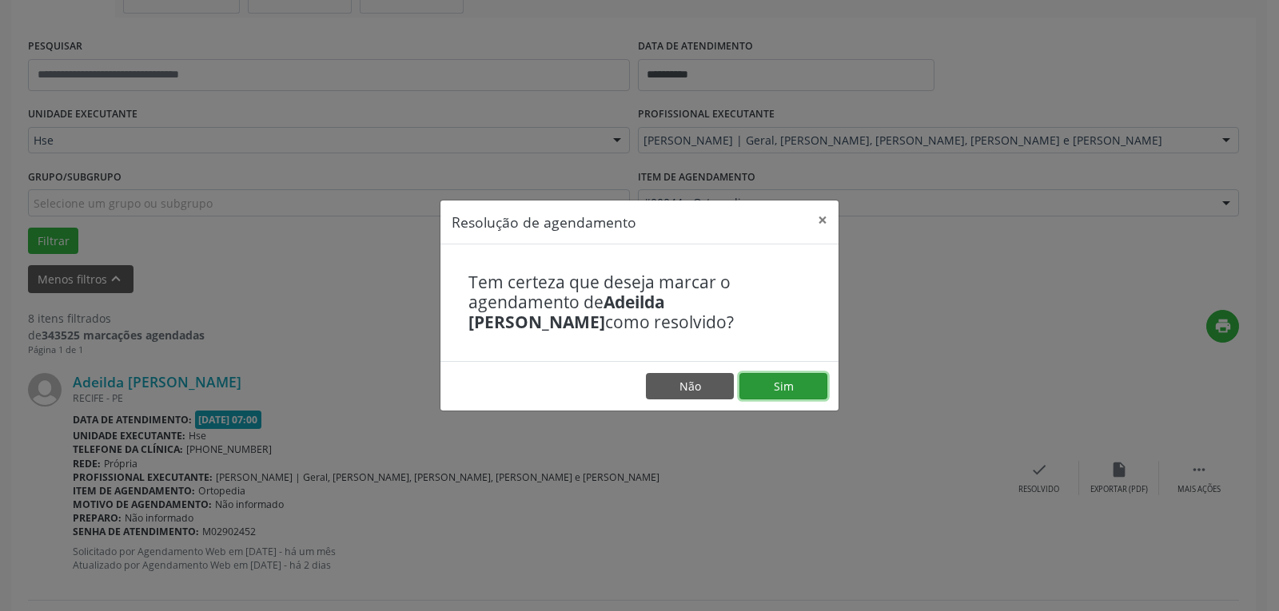
click at [798, 384] on button "Sim" at bounding box center [783, 386] width 88 height 27
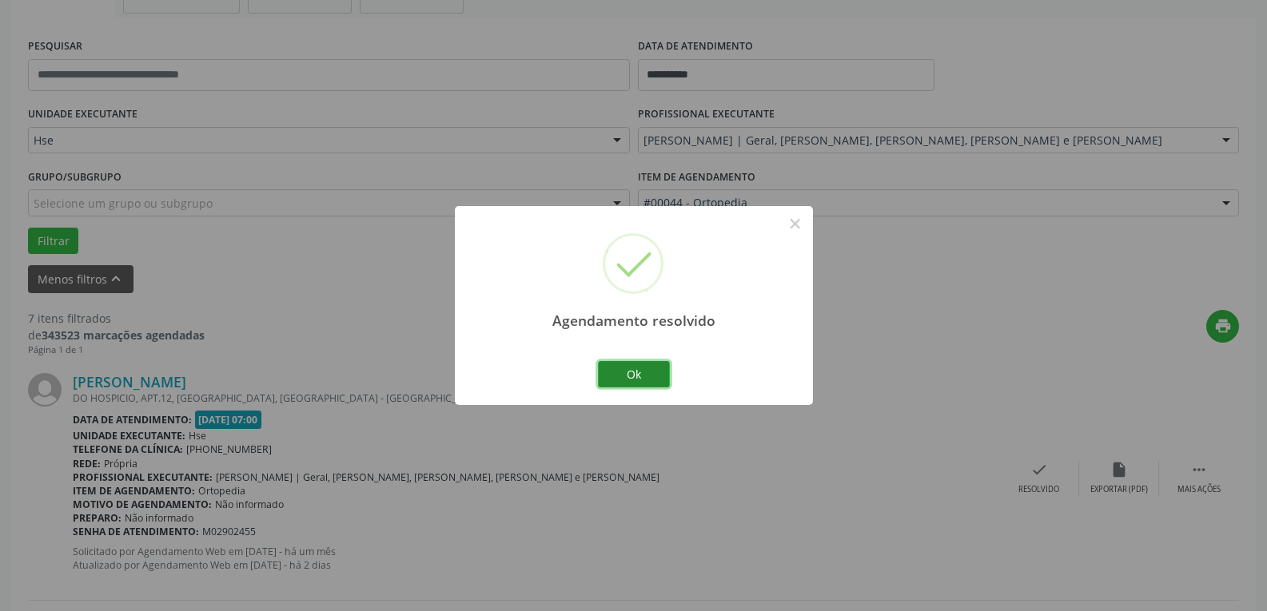
click at [630, 369] on button "Ok" at bounding box center [634, 374] width 72 height 27
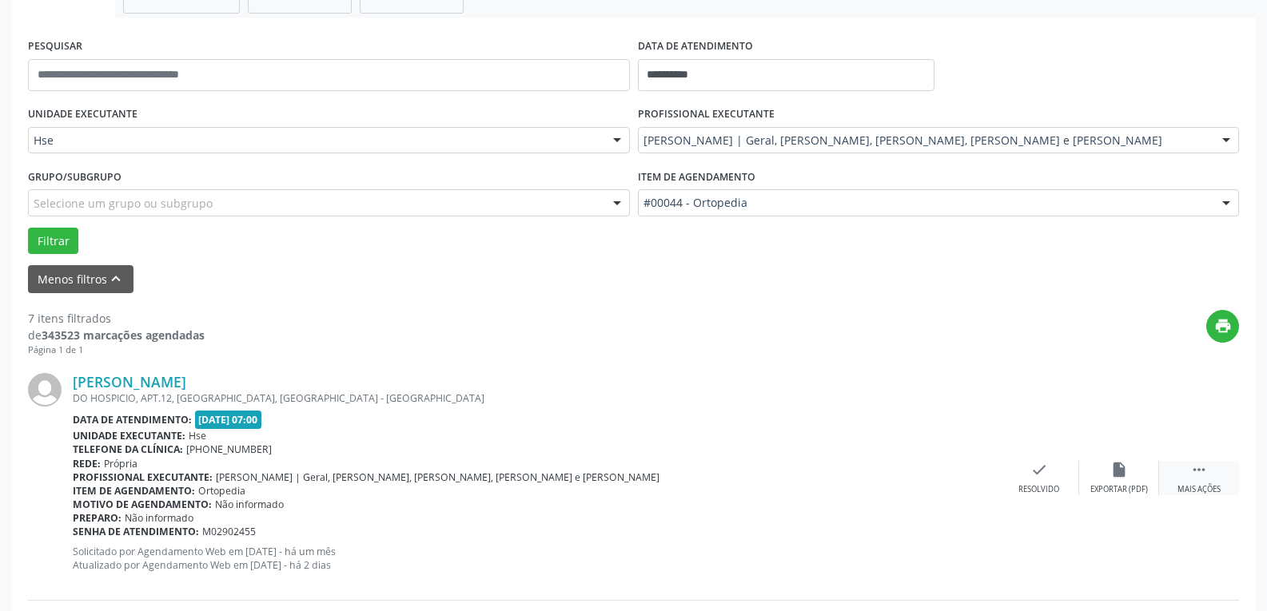
click at [1188, 466] on div " Mais ações" at bounding box center [1199, 478] width 80 height 34
click at [1110, 471] on icon "alarm_off" at bounding box center [1119, 470] width 18 height 18
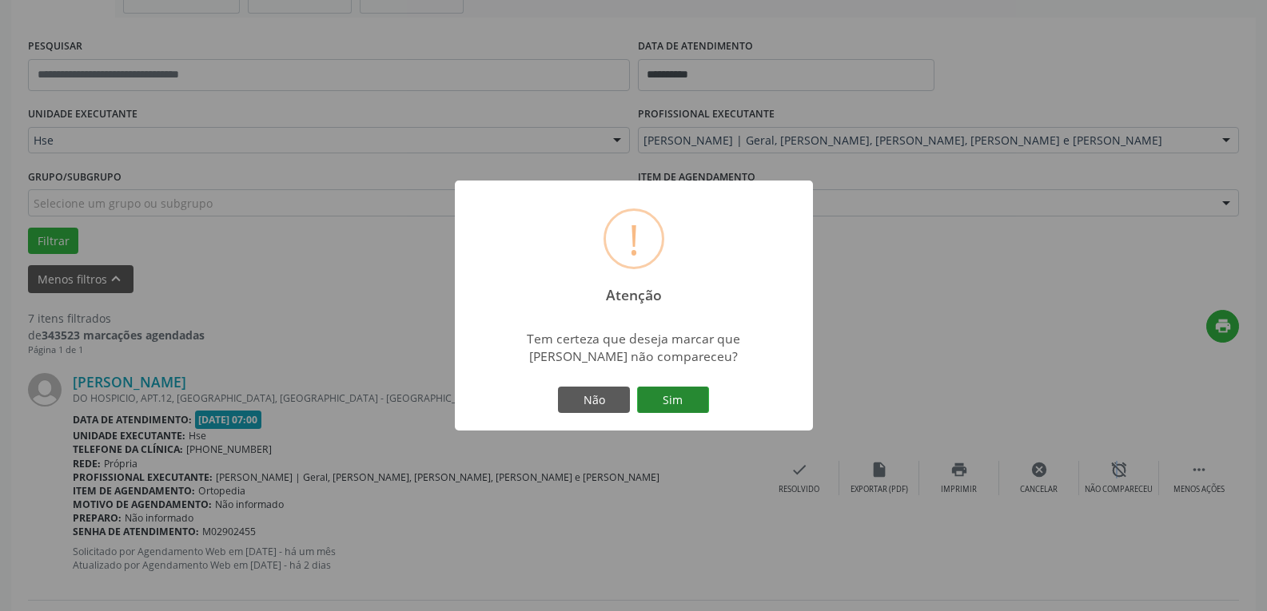
click at [683, 399] on button "Sim" at bounding box center [673, 400] width 72 height 27
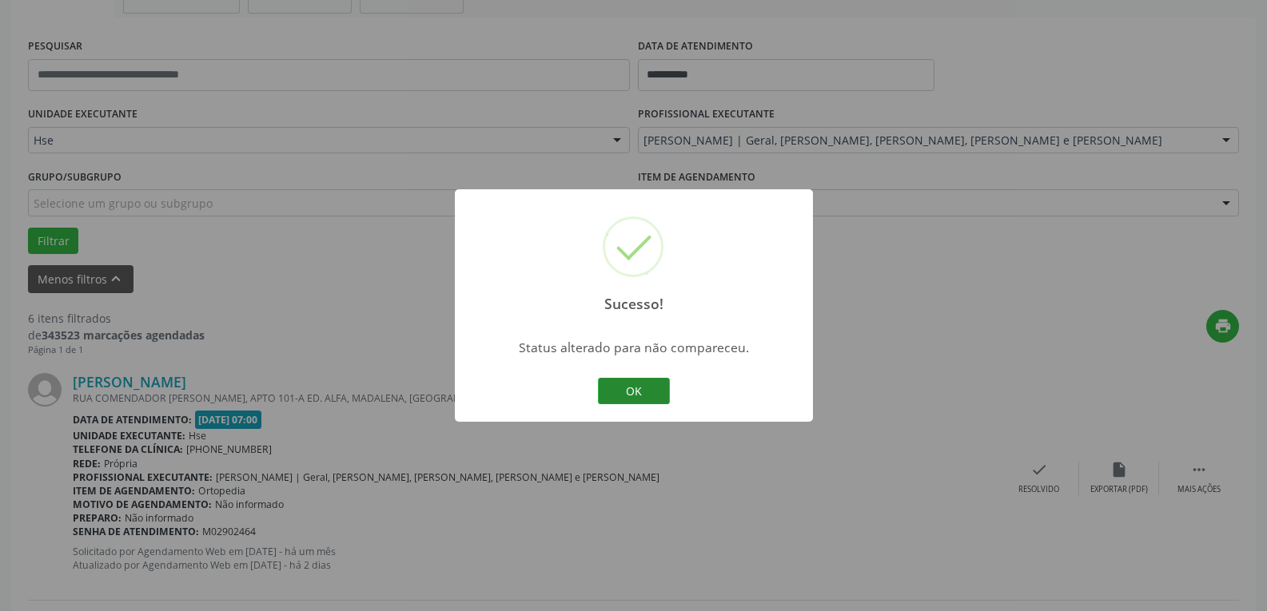
click at [636, 386] on button "OK" at bounding box center [634, 391] width 72 height 27
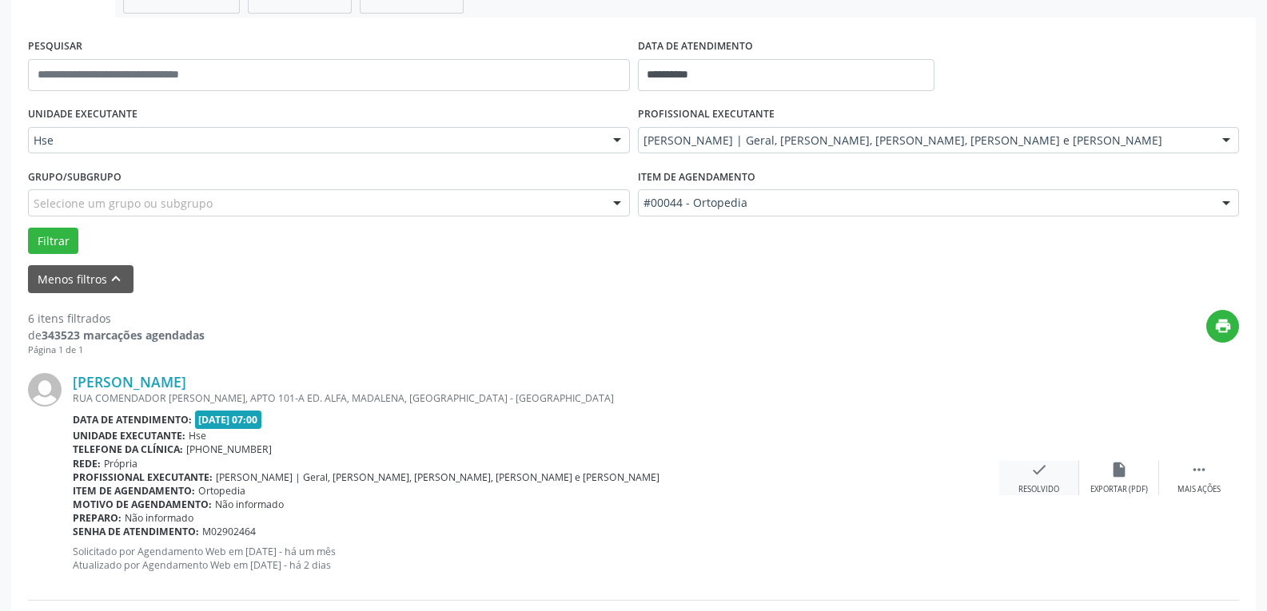
click at [1049, 480] on div "check Resolvido" at bounding box center [1039, 478] width 80 height 34
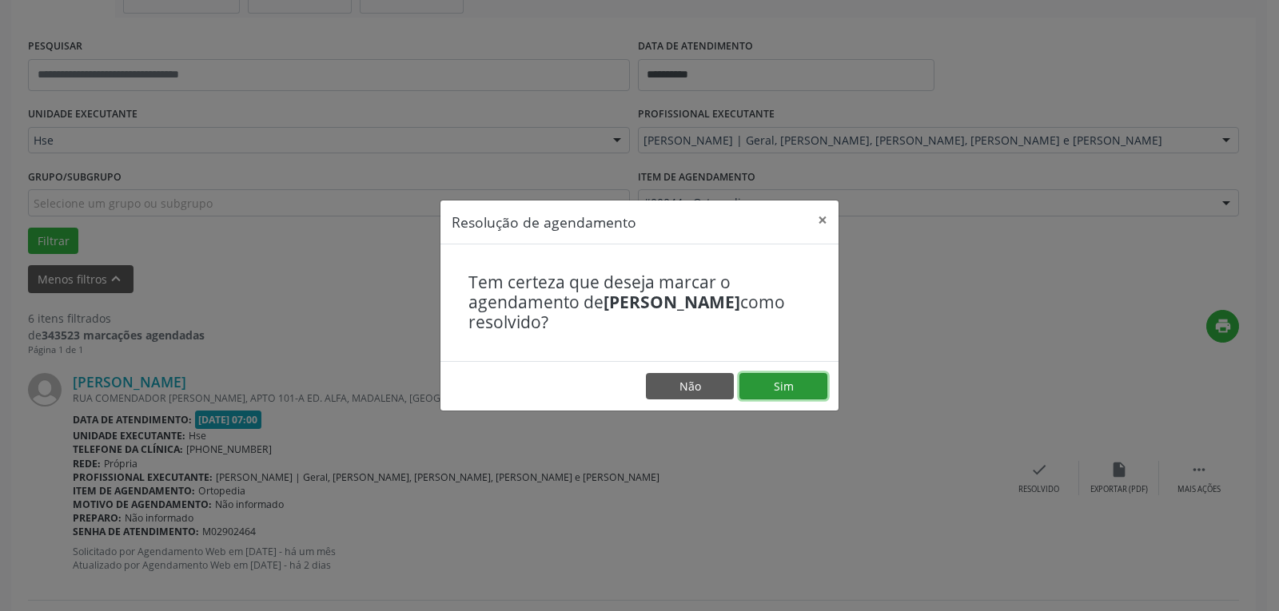
click at [806, 396] on button "Sim" at bounding box center [783, 386] width 88 height 27
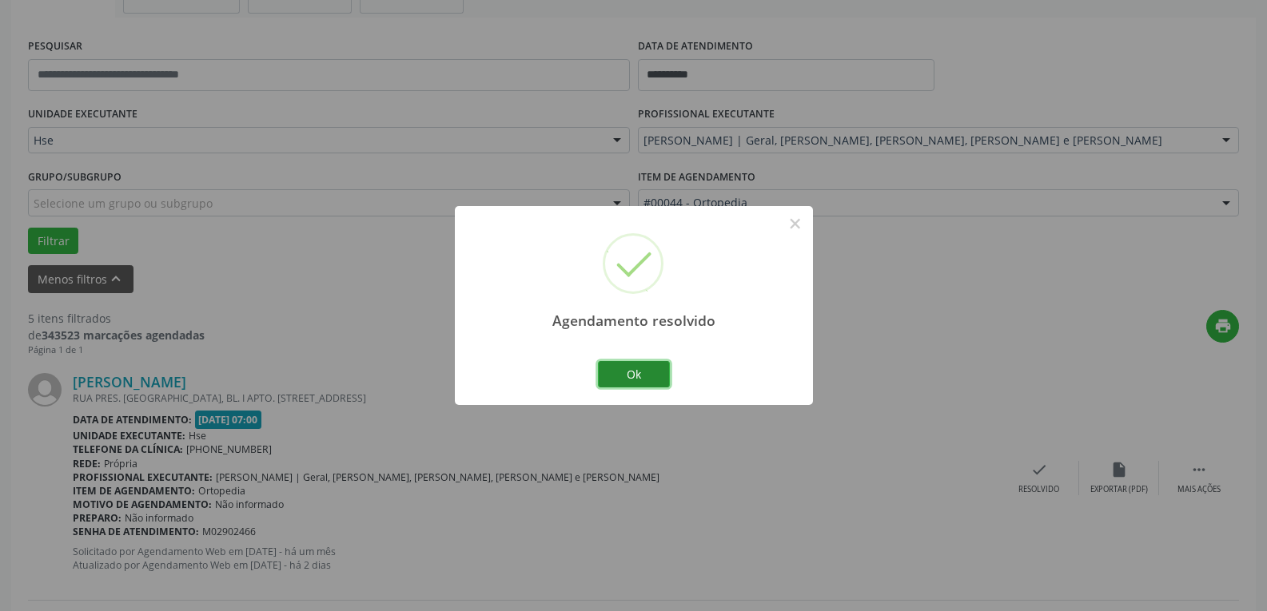
click at [647, 368] on button "Ok" at bounding box center [634, 374] width 72 height 27
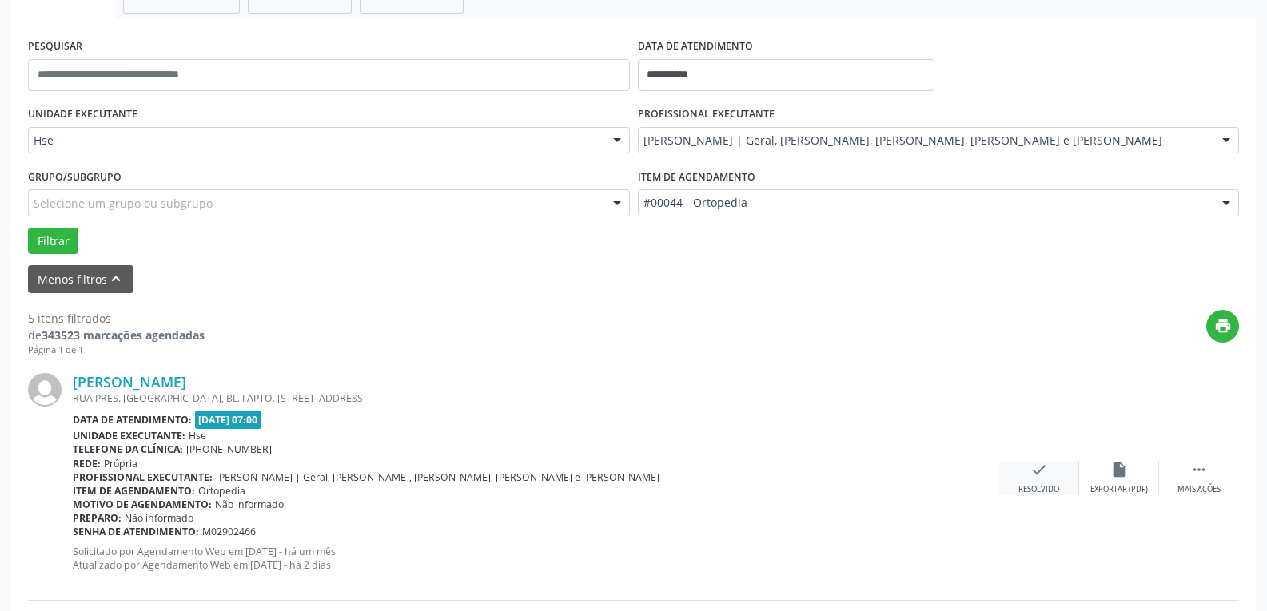
click at [1043, 464] on icon "check" at bounding box center [1039, 470] width 18 height 18
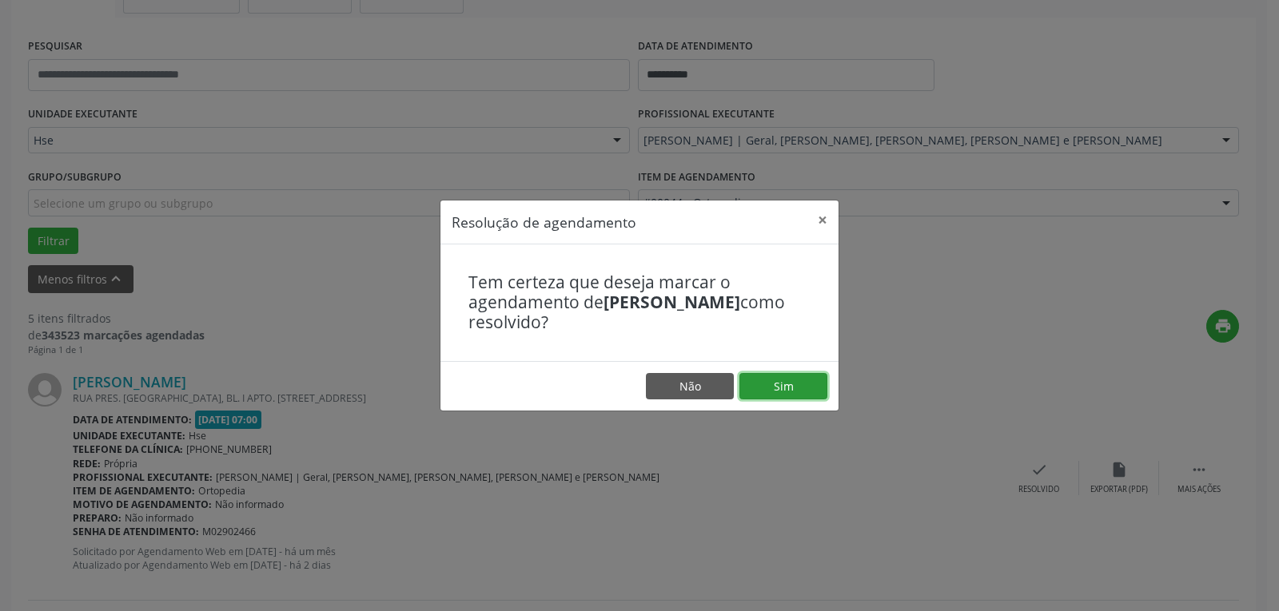
click at [788, 382] on button "Sim" at bounding box center [783, 386] width 88 height 27
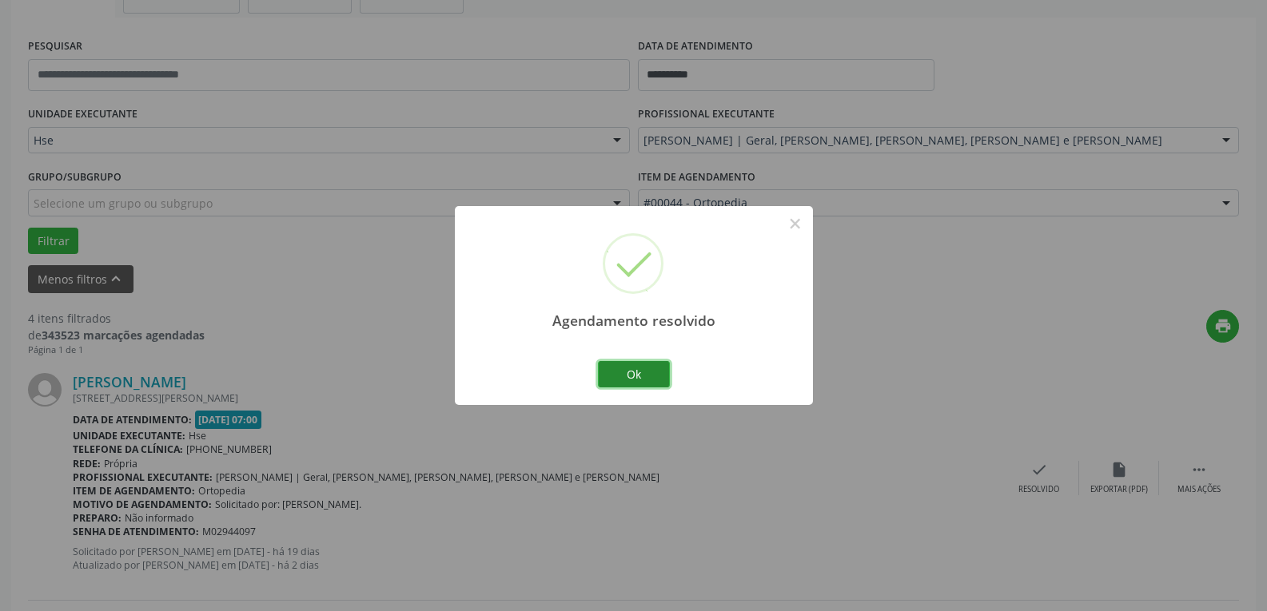
click at [639, 378] on button "Ok" at bounding box center [634, 374] width 72 height 27
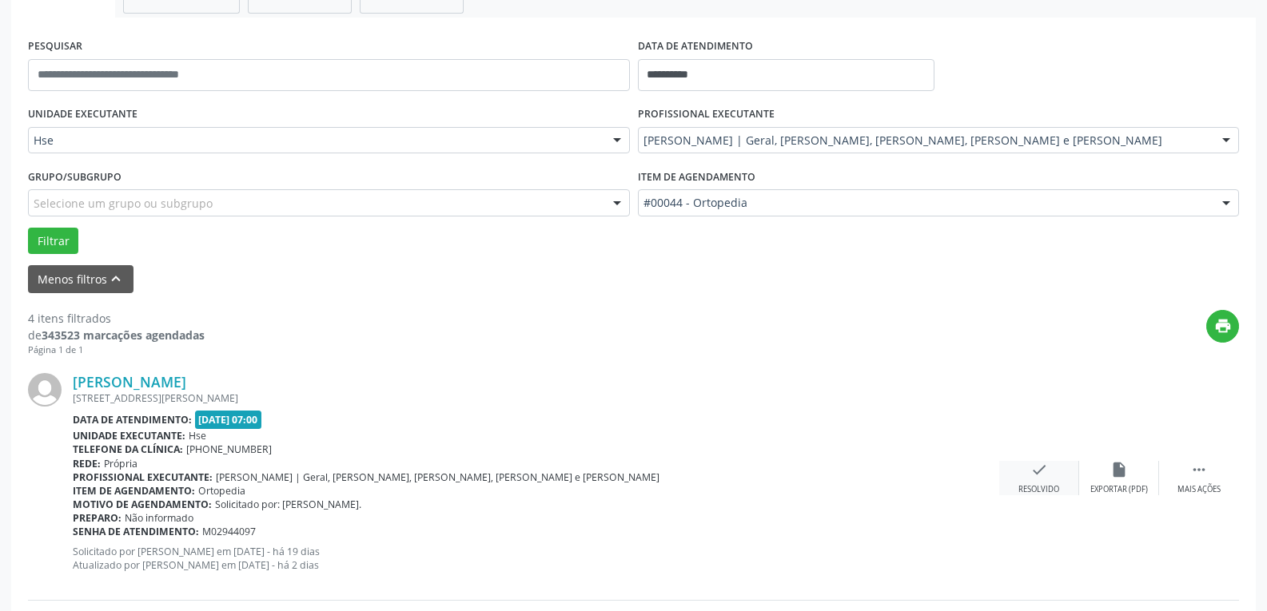
click at [1037, 468] on icon "check" at bounding box center [1039, 470] width 18 height 18
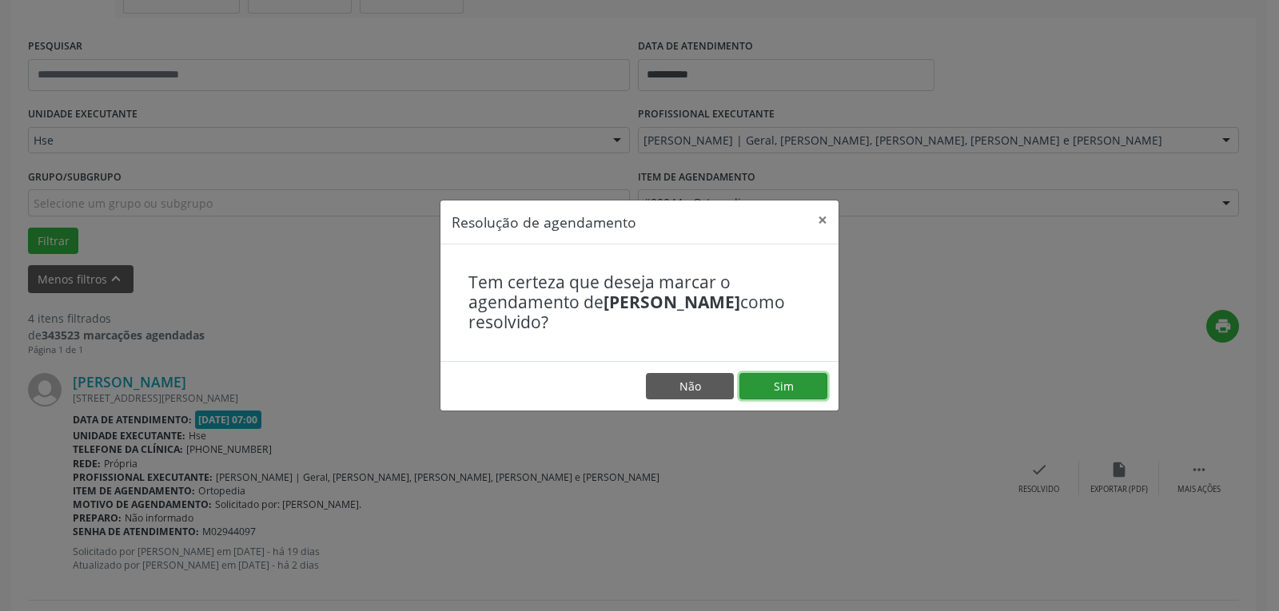
click at [808, 396] on button "Sim" at bounding box center [783, 386] width 88 height 27
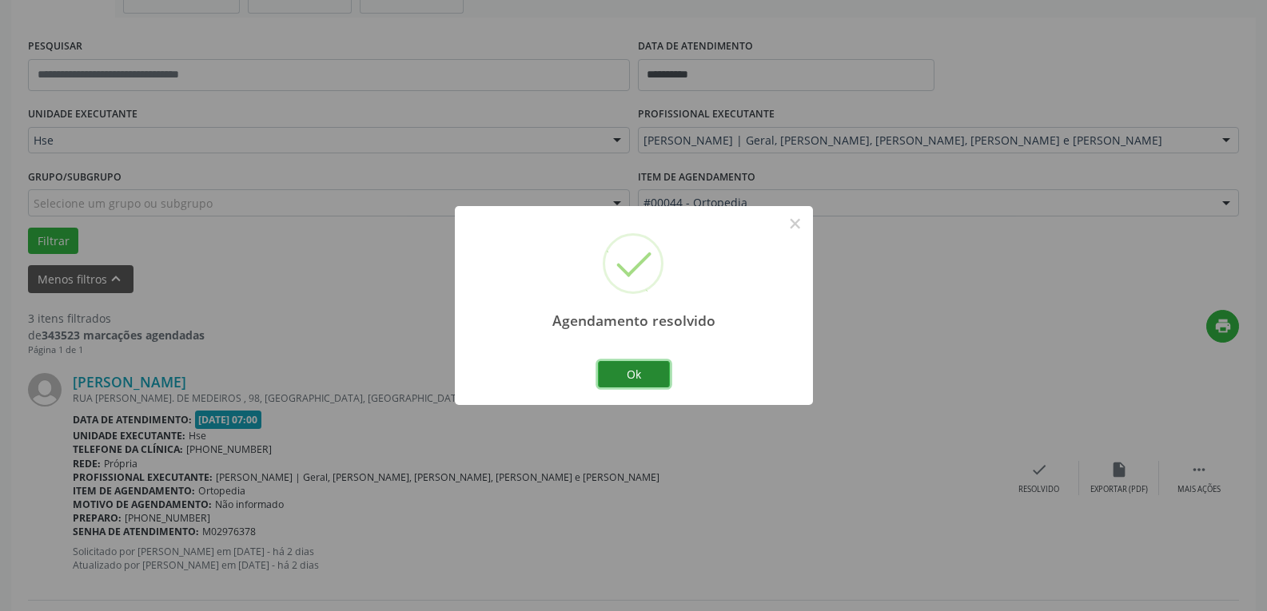
click at [640, 370] on button "Ok" at bounding box center [634, 374] width 72 height 27
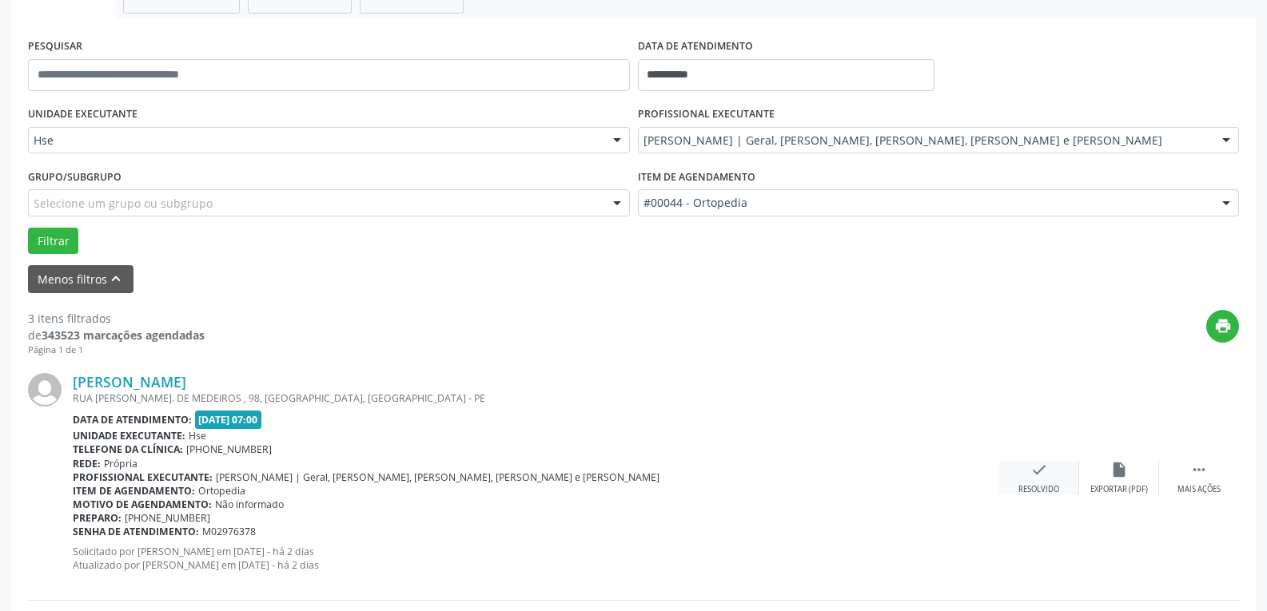
click at [1037, 472] on icon "check" at bounding box center [1039, 470] width 18 height 18
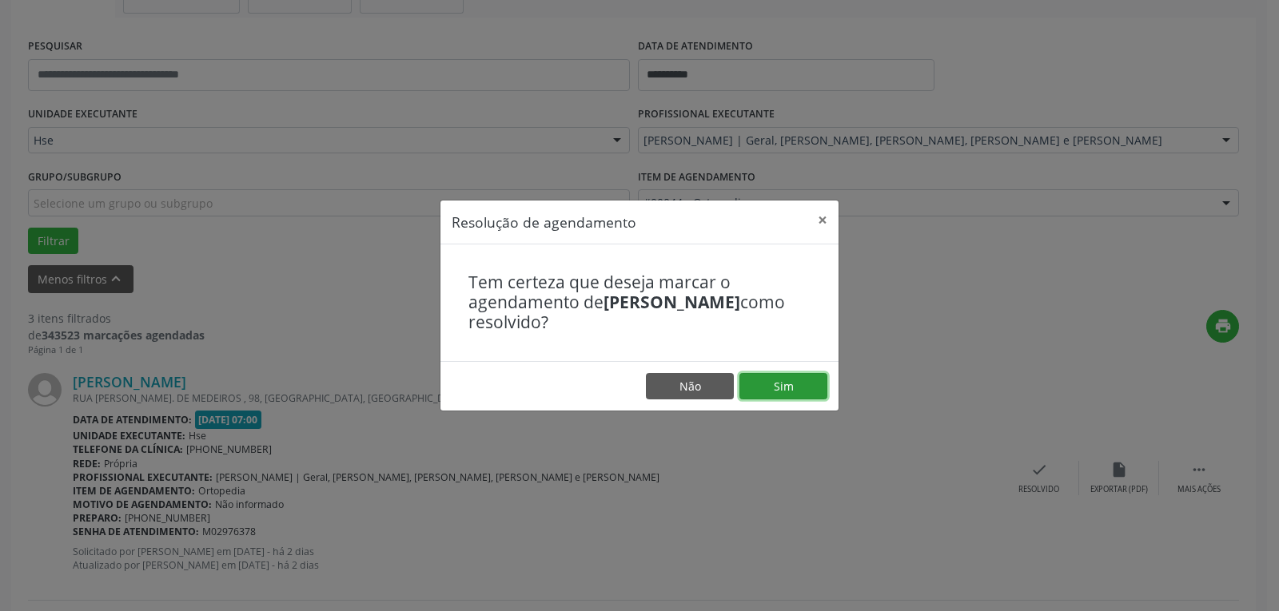
click at [770, 377] on button "Sim" at bounding box center [783, 386] width 88 height 27
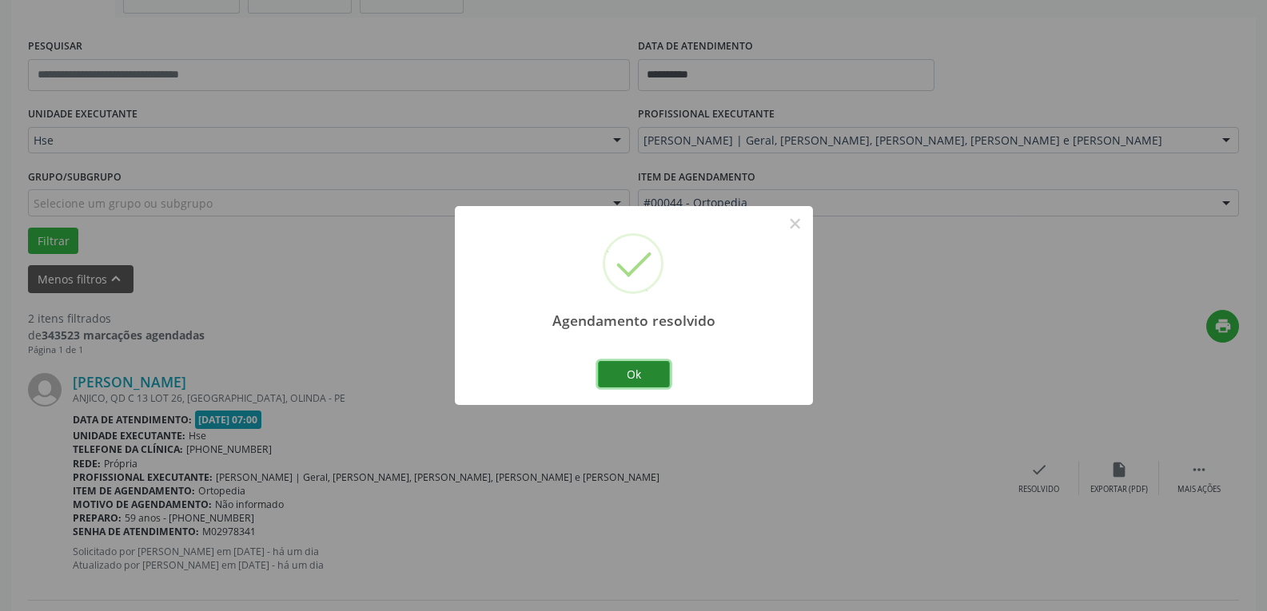
click at [652, 363] on button "Ok" at bounding box center [634, 374] width 72 height 27
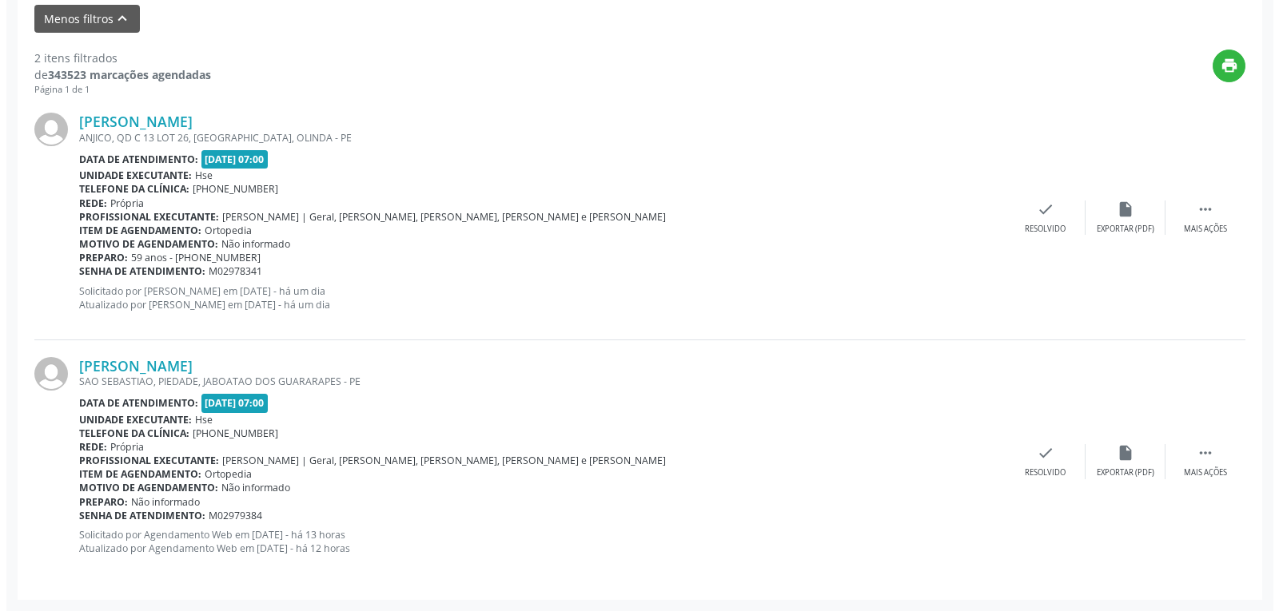
scroll to position [456, 0]
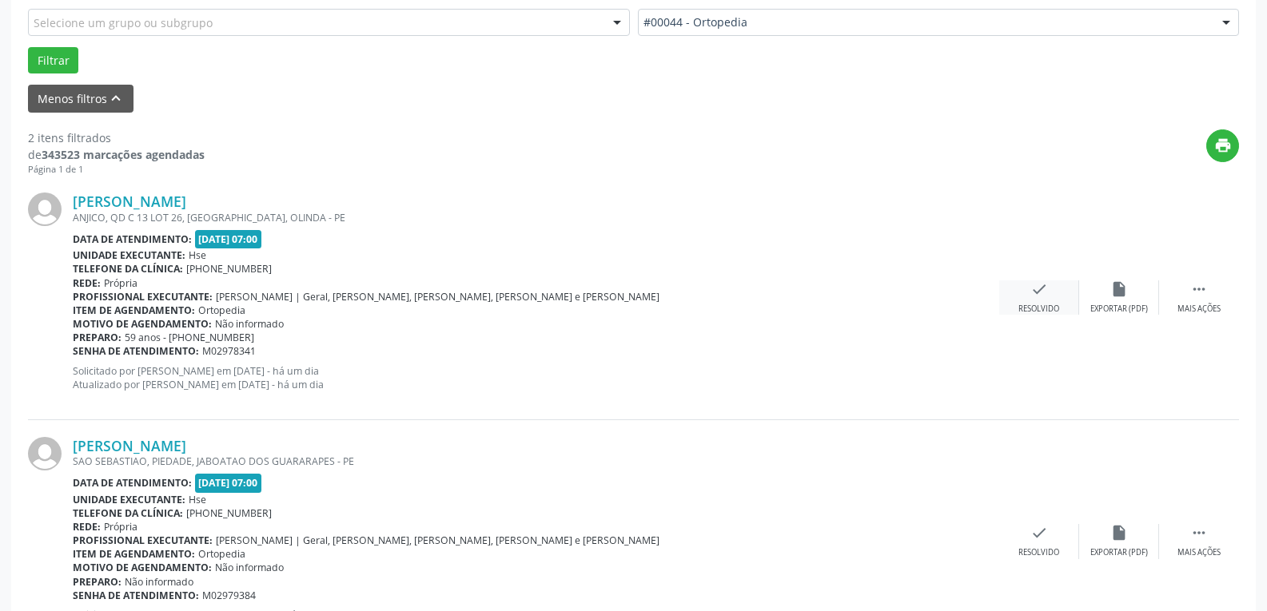
click at [1026, 295] on div "check Resolvido" at bounding box center [1039, 298] width 80 height 34
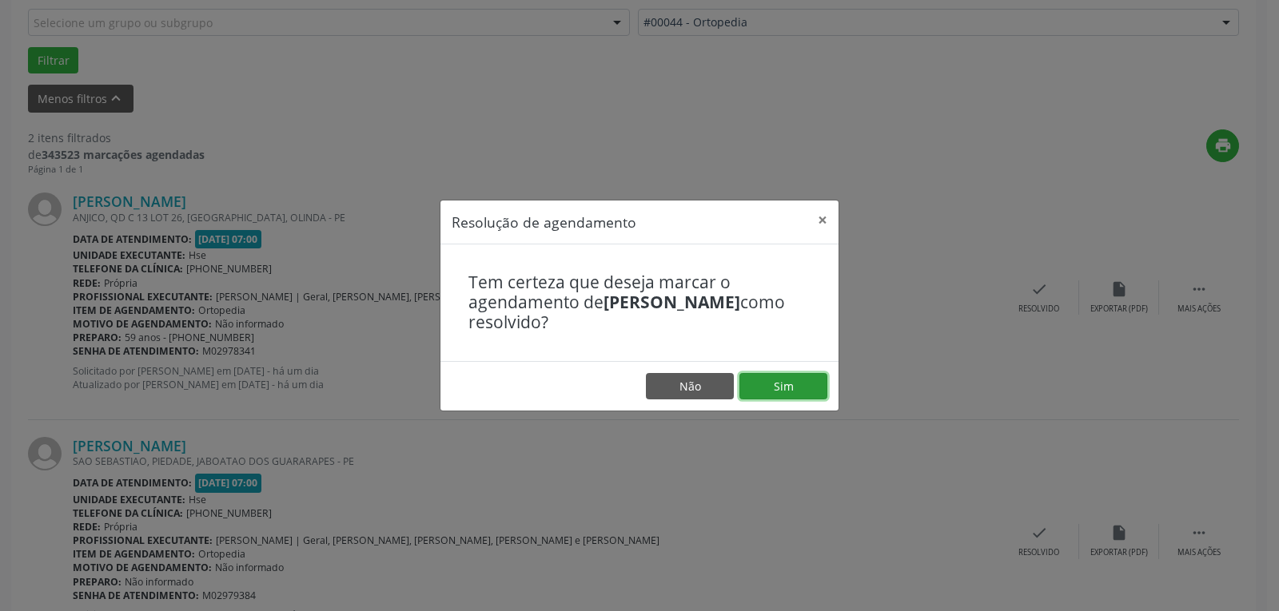
click at [794, 382] on button "Sim" at bounding box center [783, 386] width 88 height 27
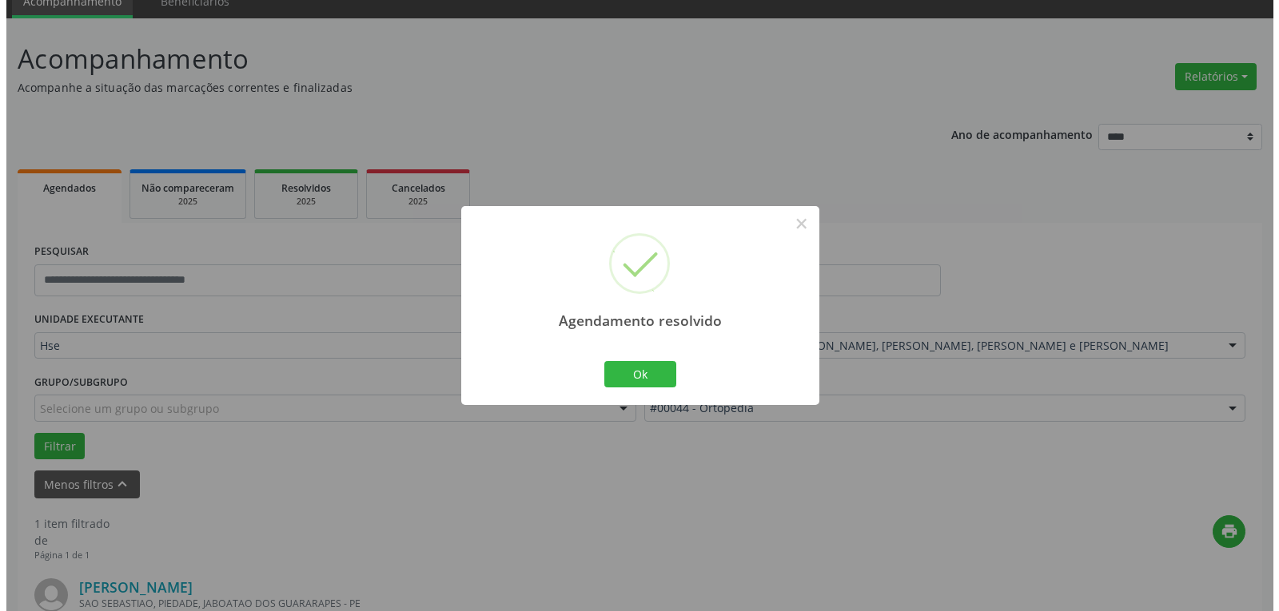
scroll to position [292, 0]
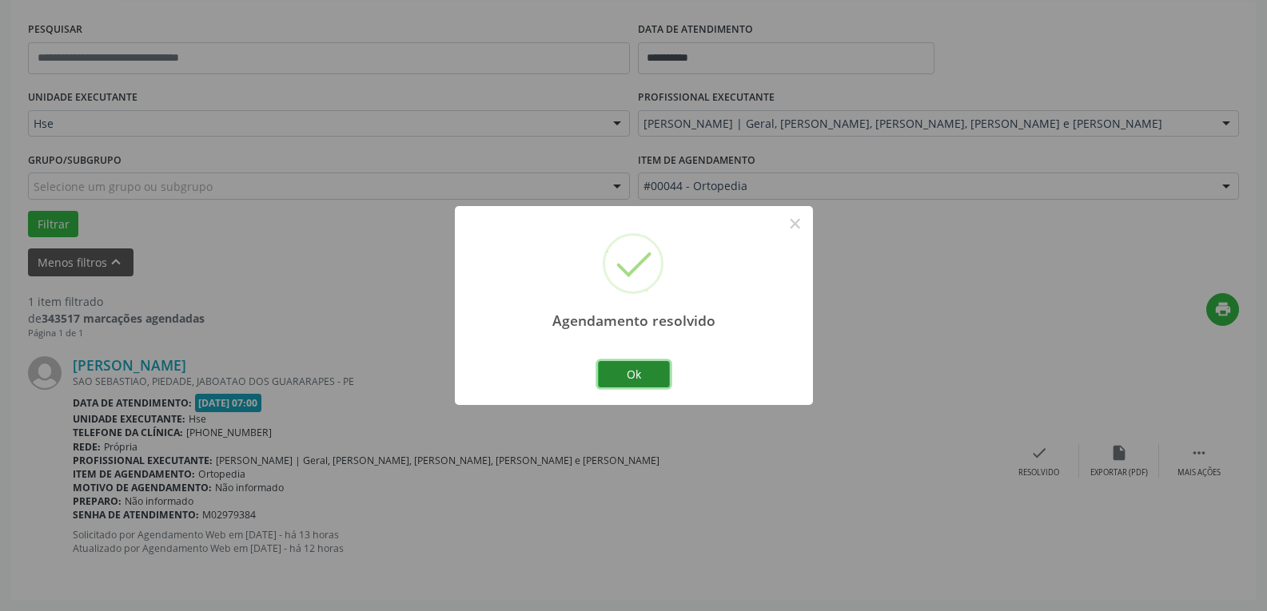
click at [640, 370] on button "Ok" at bounding box center [634, 374] width 72 height 27
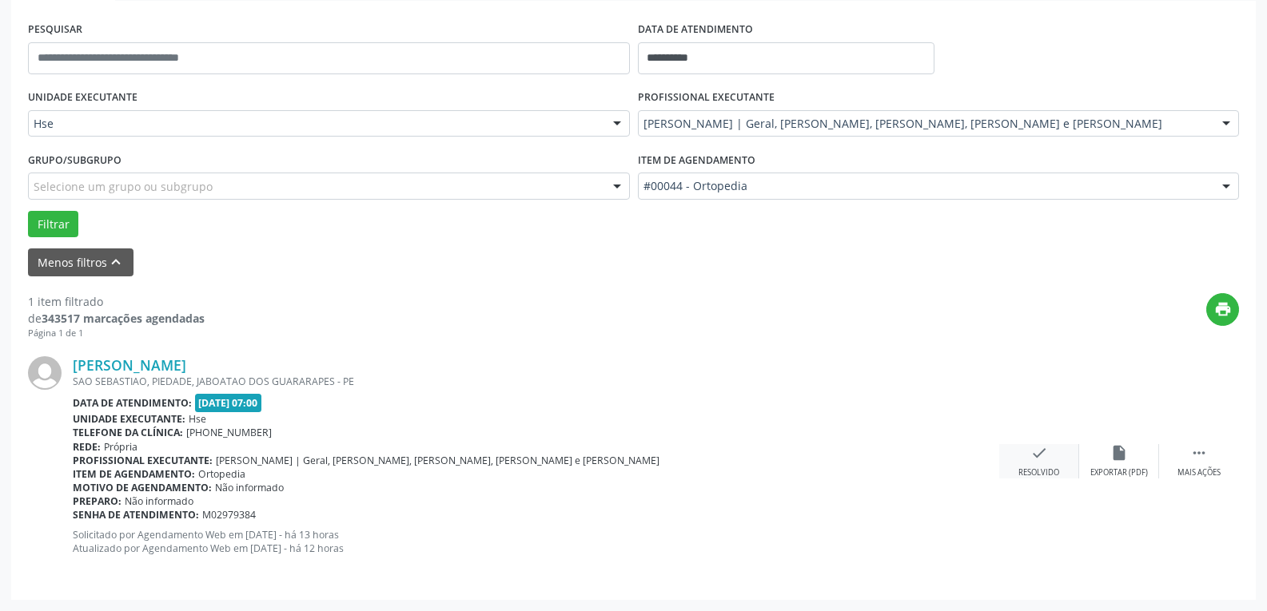
click at [1040, 463] on div "check Resolvido" at bounding box center [1039, 461] width 80 height 34
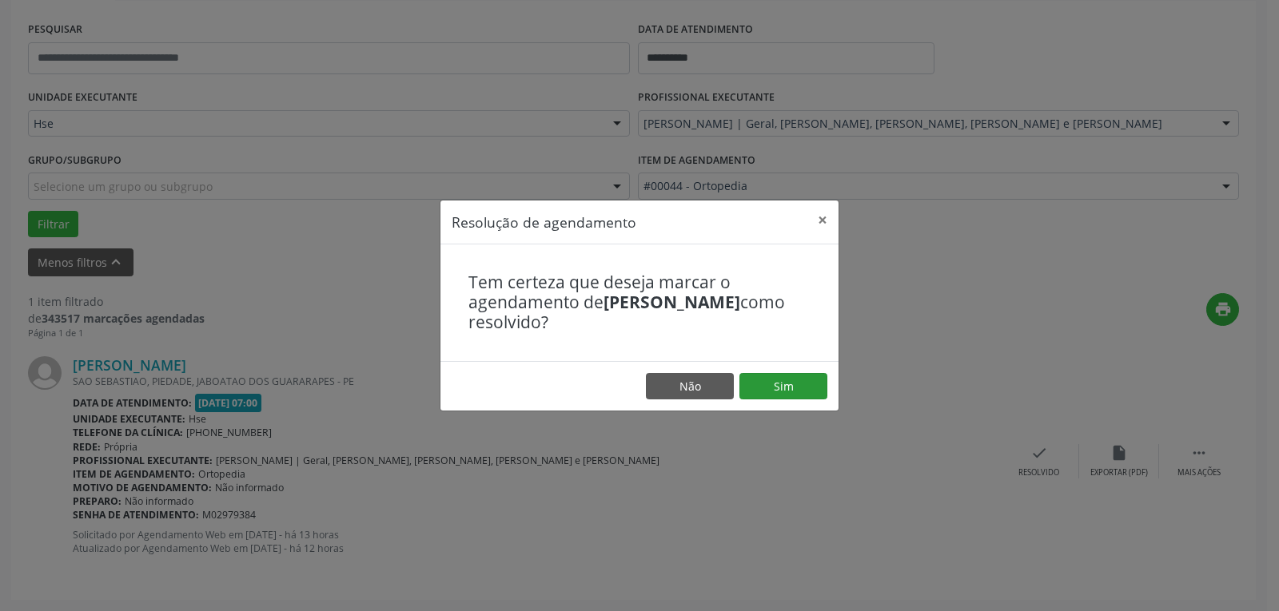
click at [785, 404] on footer "Não Sim" at bounding box center [639, 386] width 398 height 50
click at [787, 399] on button "Sim" at bounding box center [783, 386] width 88 height 27
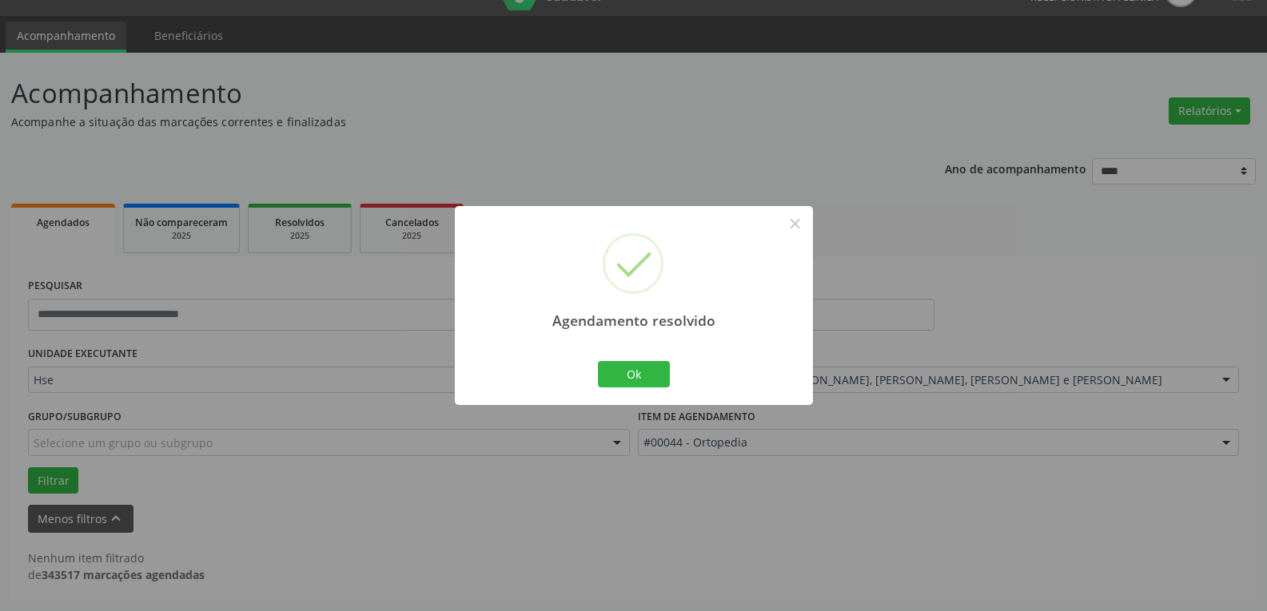
scroll to position [0, 0]
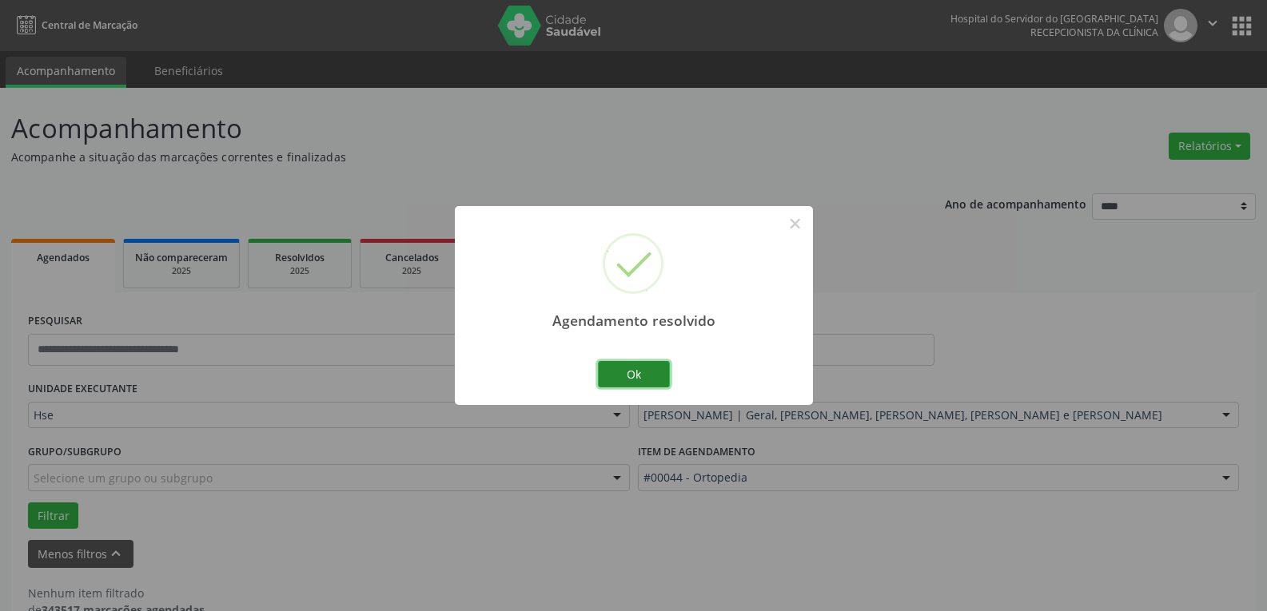
drag, startPoint x: 655, startPoint y: 375, endPoint x: 667, endPoint y: 347, distance: 30.8
click at [655, 374] on button "Ok" at bounding box center [634, 374] width 72 height 27
